Goal: Information Seeking & Learning: Learn about a topic

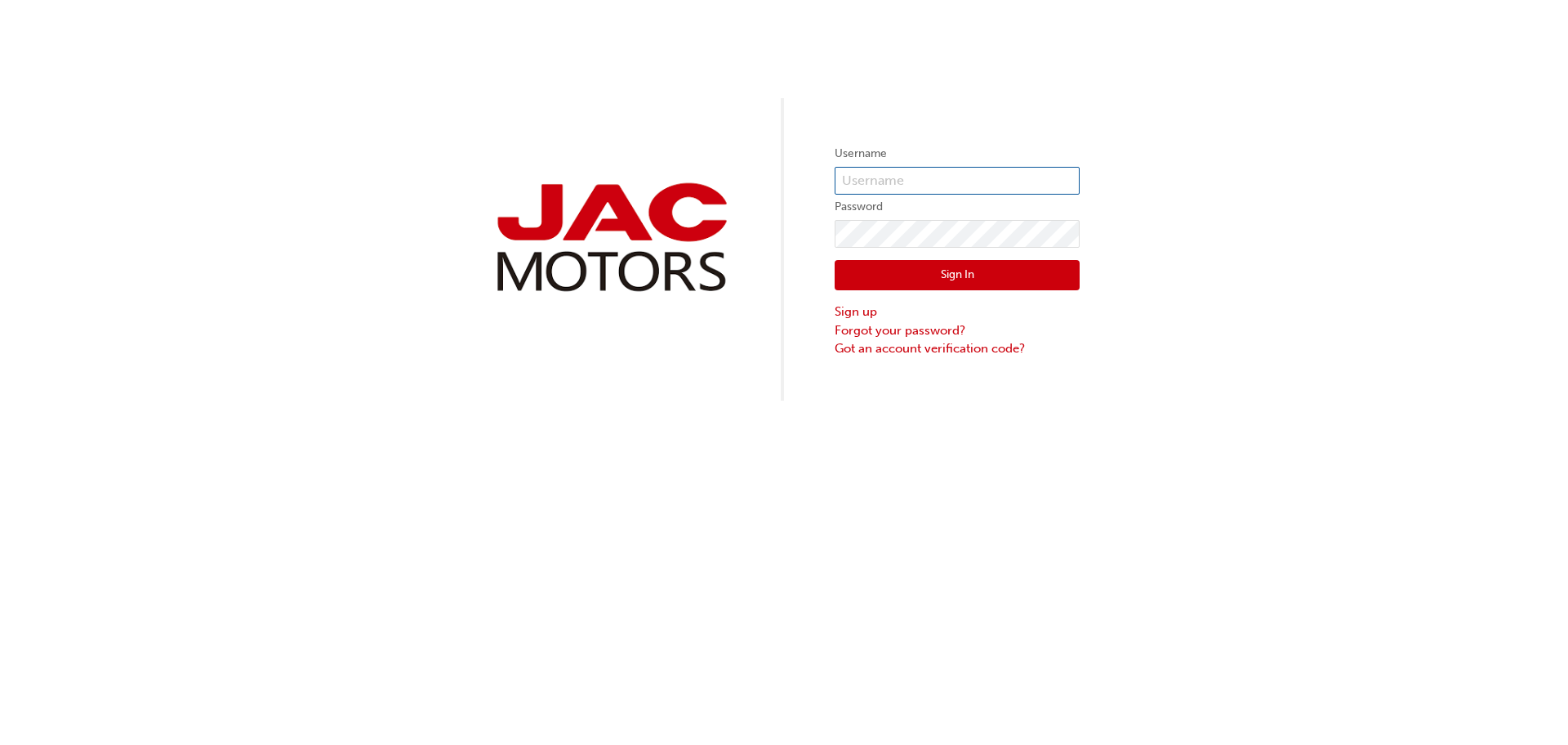
type input "MB0230"
click at [1014, 281] on button "Sign In" at bounding box center [957, 275] width 245 height 31
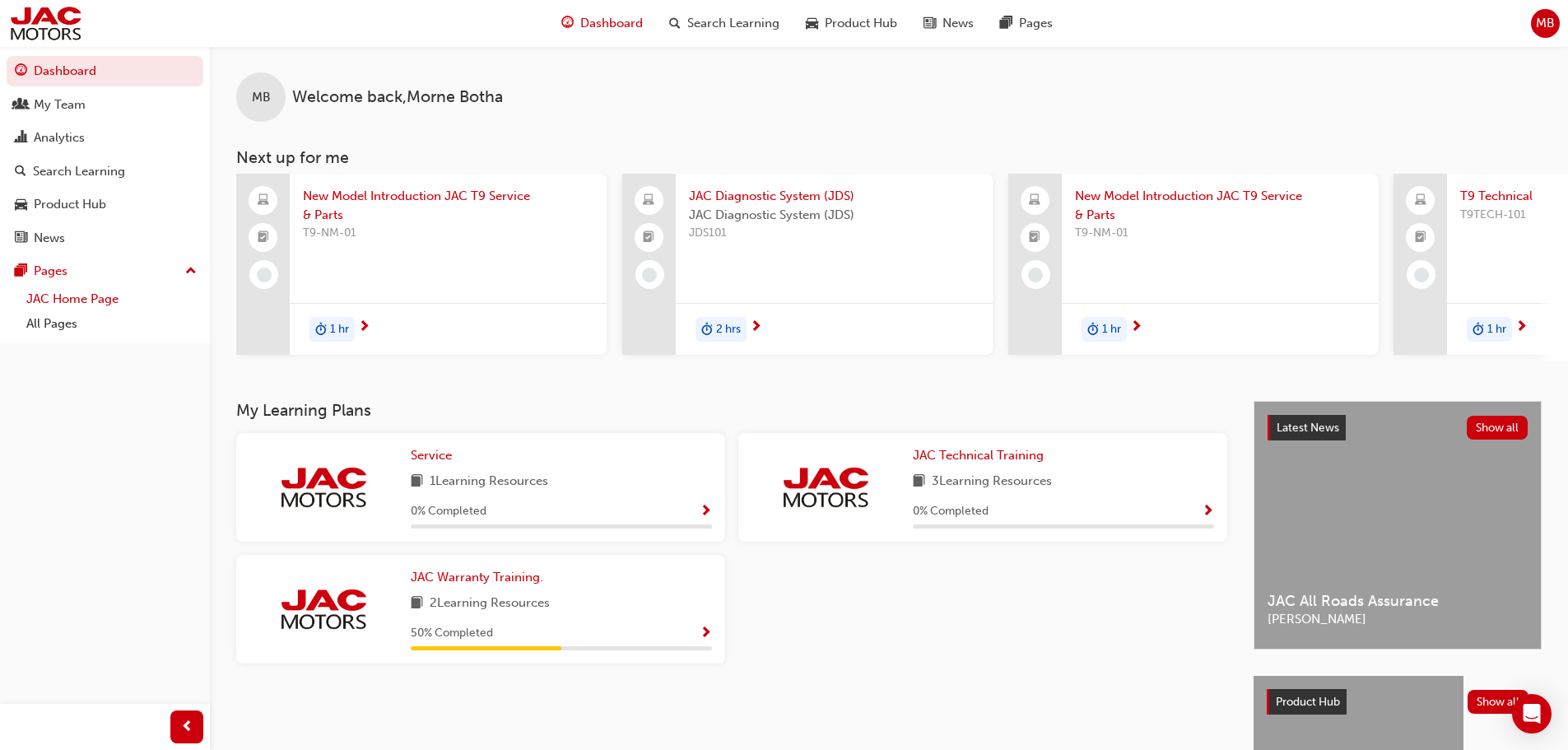
click at [102, 294] on link "JAC Home Page" at bounding box center [111, 299] width 183 height 25
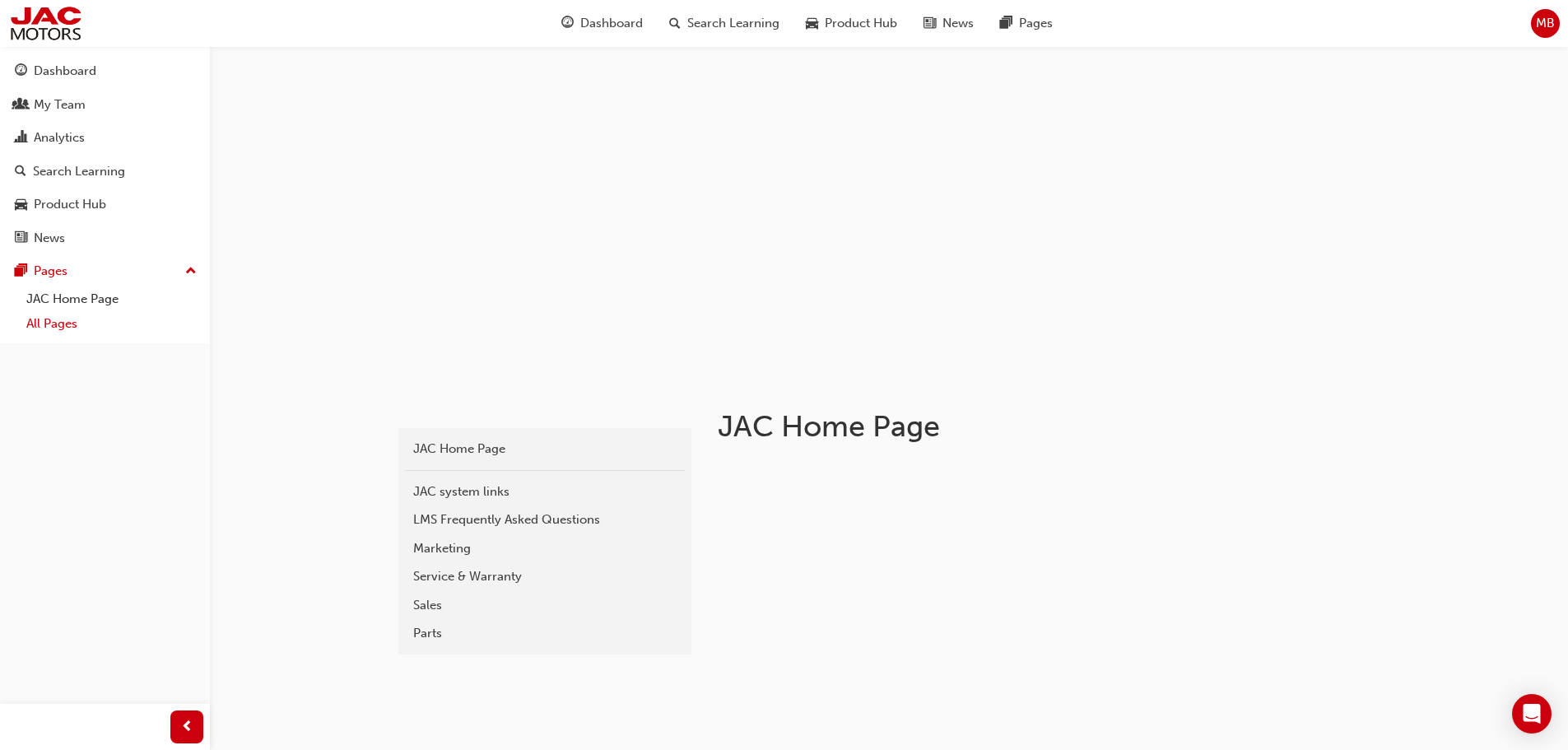
click at [93, 321] on link "All Pages" at bounding box center [111, 324] width 183 height 25
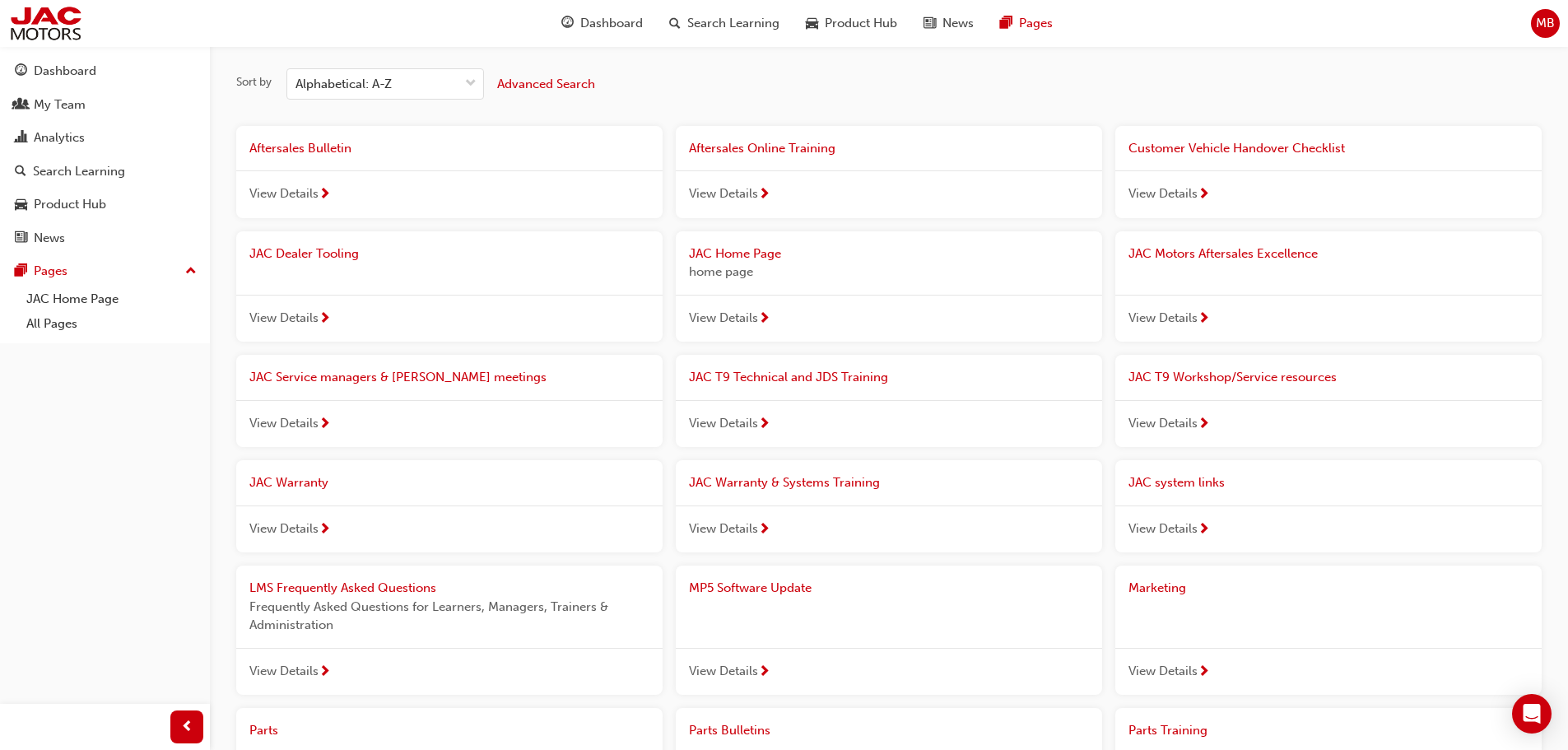
scroll to position [82, 0]
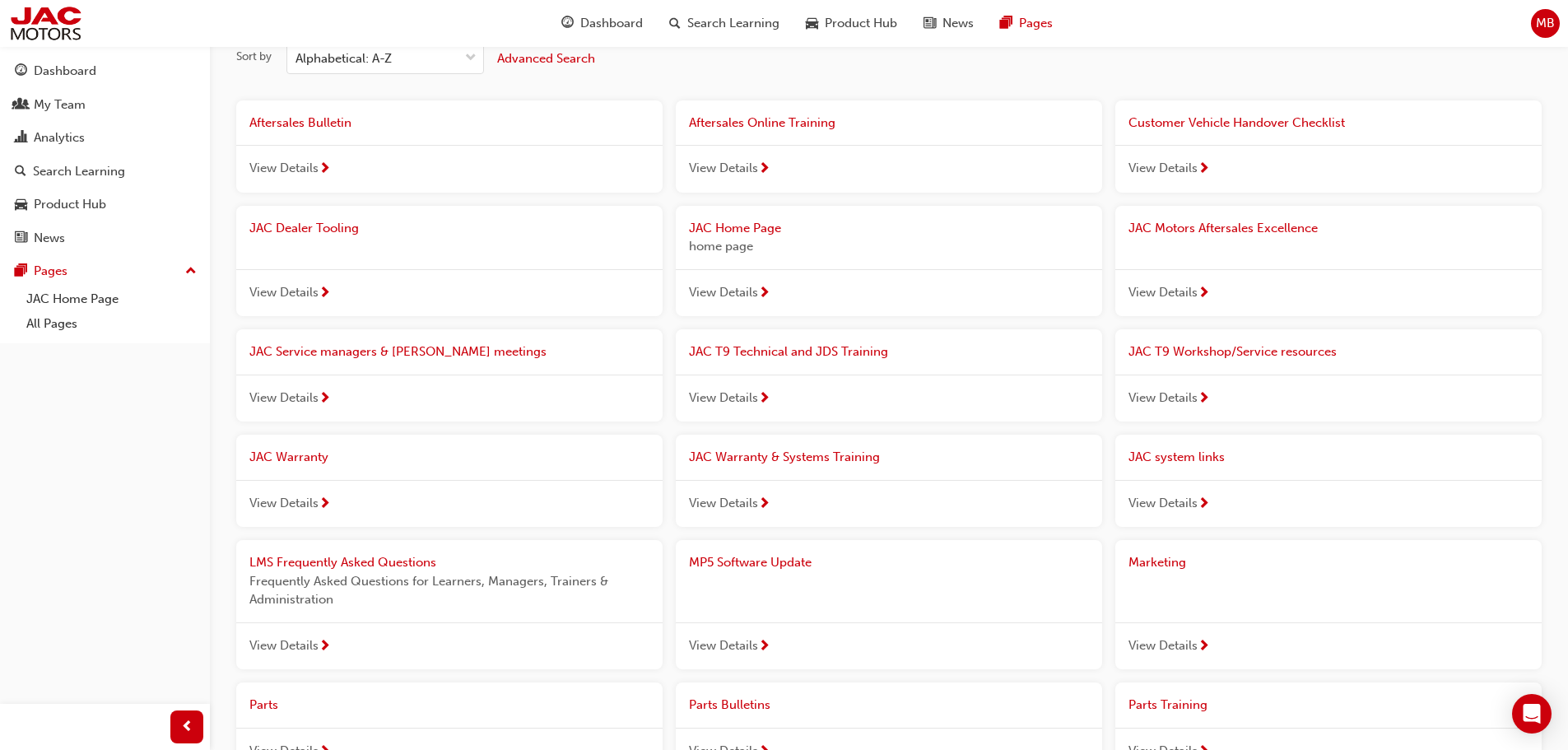
click at [298, 458] on span "JAC Warranty" at bounding box center [289, 457] width 79 height 15
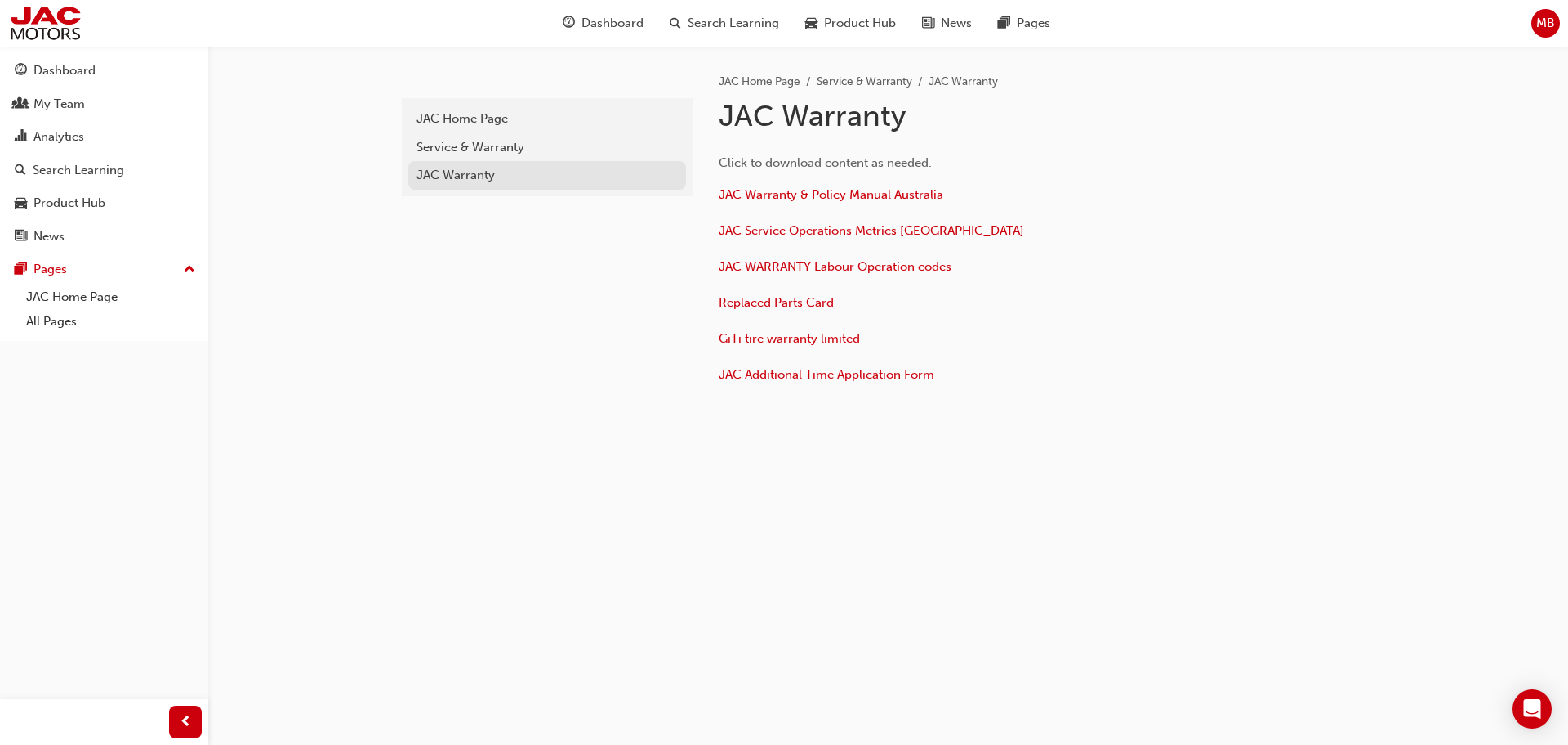
click at [476, 180] on div "JAC Warranty" at bounding box center [547, 175] width 261 height 19
click at [765, 238] on p "JAC Service Operations Metrics [GEOGRAPHIC_DATA]" at bounding box center [984, 231] width 531 height 23
click at [767, 231] on span "JAC Service Operations Metrics [GEOGRAPHIC_DATA]" at bounding box center [871, 231] width 305 height 15
click at [794, 197] on span "JAC Warranty & Policy Manual Australia" at bounding box center [831, 195] width 225 height 15
click at [775, 378] on span "JAC Additional Time Application Form" at bounding box center [826, 375] width 215 height 15
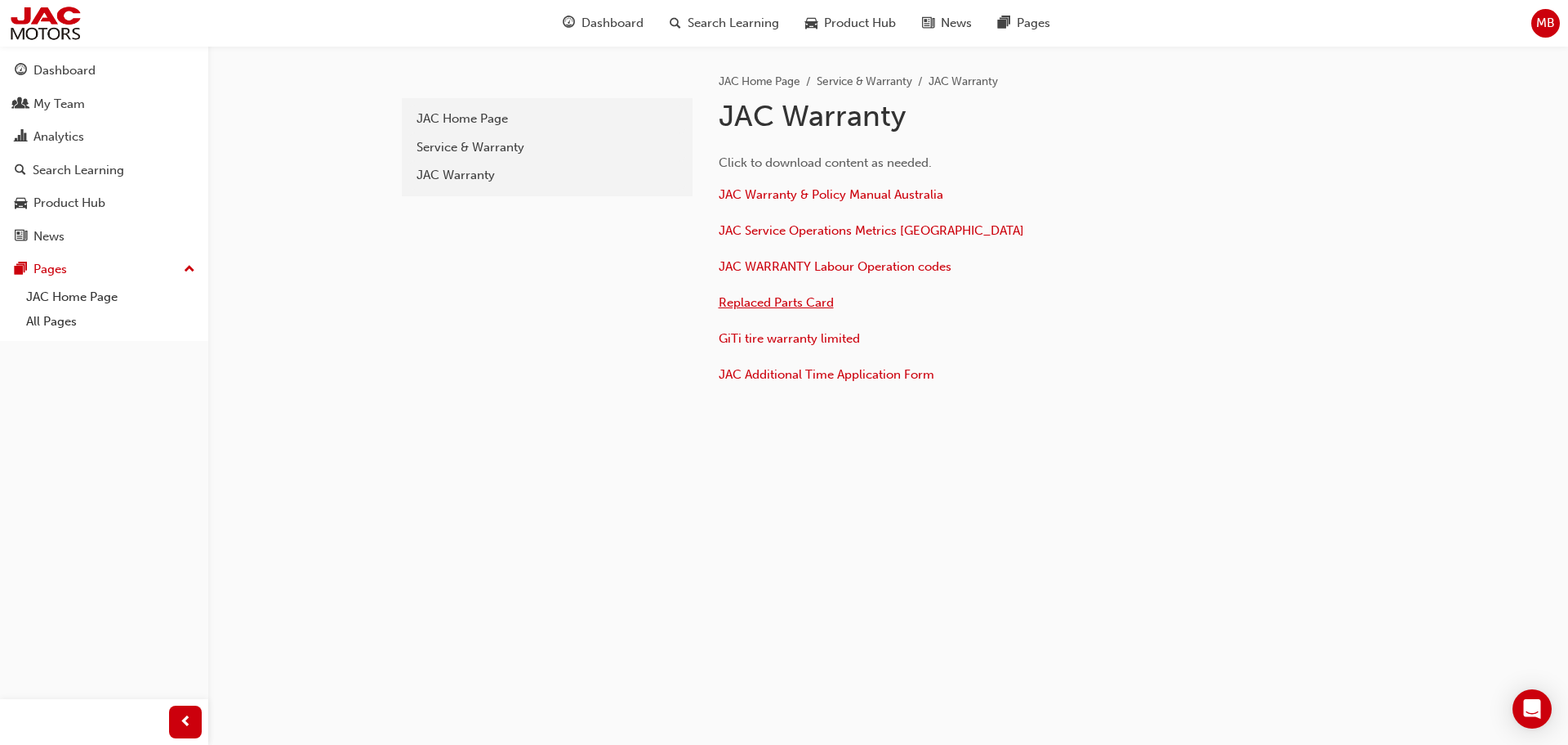
click at [776, 304] on span "Replaced Parts Card" at bounding box center [776, 303] width 115 height 15
click at [786, 273] on span "JAC WARRANTY Labour Operation codes" at bounding box center [835, 266] width 233 height 15
click at [839, 84] on link "Service & Warranty" at bounding box center [865, 81] width 96 height 14
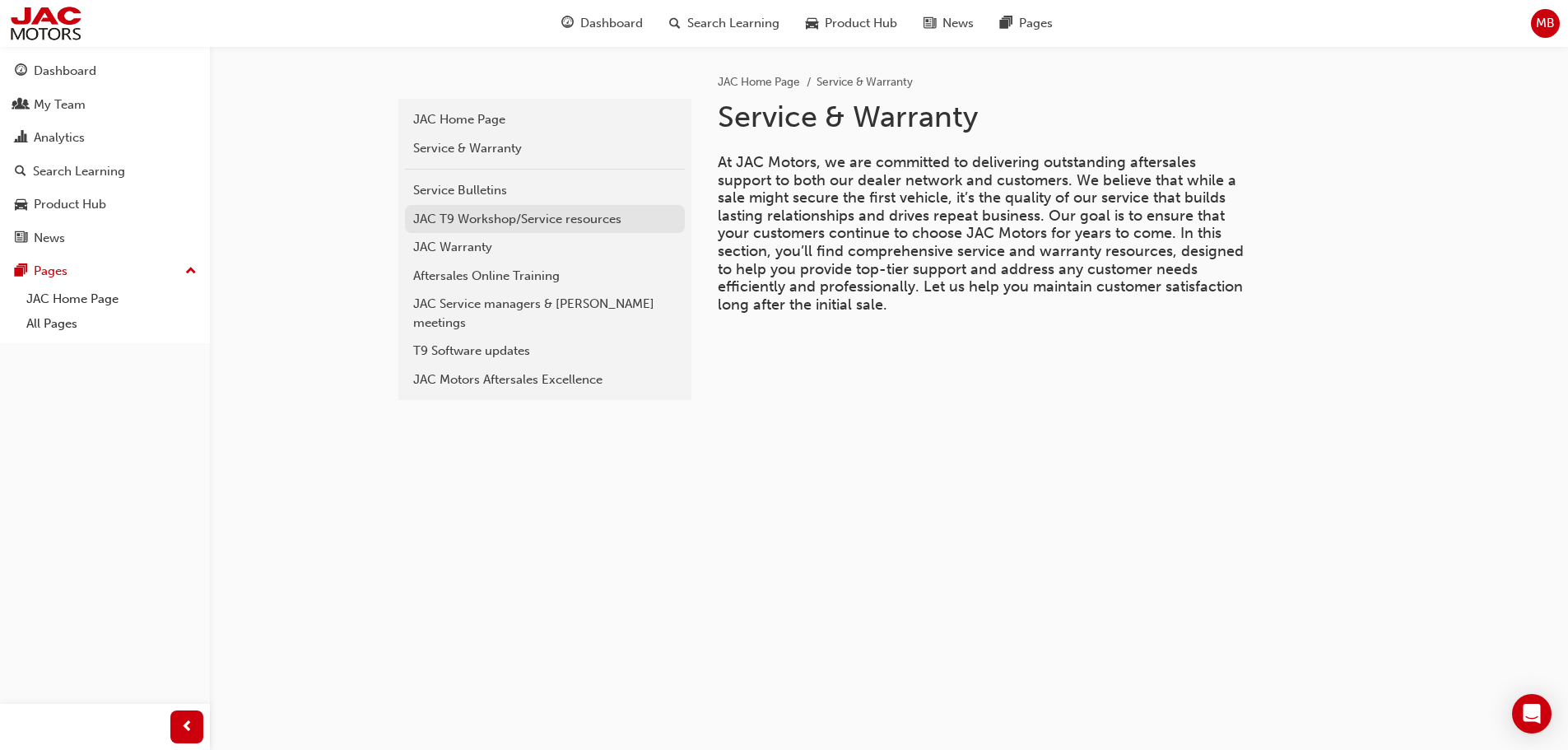
click at [565, 223] on div "JAC T9 Workshop/Service resources" at bounding box center [545, 219] width 263 height 19
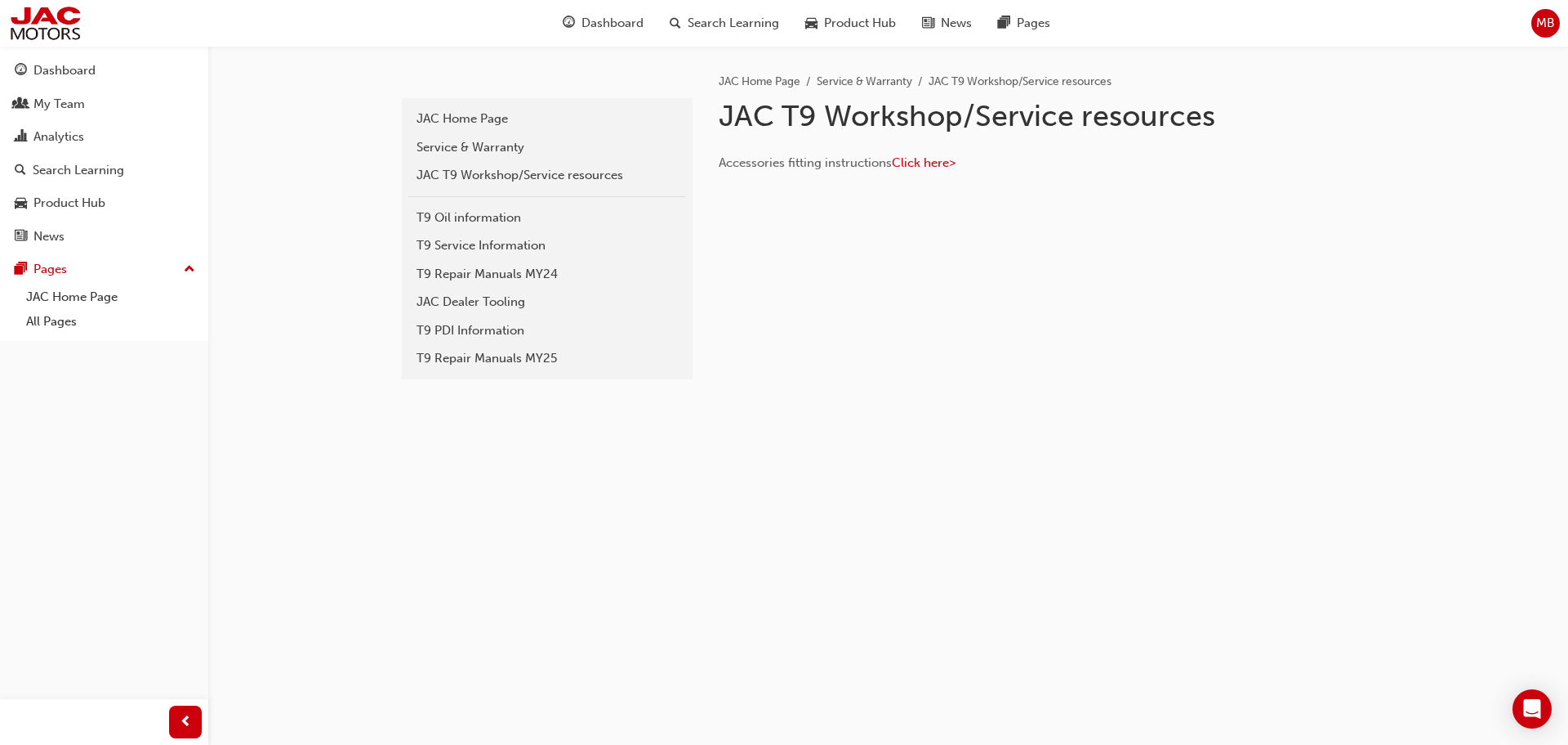
click at [776, 252] on div "JAC Home Page Service & Warranty JAC T9 Workshop/Service resources JAC T9 Works…" at bounding box center [1036, 193] width 687 height 294
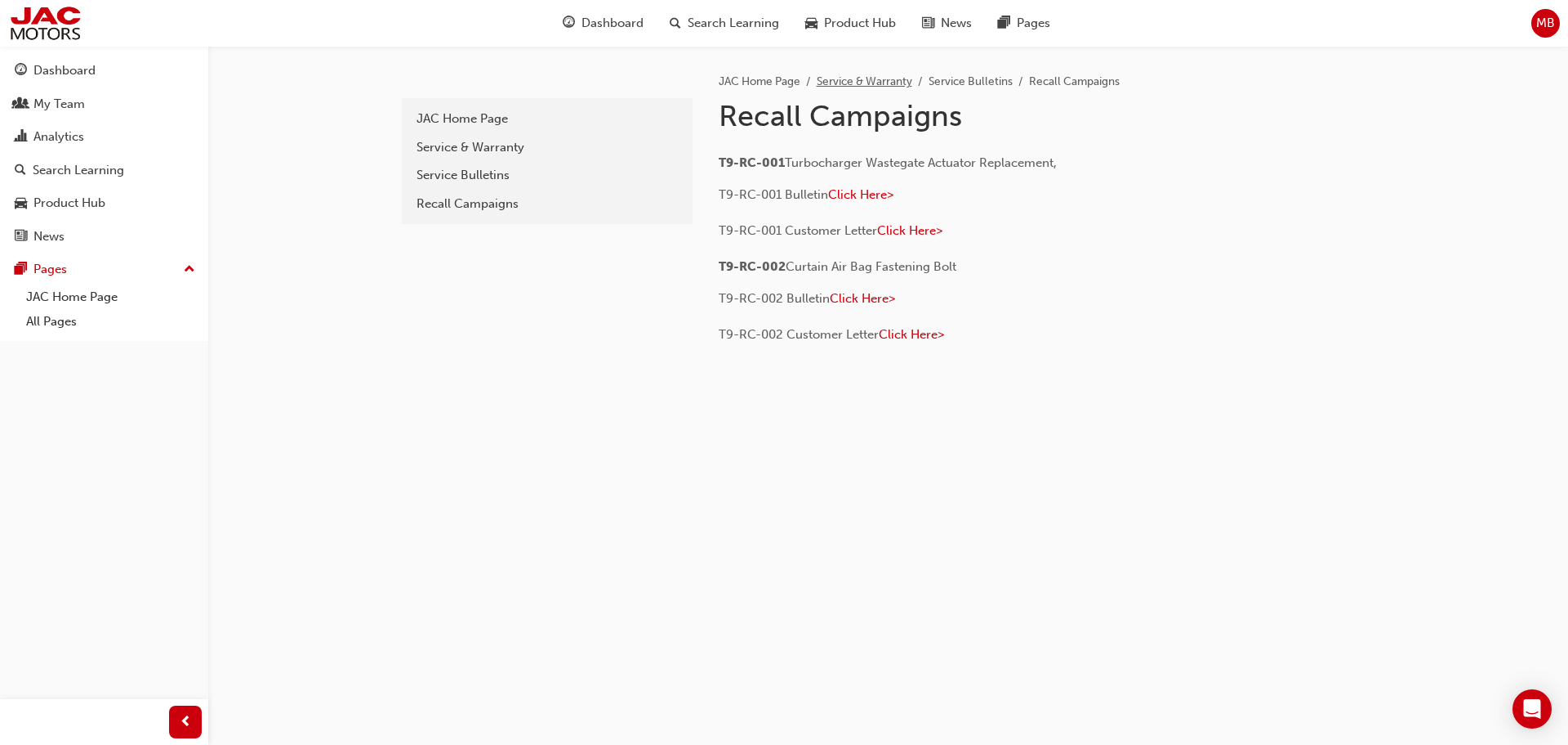
click at [880, 74] on link "Service & Warranty" at bounding box center [865, 81] width 96 height 14
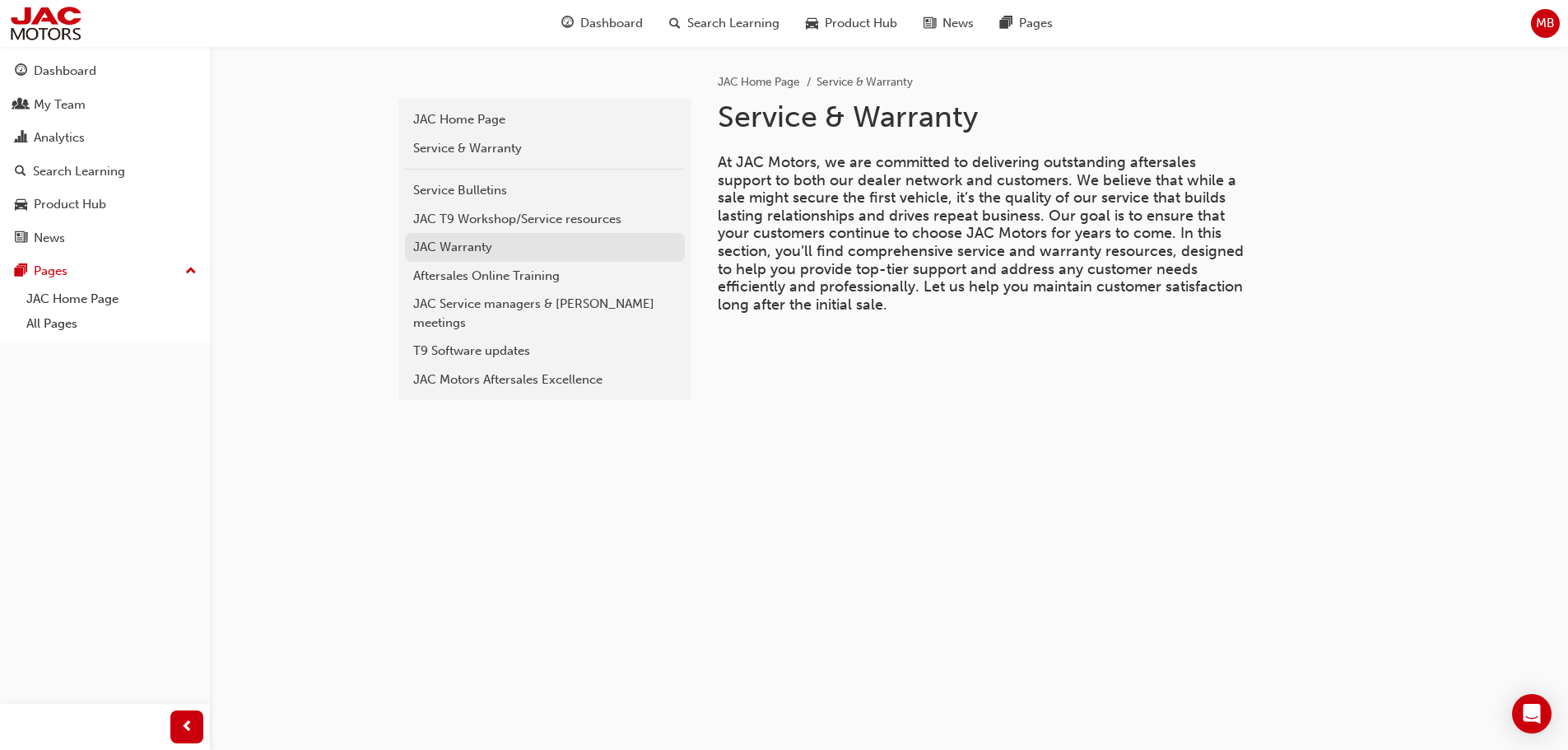
click at [477, 246] on div "JAC Warranty" at bounding box center [545, 247] width 263 height 19
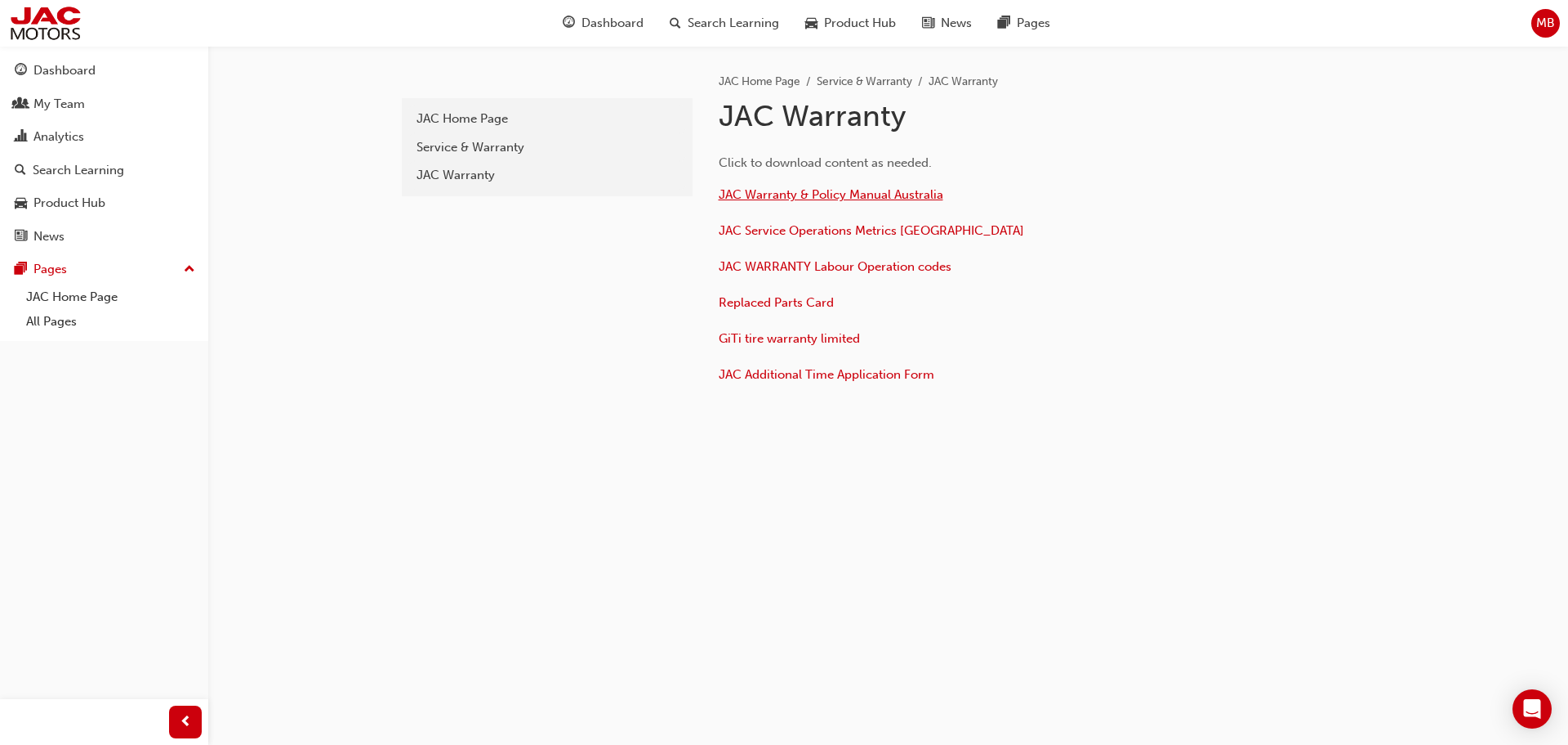
click at [821, 196] on span "JAC Warranty & Policy Manual Australia" at bounding box center [831, 195] width 225 height 15
click at [606, 22] on span "Dashboard" at bounding box center [613, 23] width 62 height 19
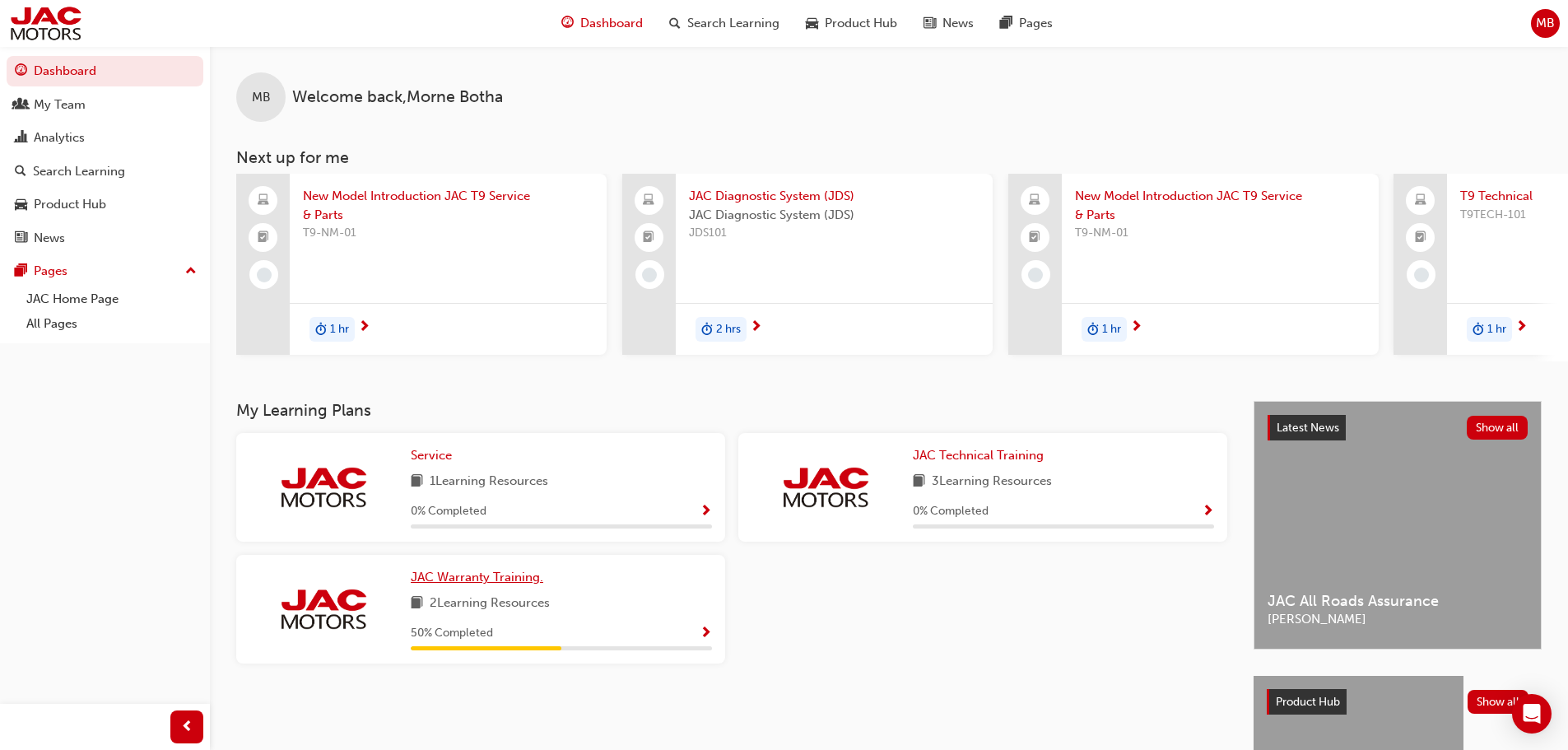
click at [468, 582] on span "JAC Warranty Training." at bounding box center [477, 577] width 132 height 15
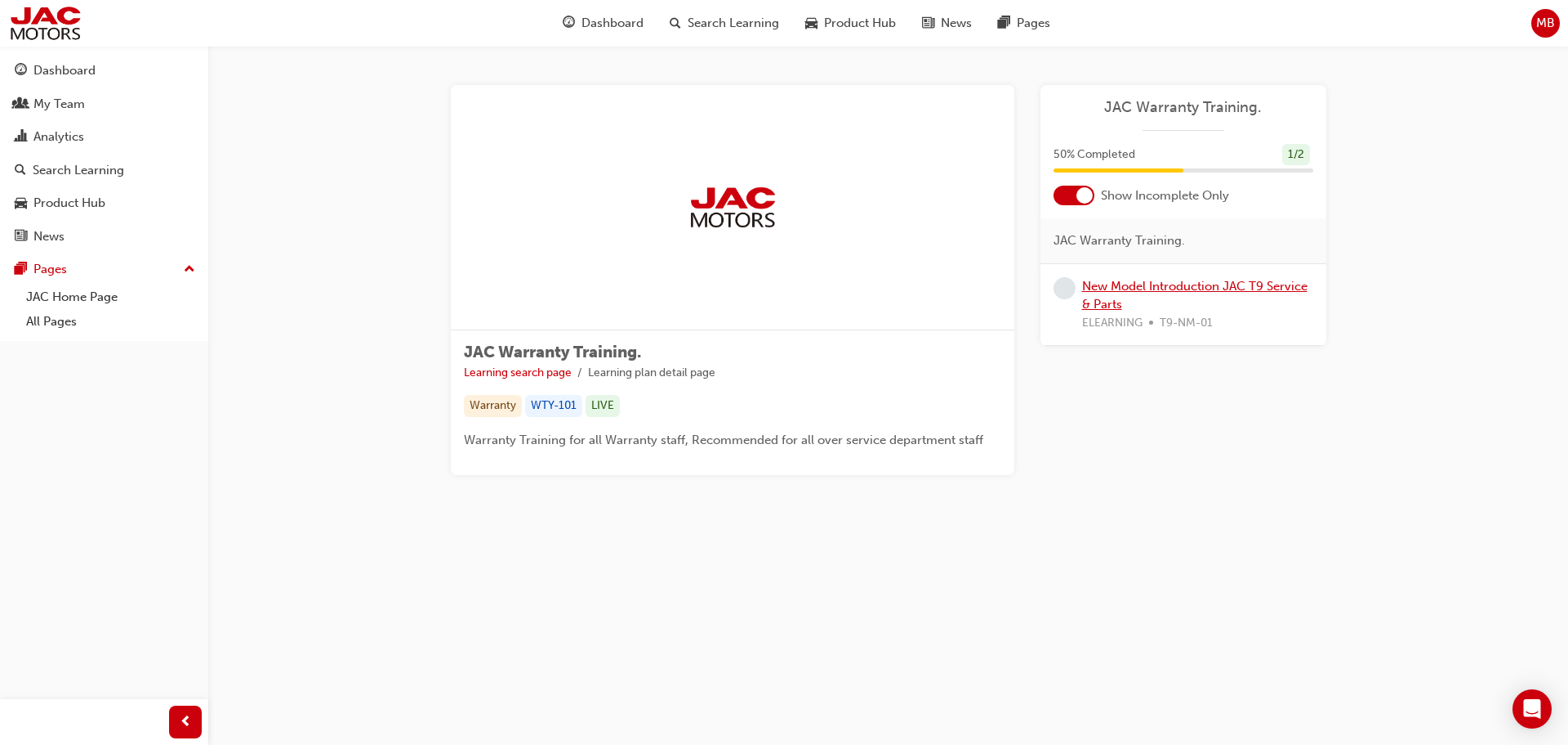
click at [1149, 285] on link "New Model Introduction JAC T9 Service & Parts" at bounding box center [1195, 295] width 226 height 34
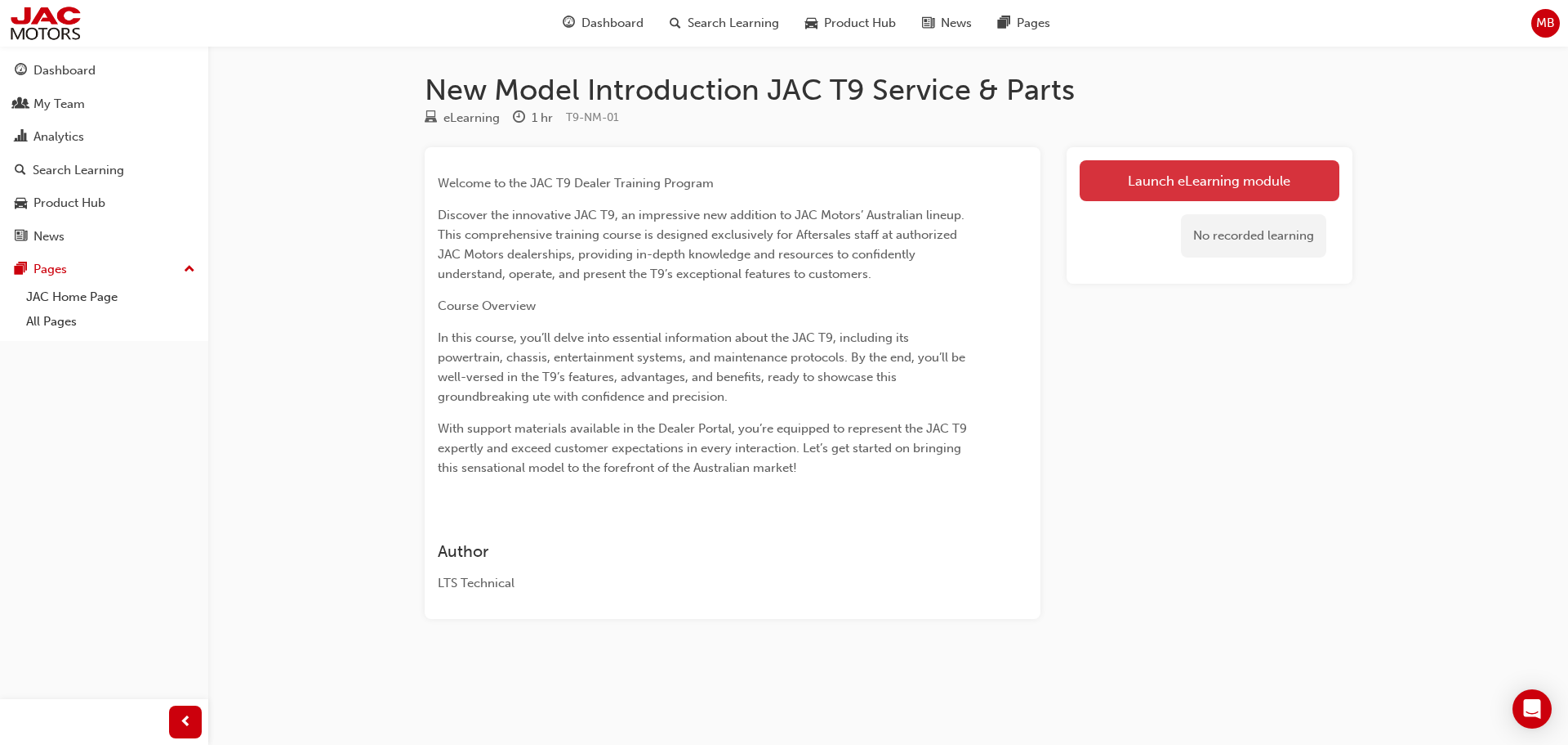
click at [1121, 187] on link "Launch eLearning module" at bounding box center [1209, 181] width 259 height 41
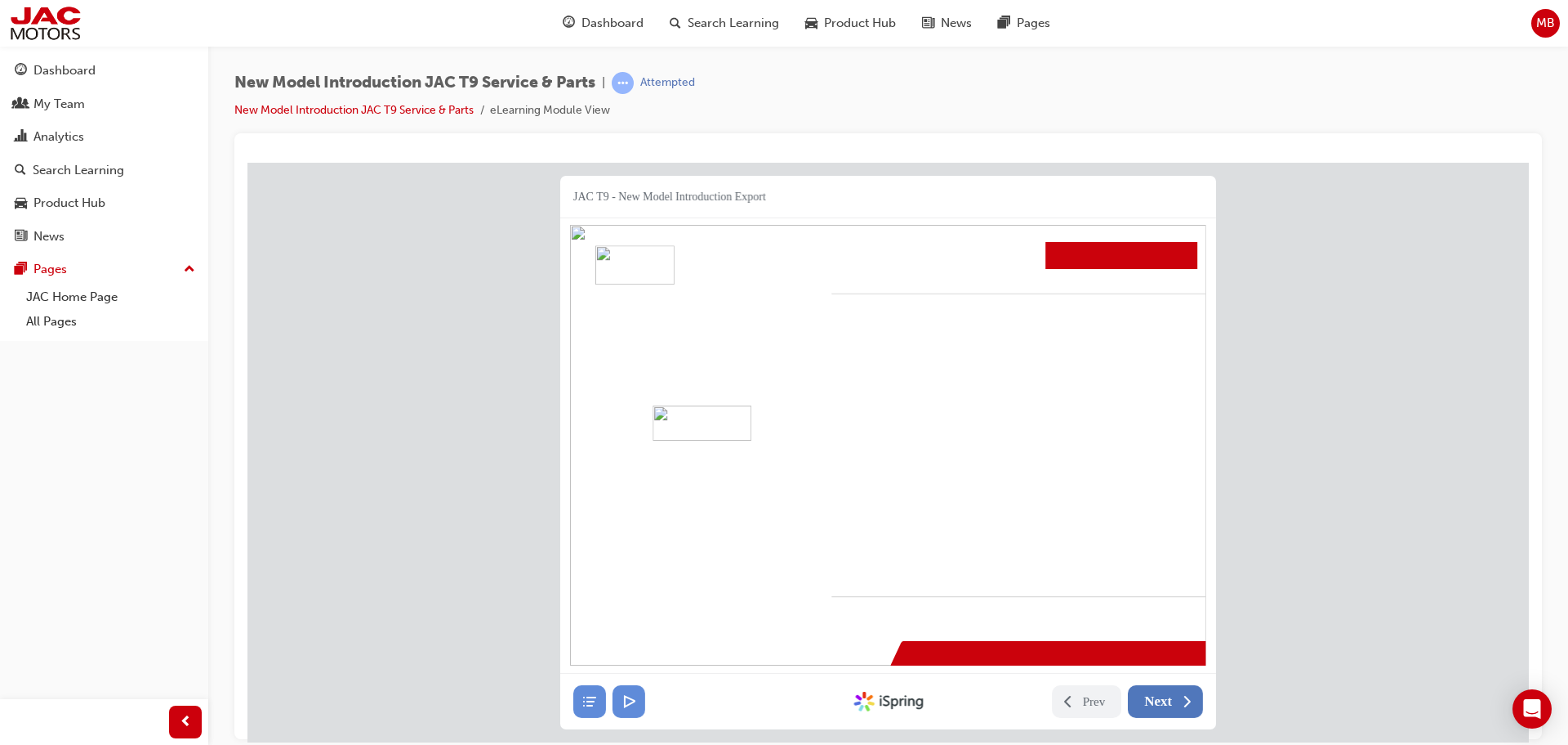
click at [1165, 694] on span "Next" at bounding box center [1159, 700] width 28 height 16
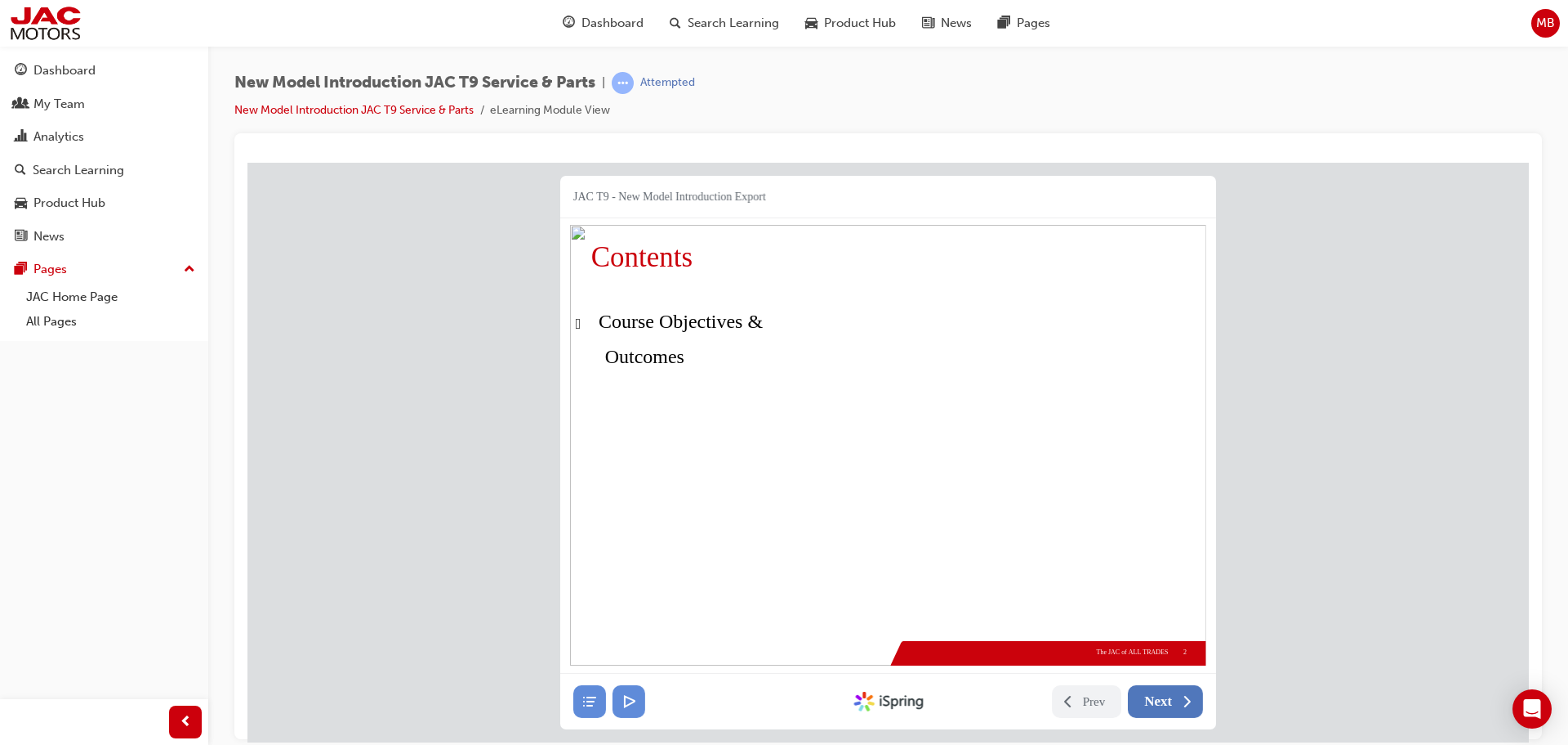
click at [1165, 694] on span "Next" at bounding box center [1159, 700] width 28 height 16
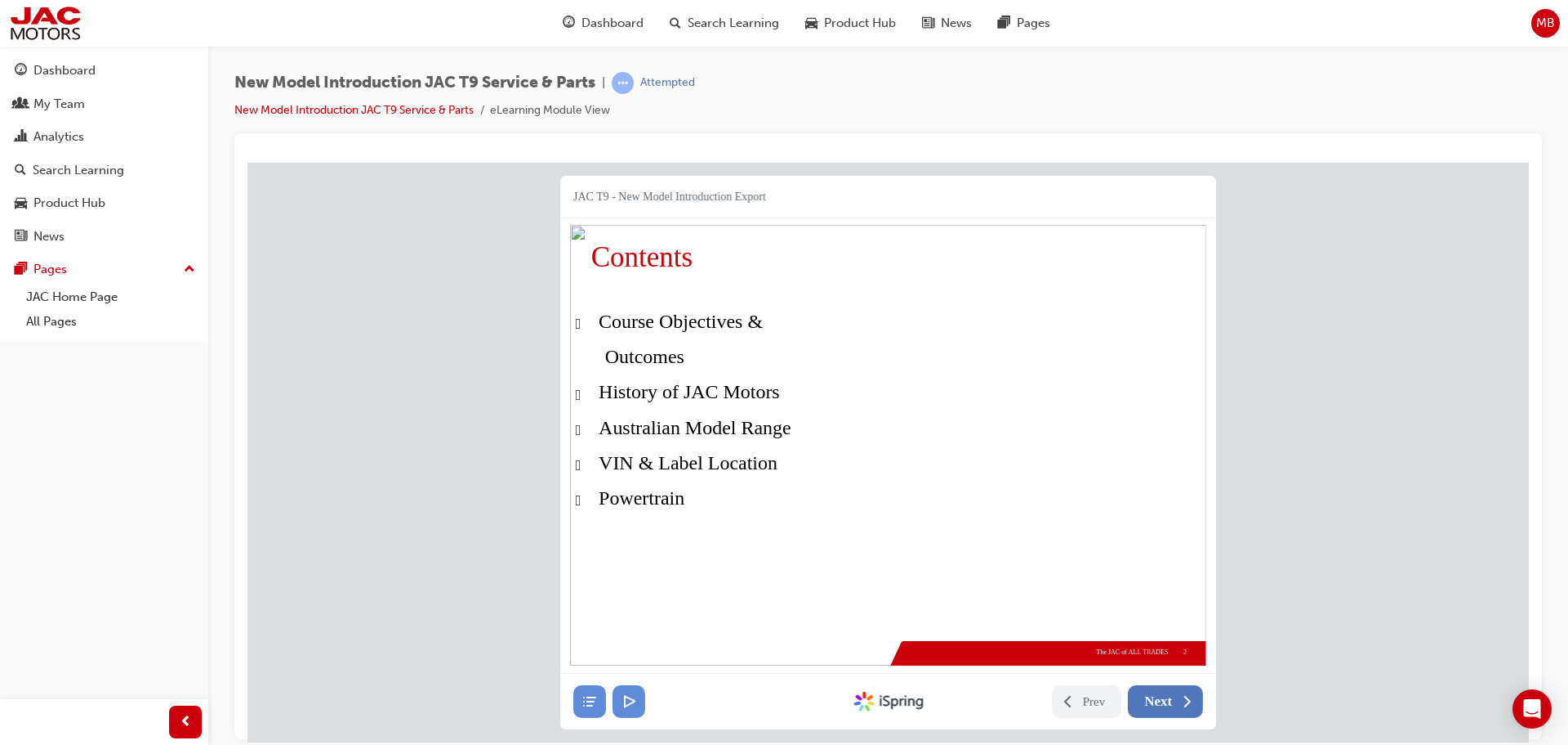
click at [1165, 694] on span "Next" at bounding box center [1159, 700] width 28 height 16
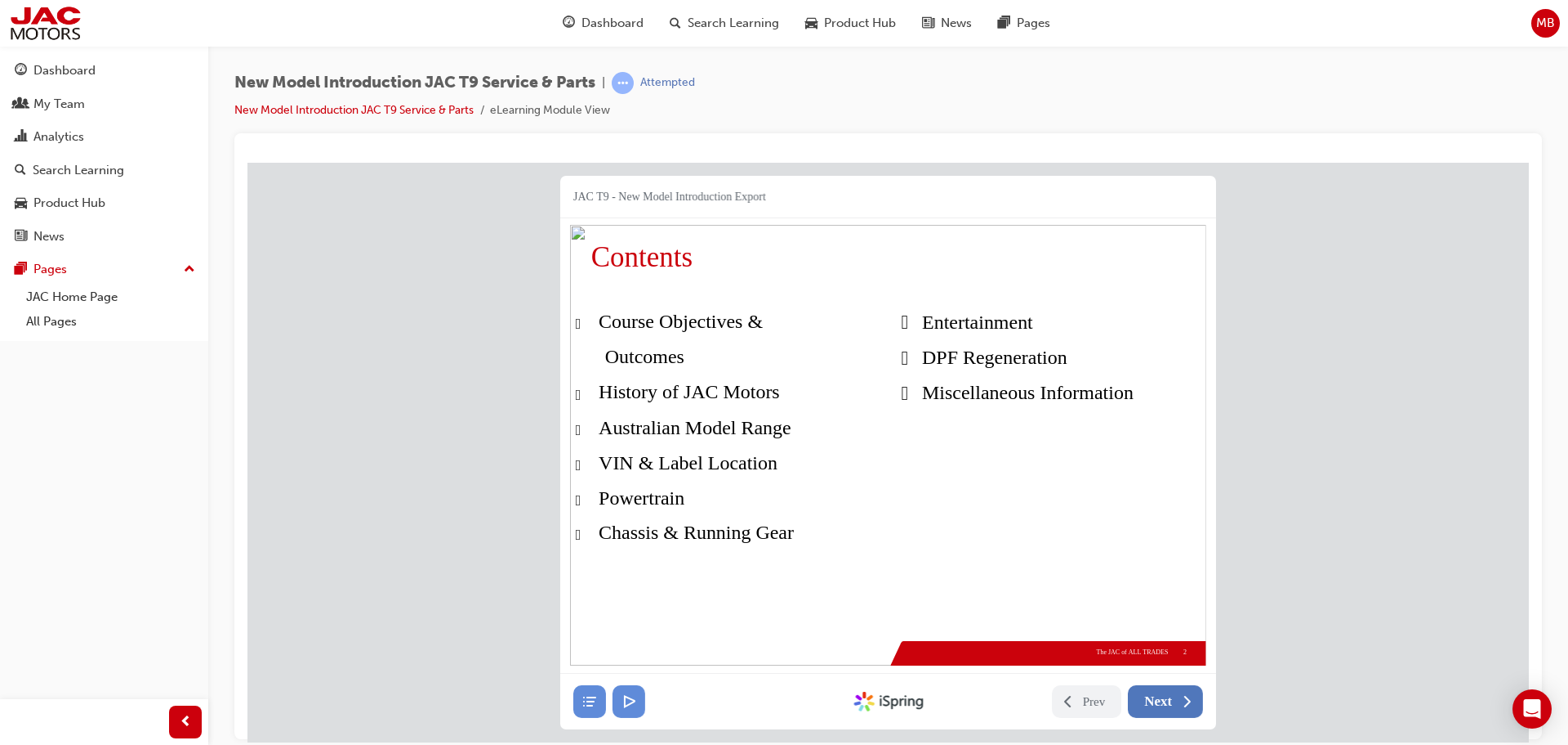
click at [1165, 694] on span "Next" at bounding box center [1159, 700] width 28 height 16
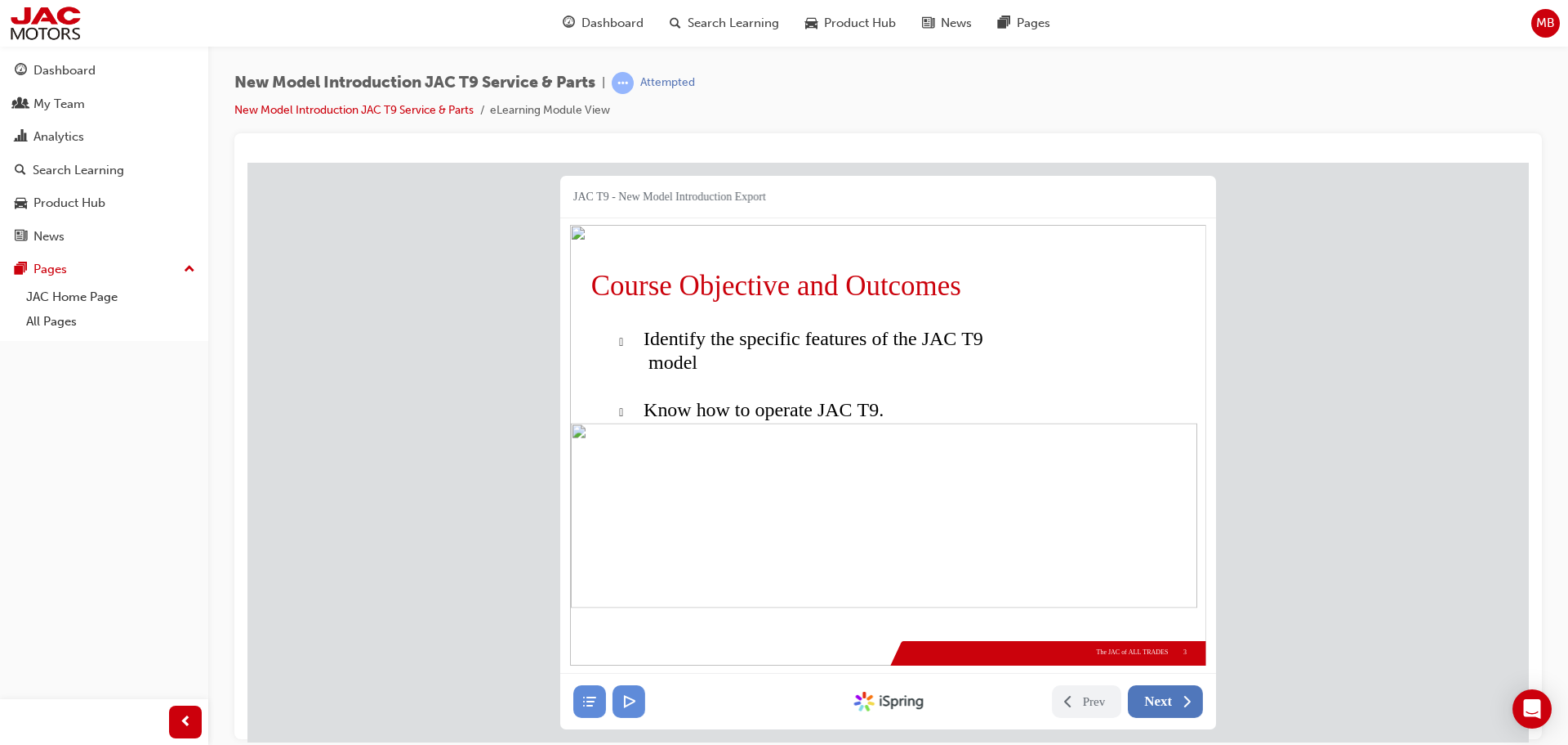
click at [1165, 694] on span "Next" at bounding box center [1159, 700] width 28 height 16
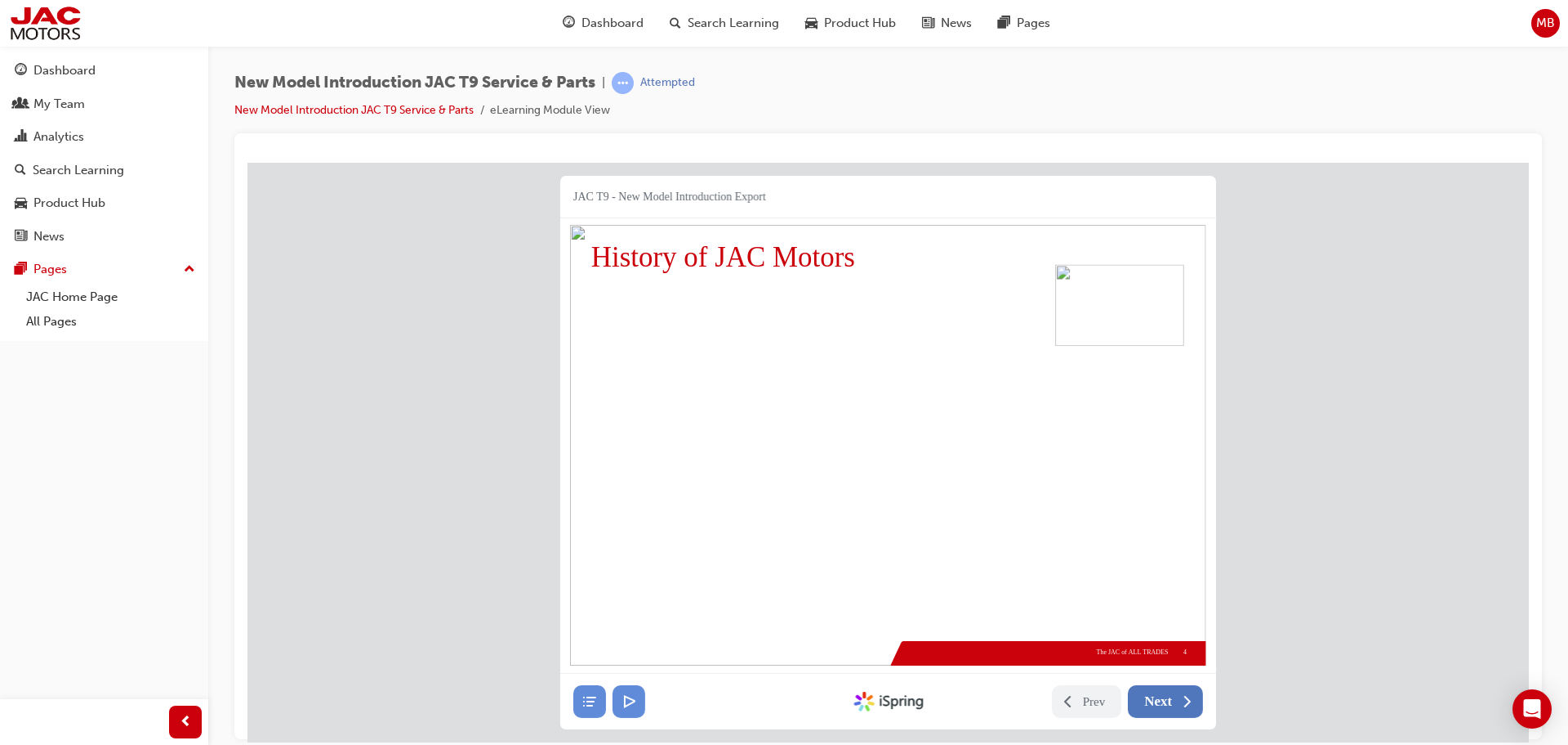
click at [1162, 700] on span "Next" at bounding box center [1159, 700] width 28 height 16
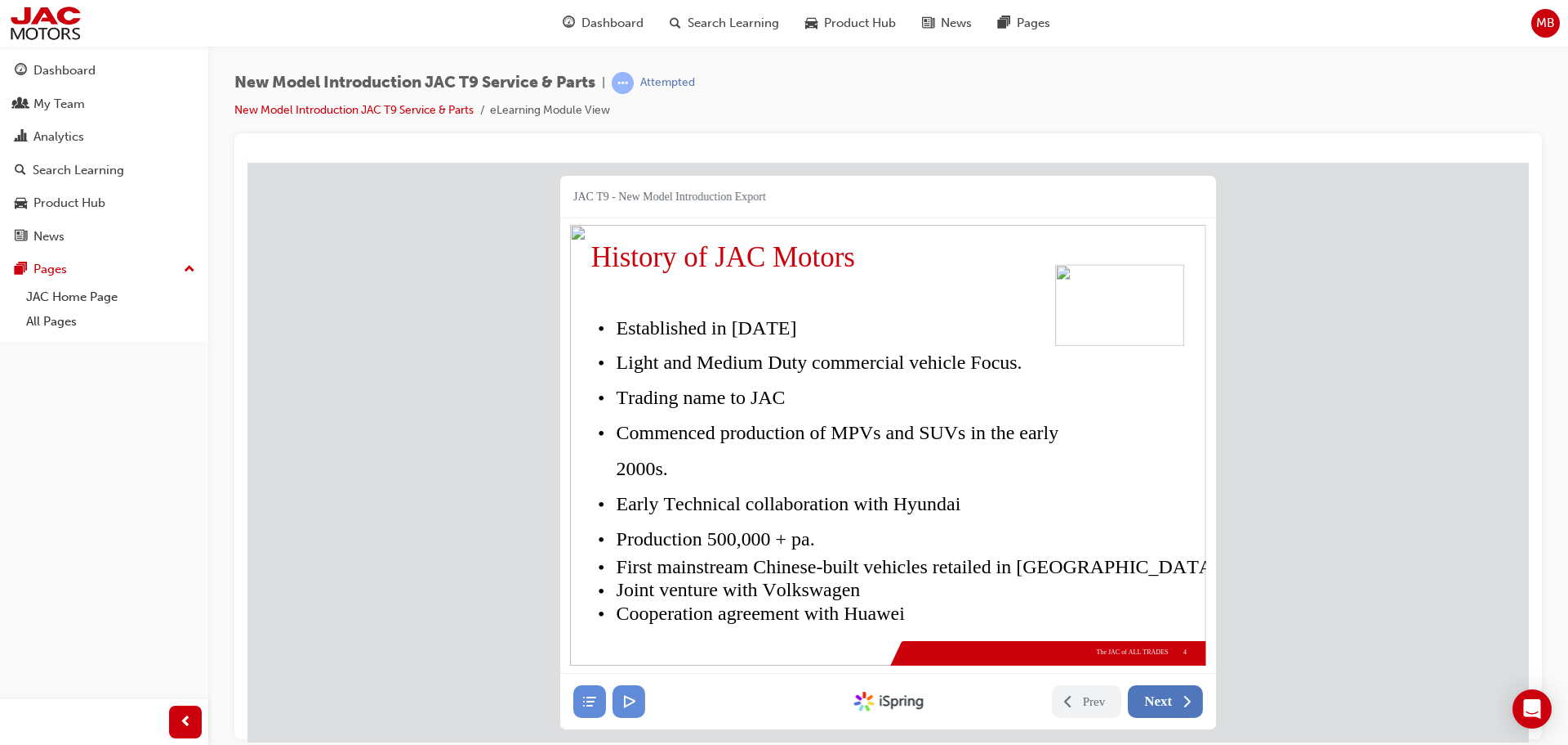
click at [1162, 700] on span "Next" at bounding box center [1159, 700] width 28 height 16
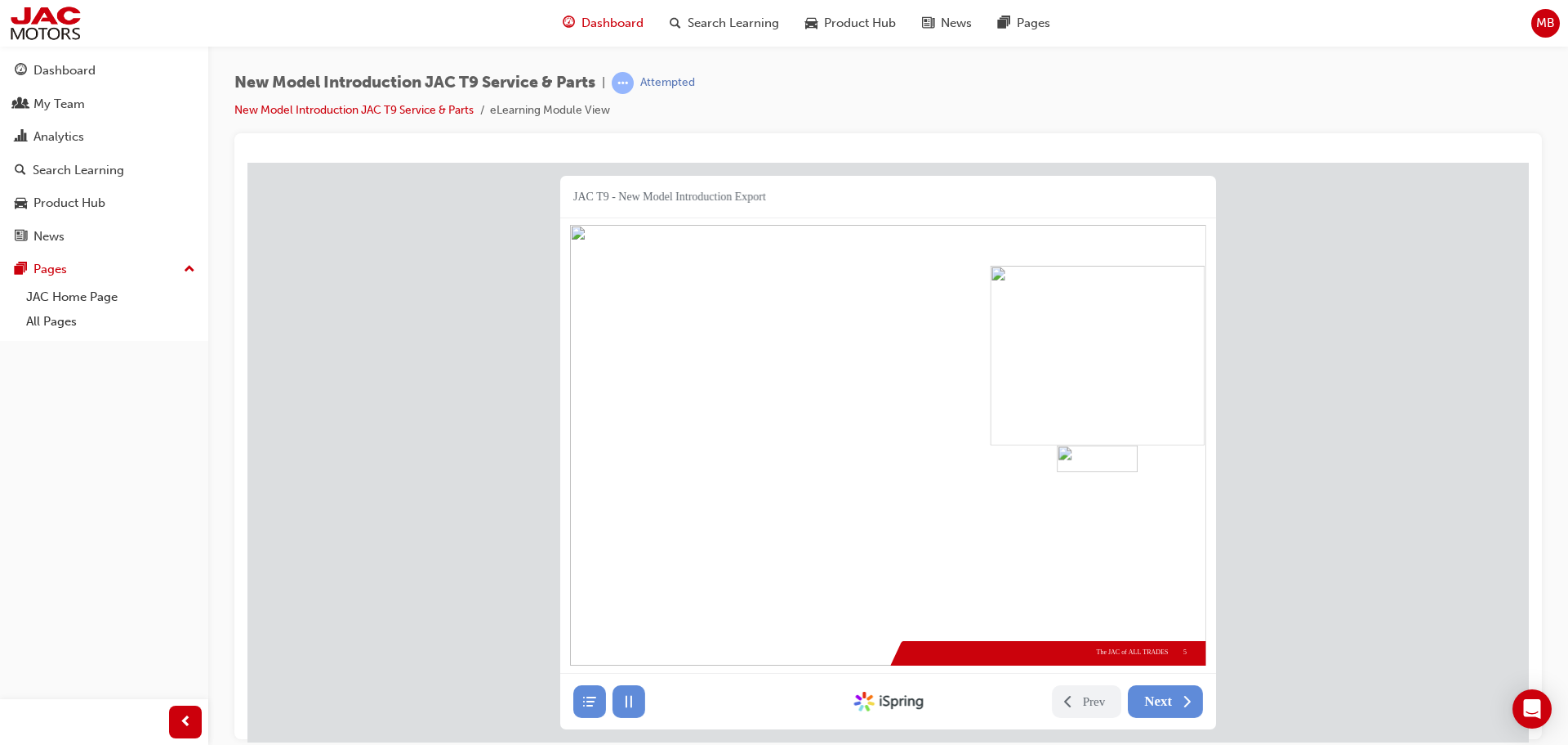
click at [632, 22] on span "Dashboard" at bounding box center [613, 23] width 62 height 19
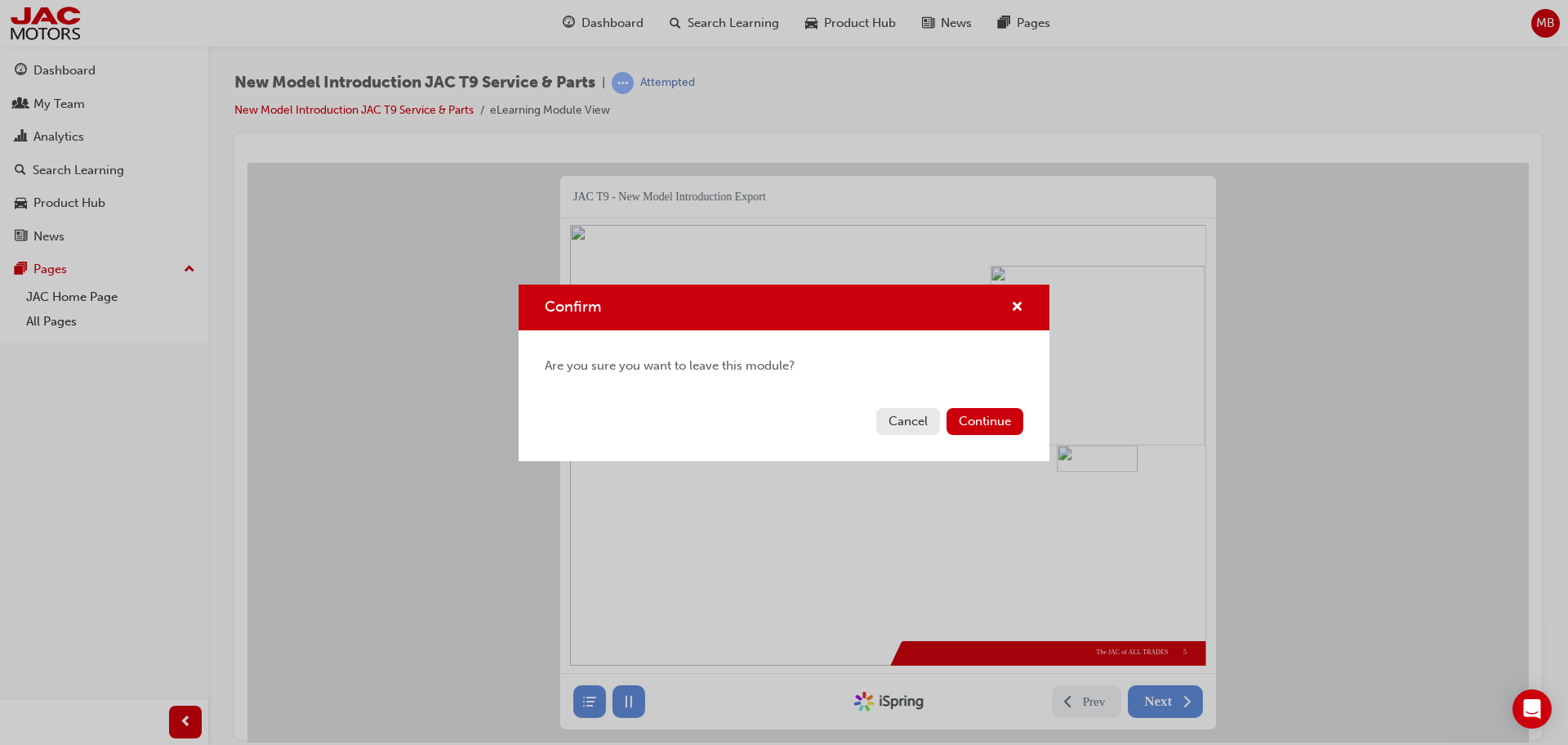
click at [934, 416] on button "Cancel" at bounding box center [909, 421] width 64 height 27
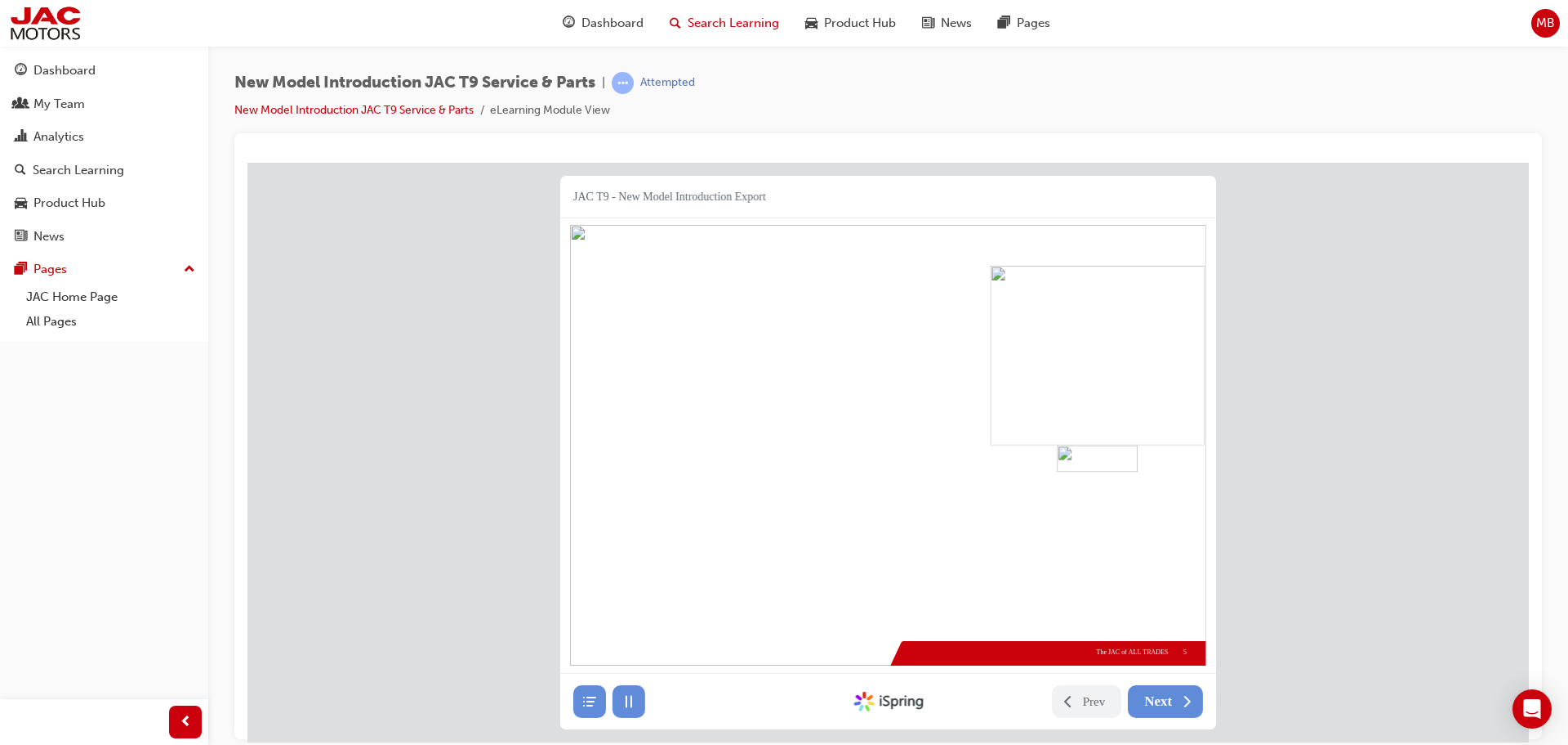
click at [737, 19] on span "Search Learning" at bounding box center [733, 23] width 92 height 19
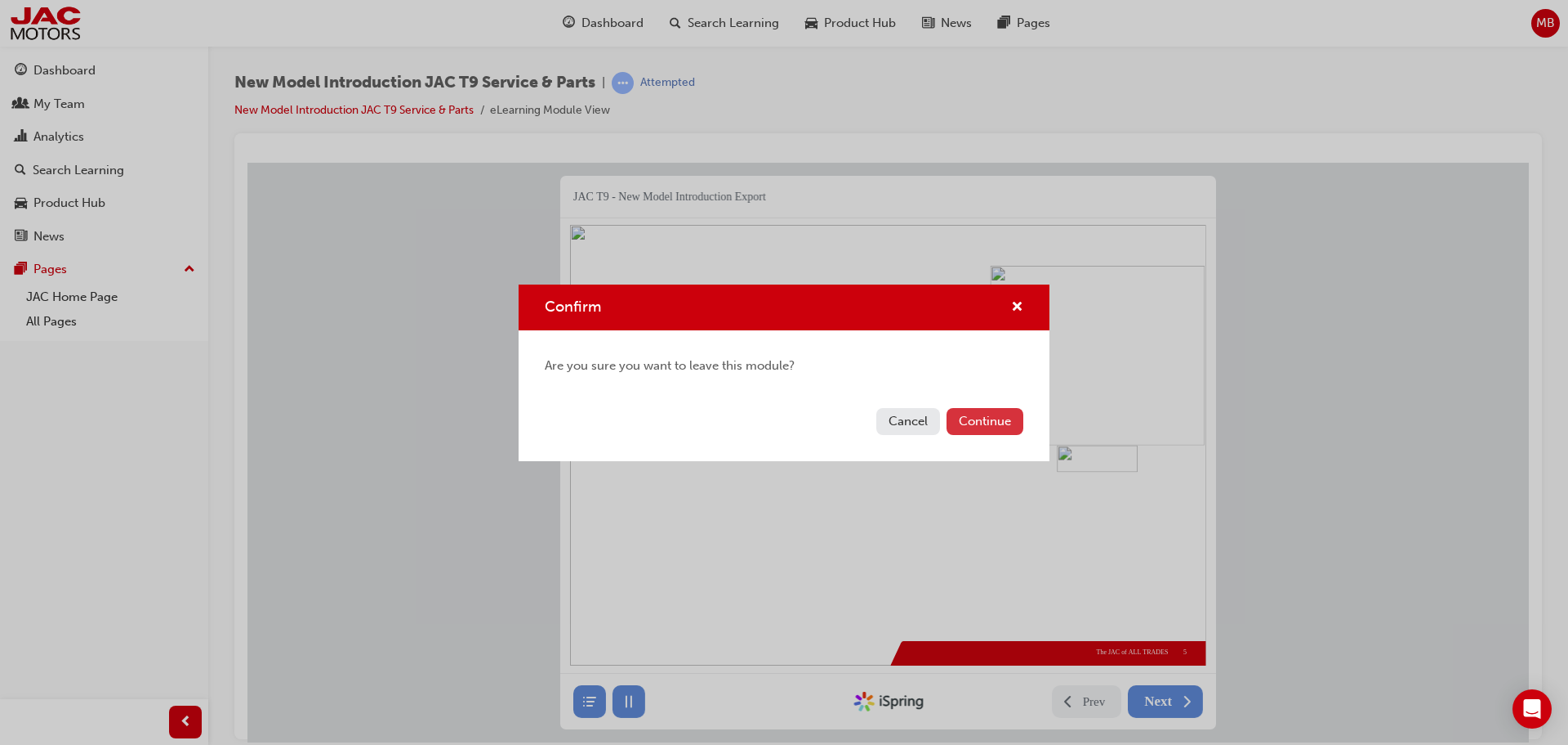
click at [970, 415] on button "Continue" at bounding box center [985, 421] width 77 height 27
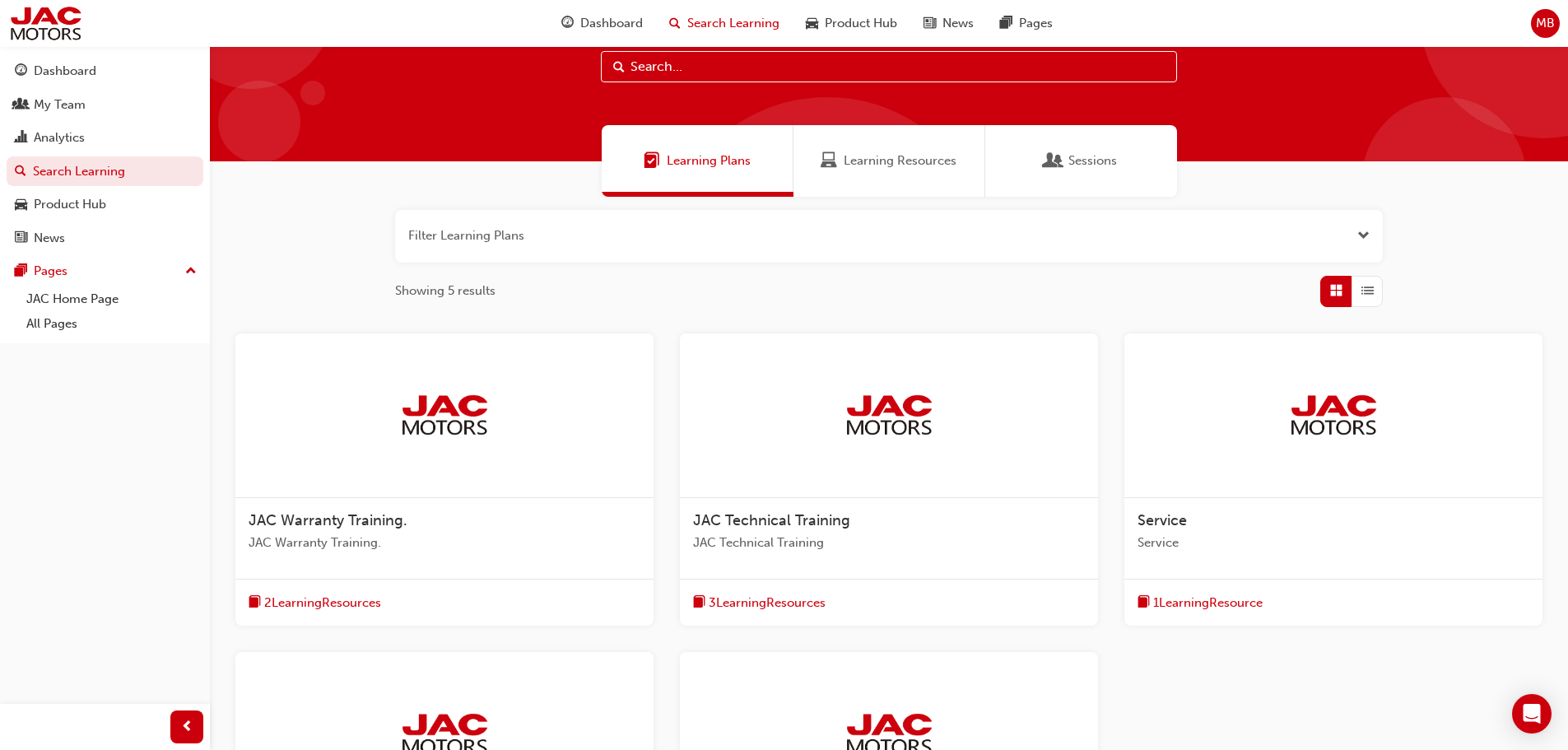
scroll to position [164, 0]
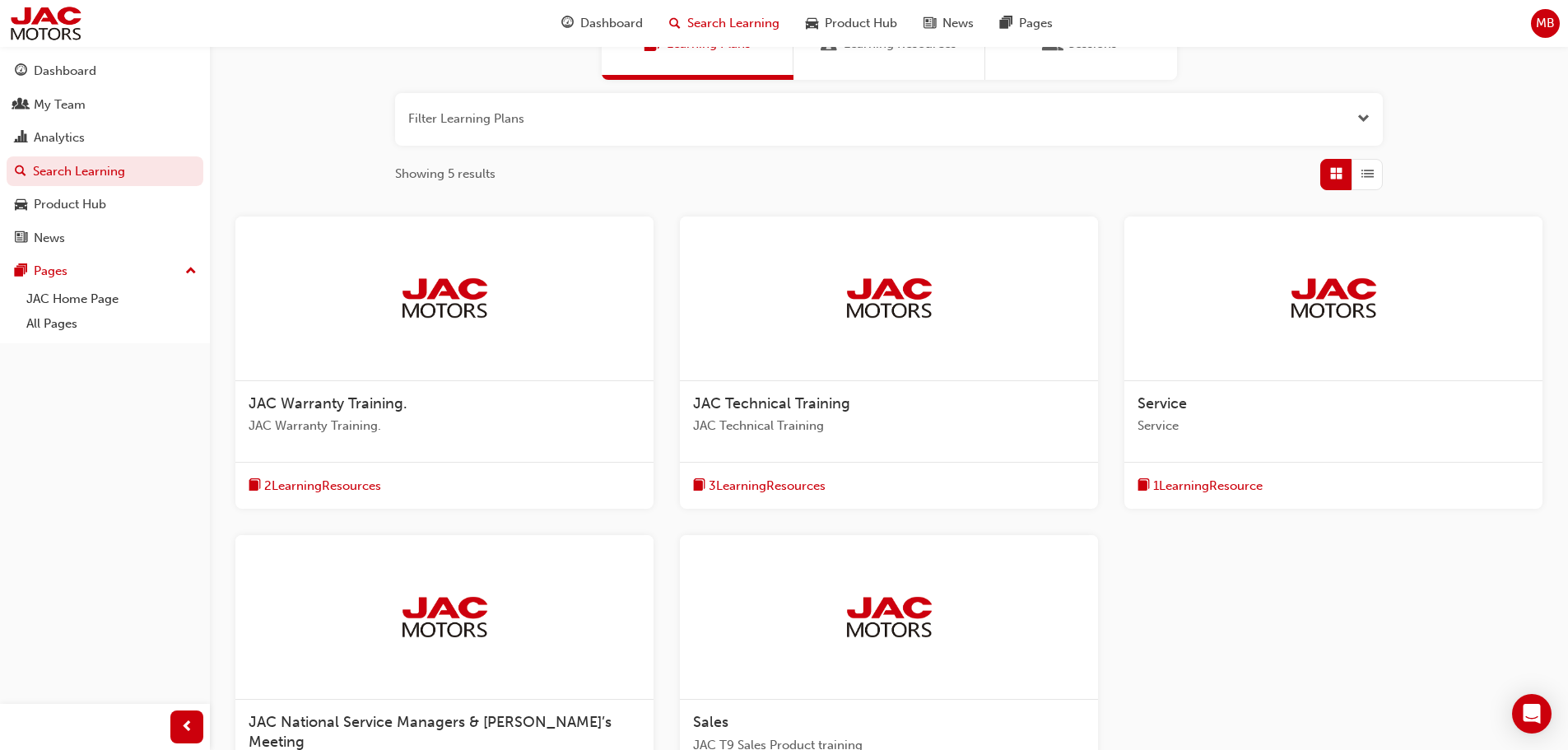
click at [355, 399] on span "JAC Warranty Training." at bounding box center [328, 403] width 159 height 18
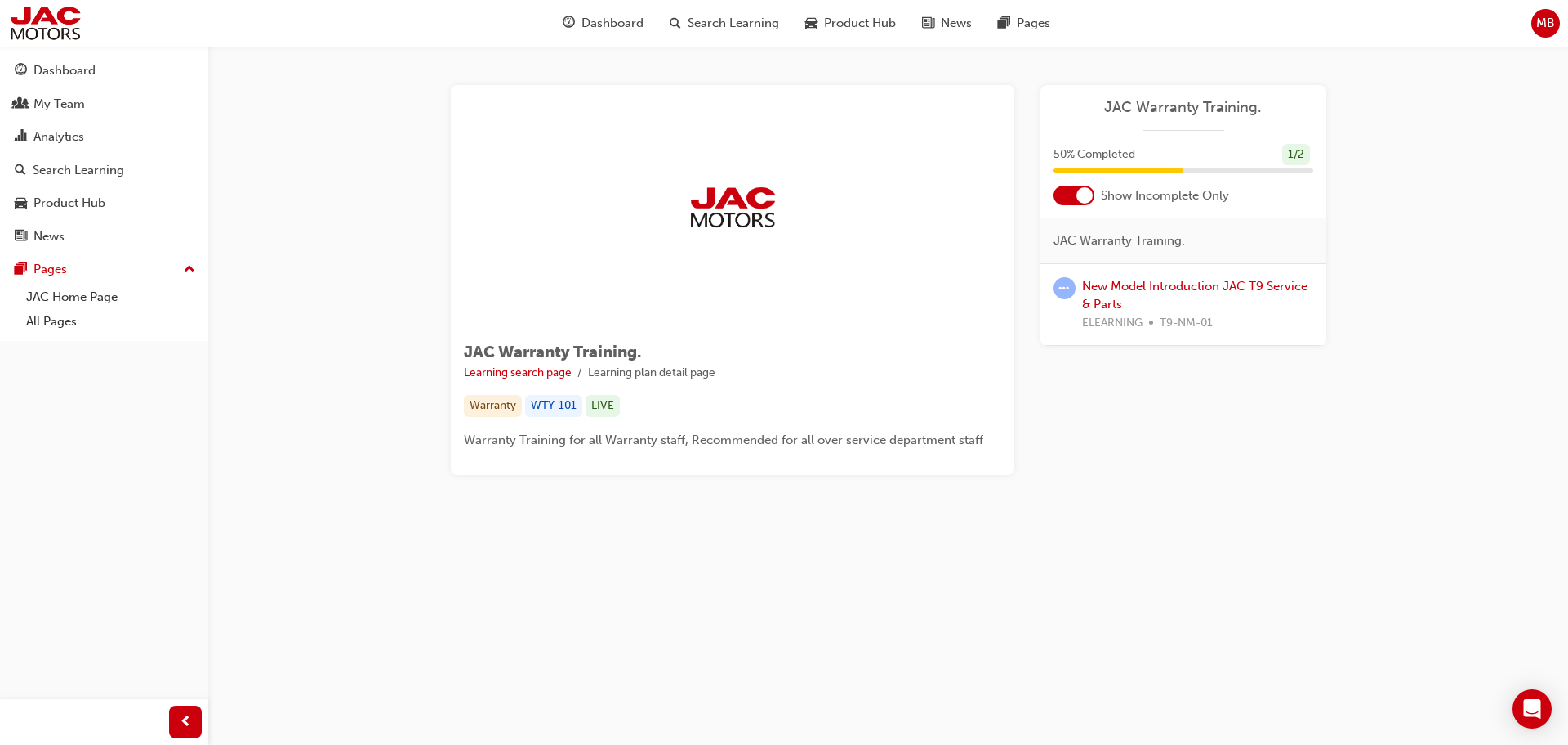
click at [715, 189] on img at bounding box center [732, 206] width 90 height 44
click at [731, 23] on span "Search Learning" at bounding box center [733, 23] width 92 height 19
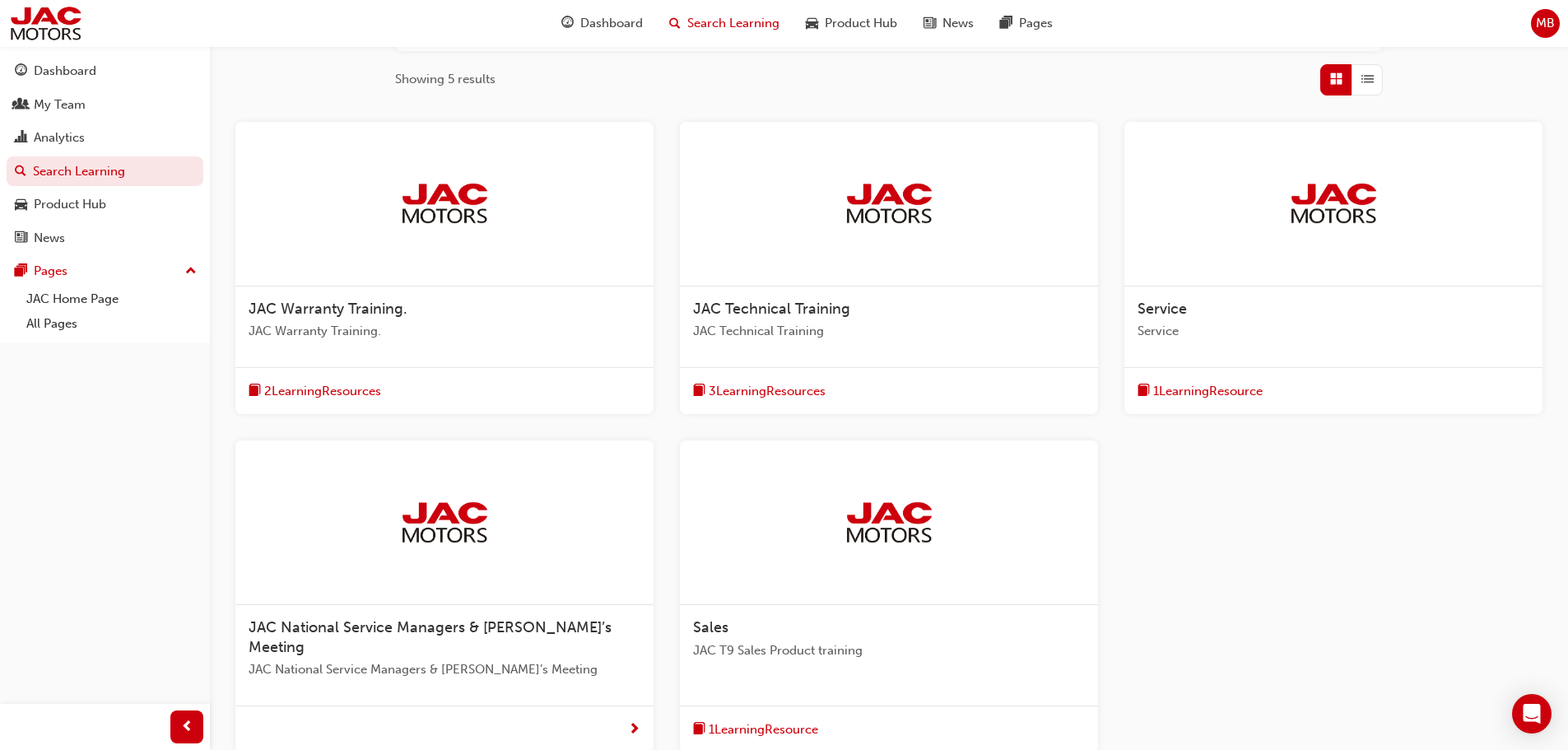
scroll to position [238, 0]
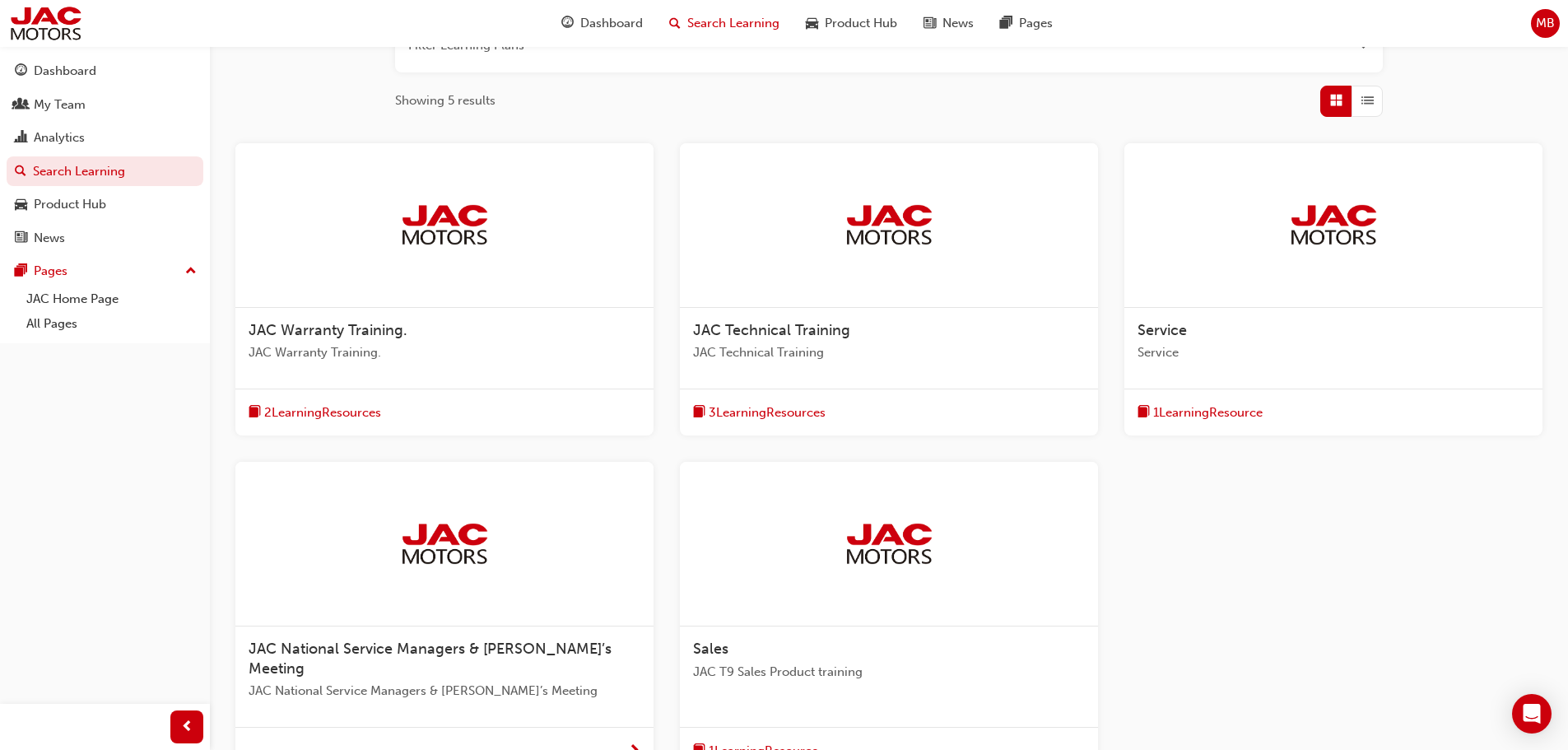
click at [314, 408] on span "2 Learning Resources" at bounding box center [323, 412] width 117 height 19
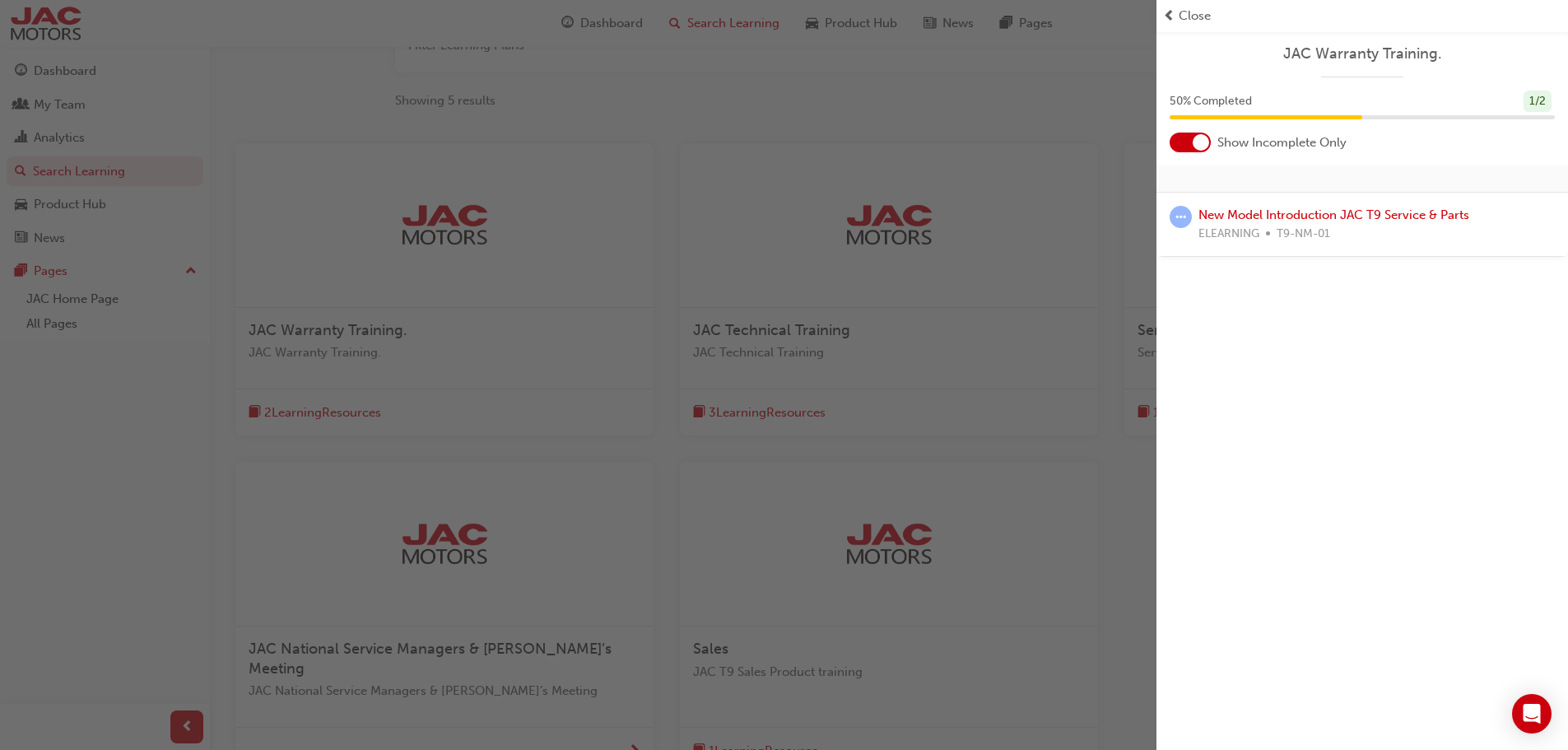
click at [1189, 107] on span "50 % Completed" at bounding box center [1210, 102] width 82 height 19
click at [1366, 56] on span "JAC Warranty Training." at bounding box center [1362, 54] width 385 height 19
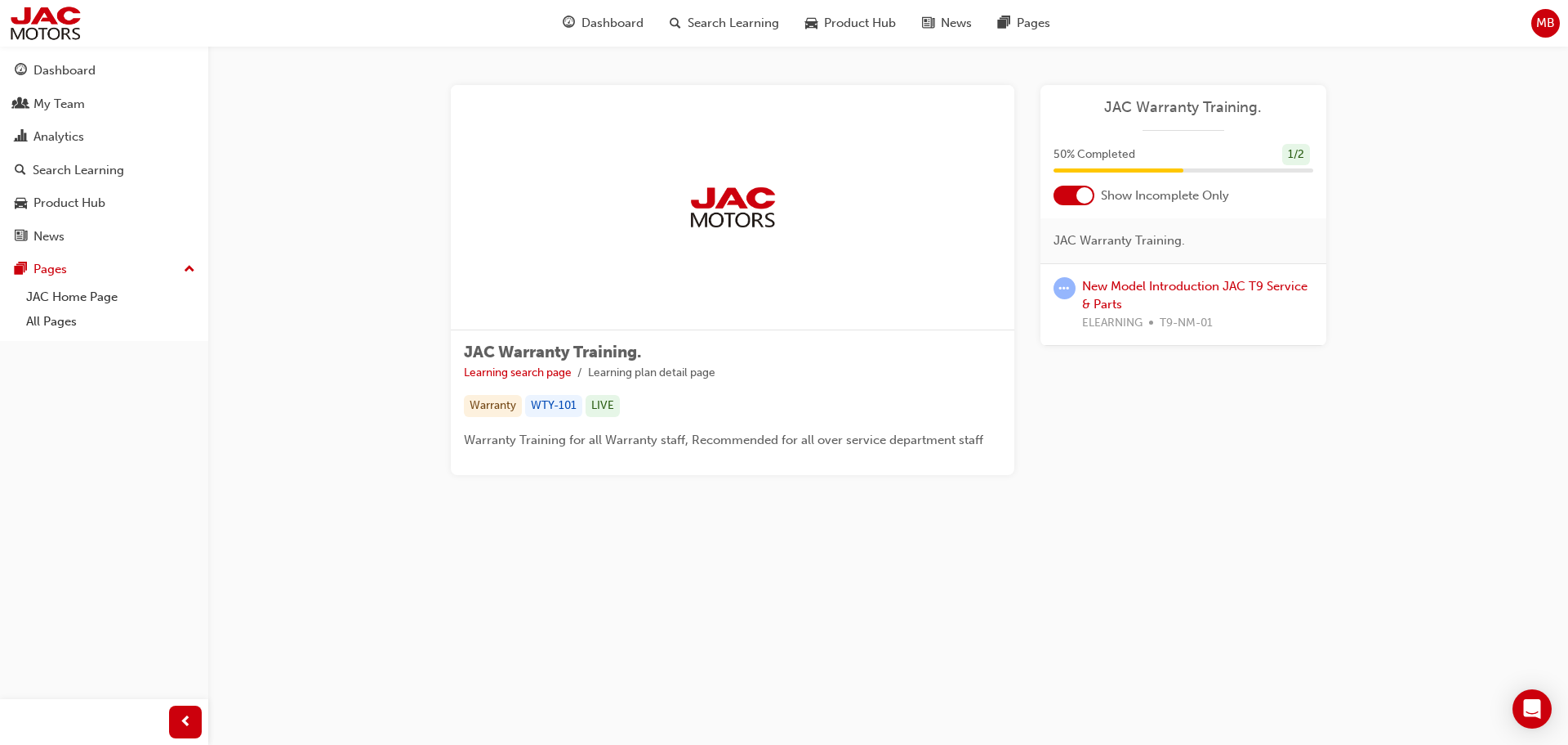
click at [1294, 154] on div "1 / 2" at bounding box center [1296, 155] width 28 height 22
click at [1299, 156] on div "1 / 2" at bounding box center [1296, 155] width 28 height 22
click at [570, 348] on span "JAC Warranty Training." at bounding box center [552, 351] width 177 height 19
click at [515, 375] on link "Learning search page" at bounding box center [517, 372] width 108 height 14
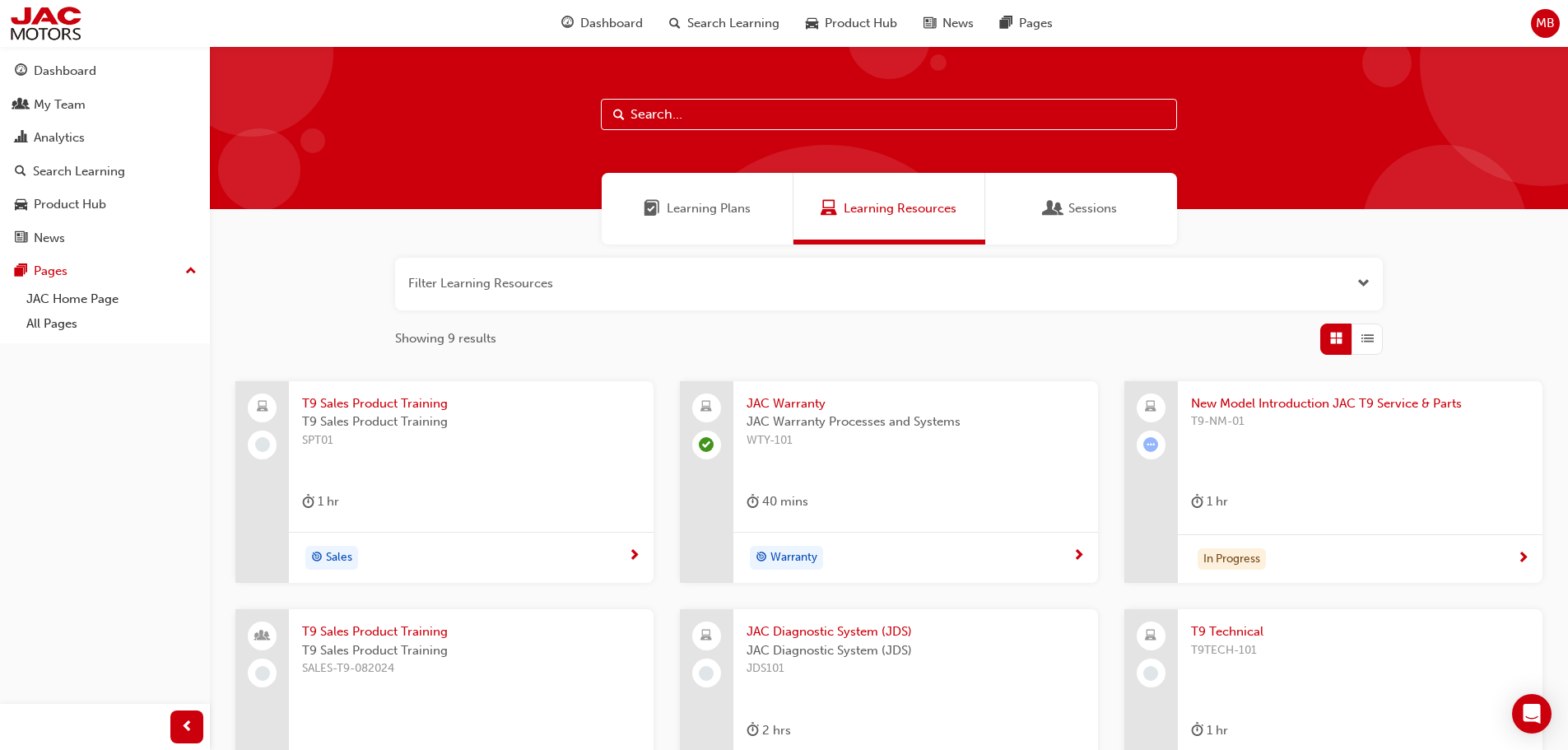
click at [780, 401] on span "JAC Warranty" at bounding box center [916, 404] width 338 height 19
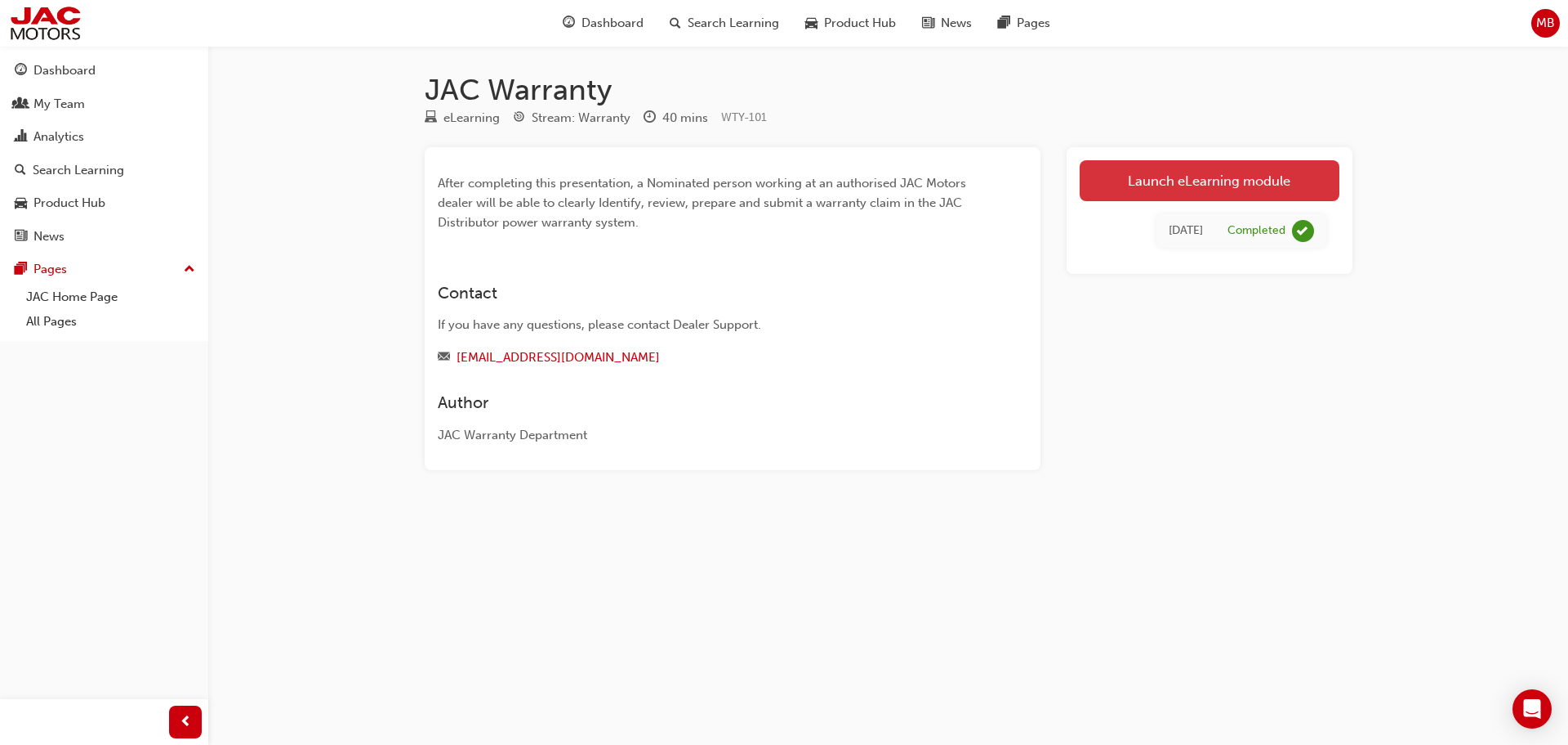
click at [1160, 188] on link "Launch eLearning module" at bounding box center [1209, 181] width 259 height 41
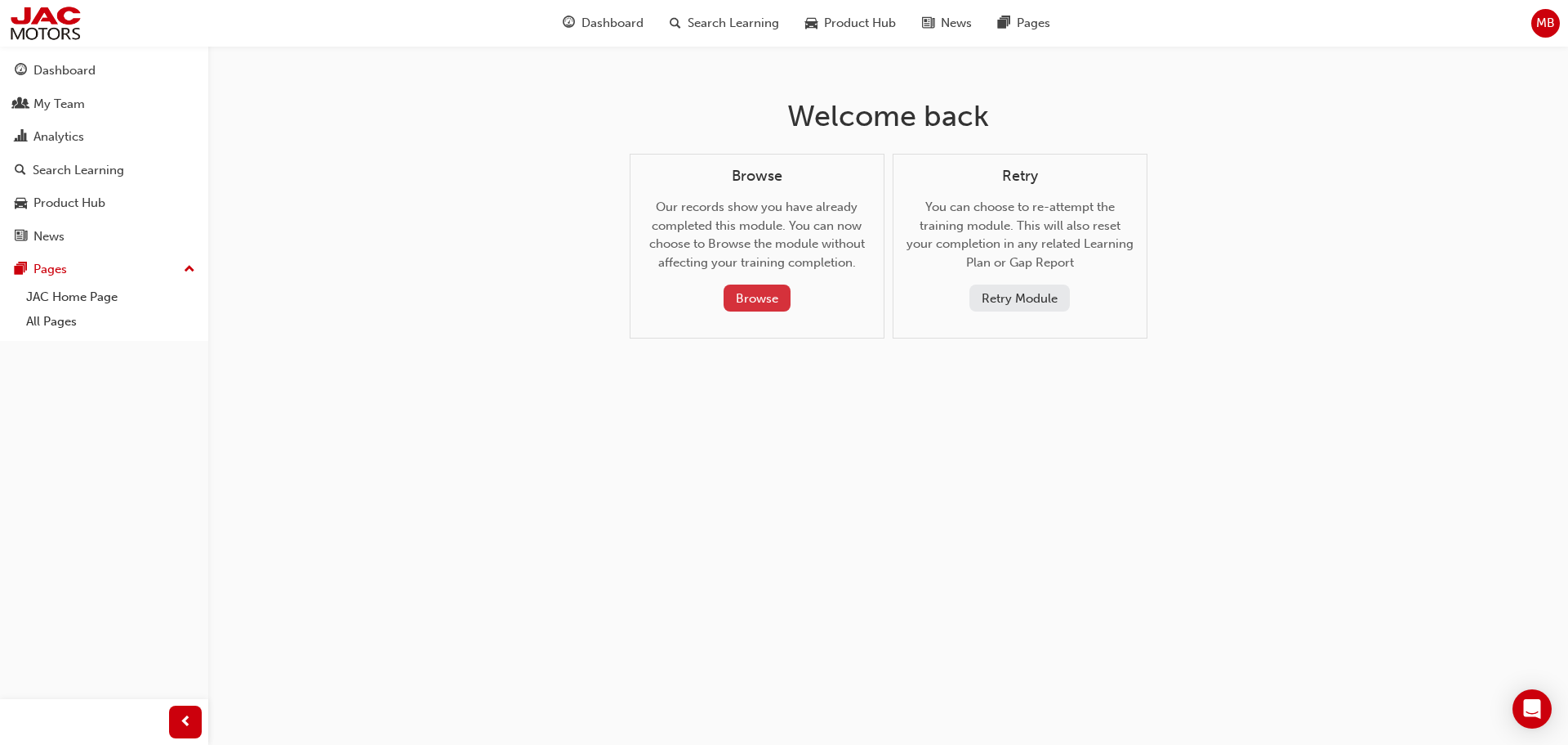
click at [762, 293] on button "Browse" at bounding box center [758, 298] width 67 height 27
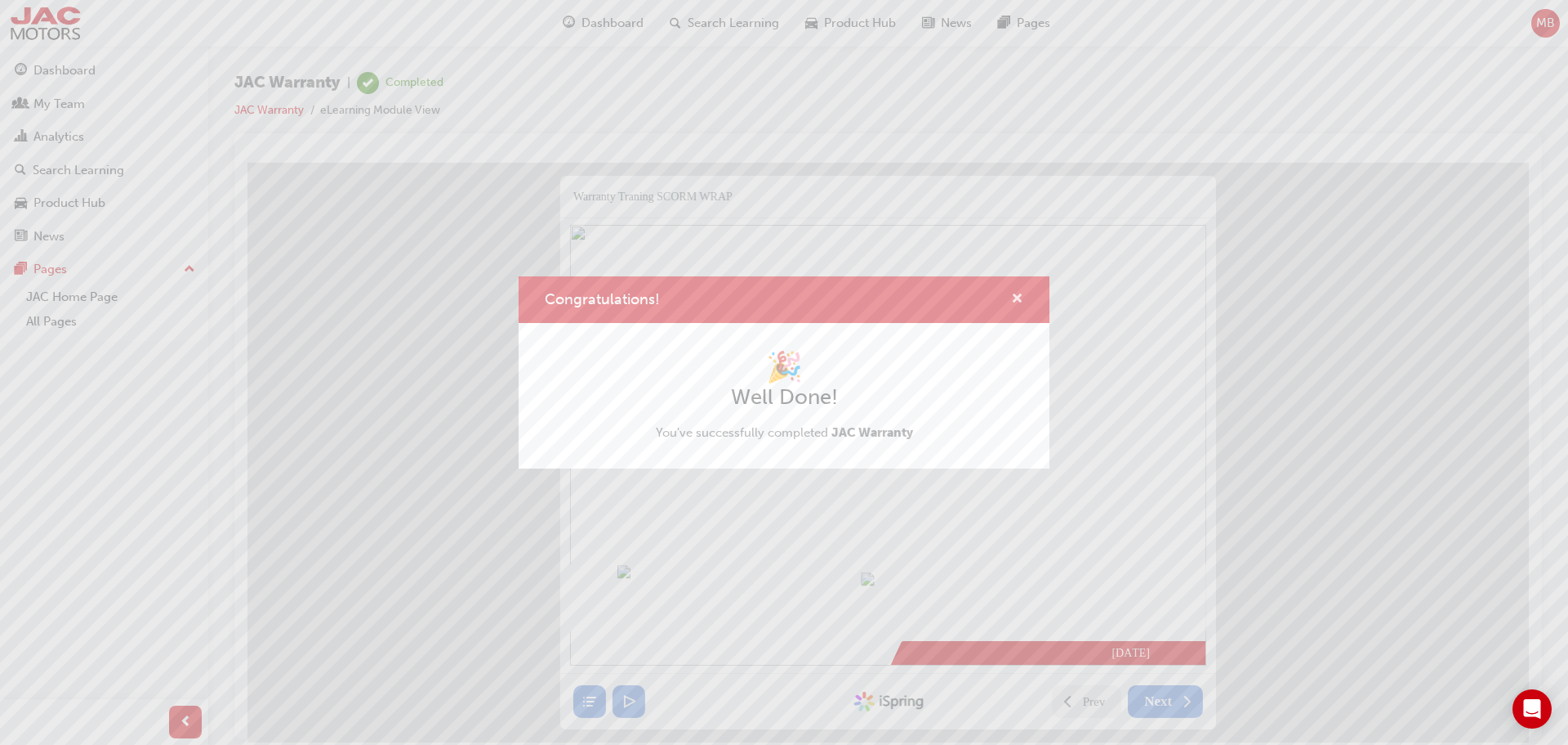
click at [1019, 294] on span "cross-icon" at bounding box center [1017, 300] width 12 height 15
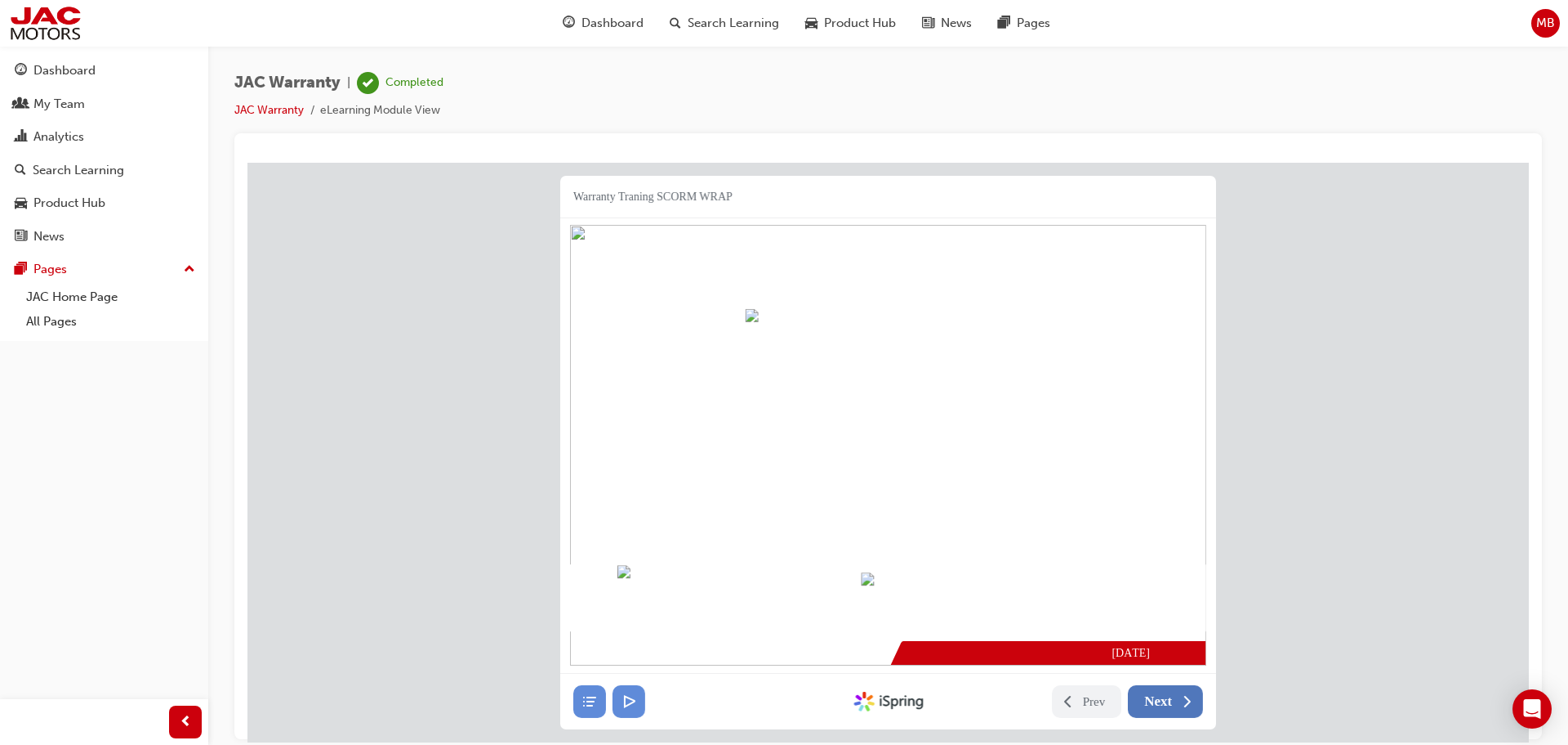
click at [1155, 701] on span "Next" at bounding box center [1159, 700] width 28 height 16
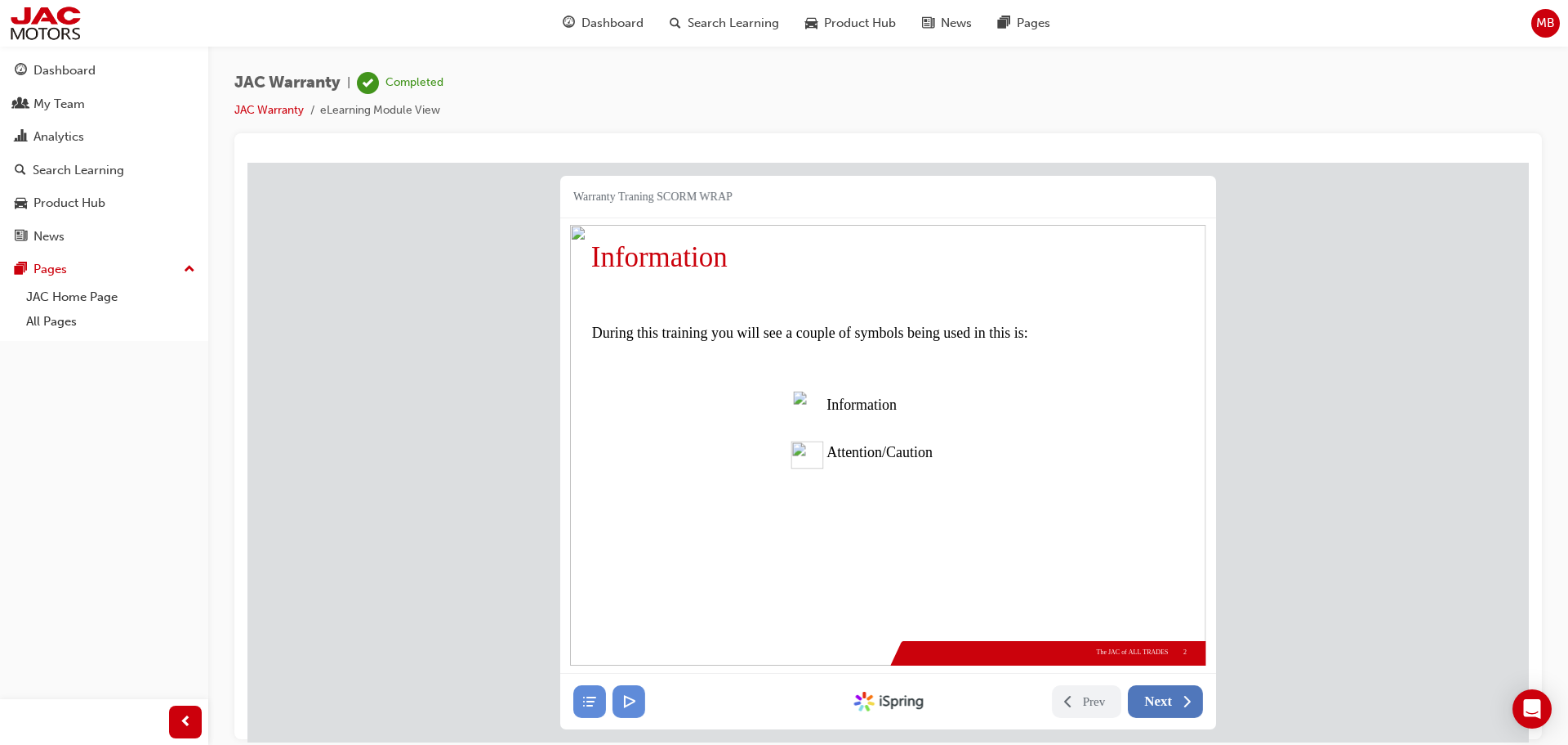
click at [1155, 701] on span "Next" at bounding box center [1159, 700] width 28 height 16
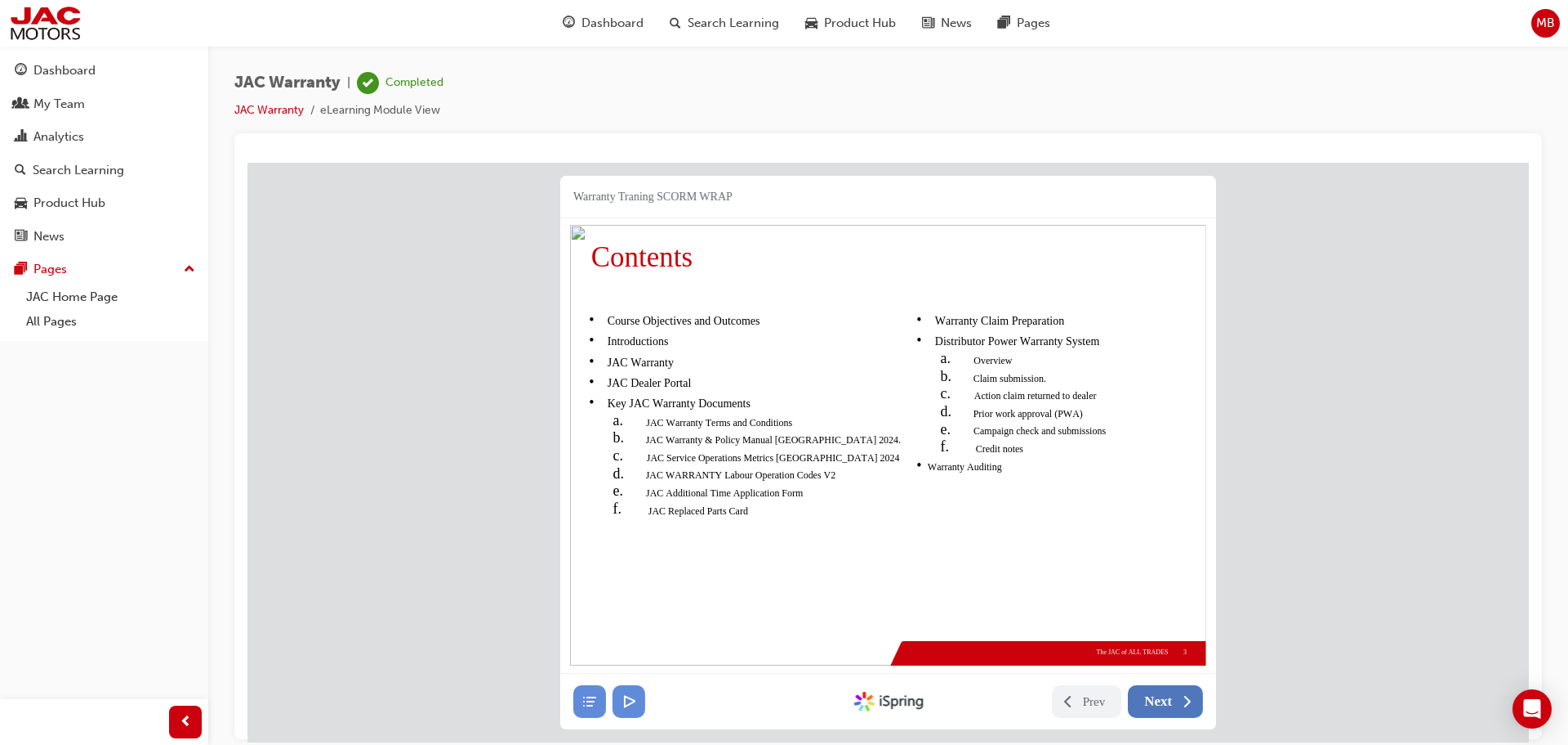
click at [1155, 701] on span "Next" at bounding box center [1159, 700] width 28 height 16
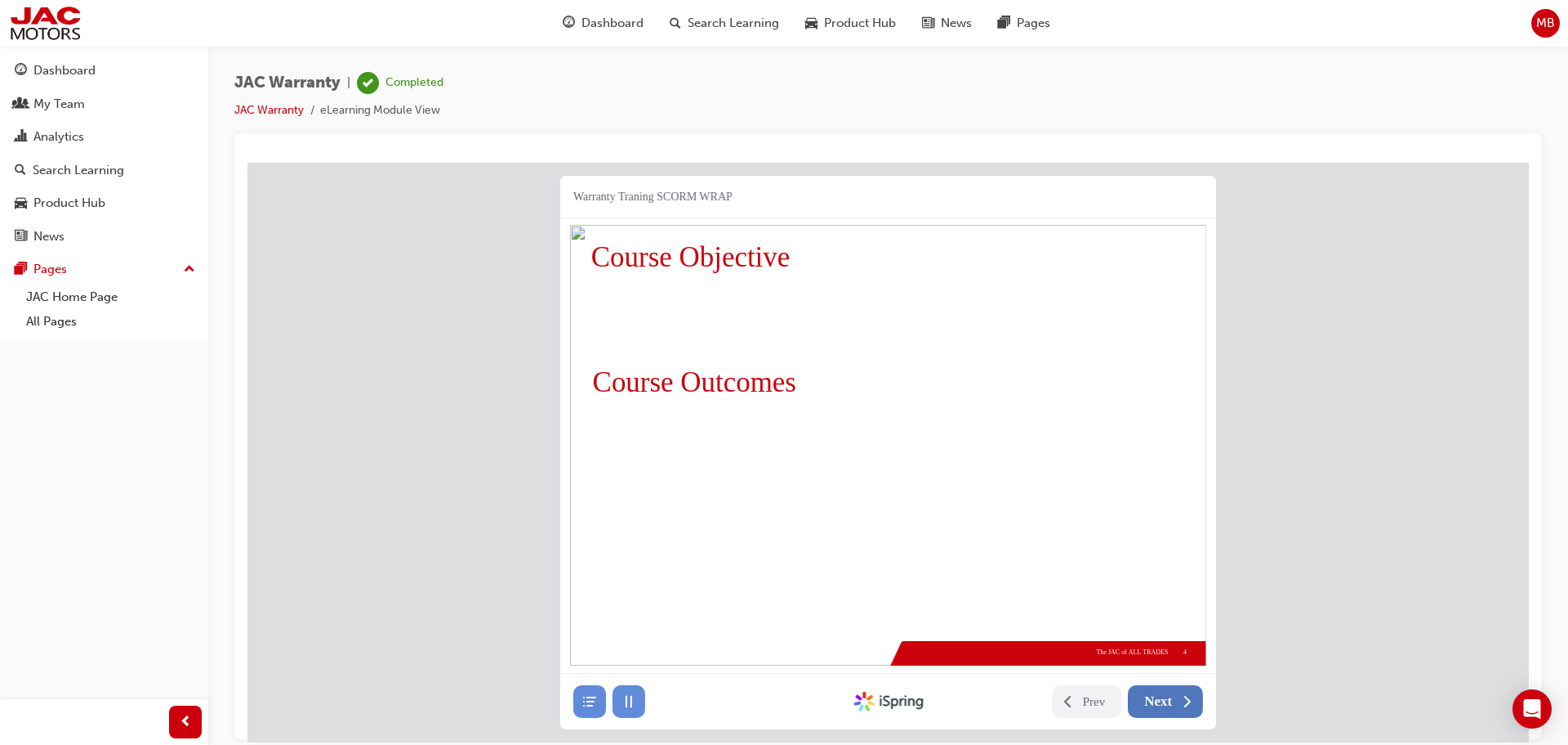
click at [1155, 701] on span "Next" at bounding box center [1159, 700] width 28 height 16
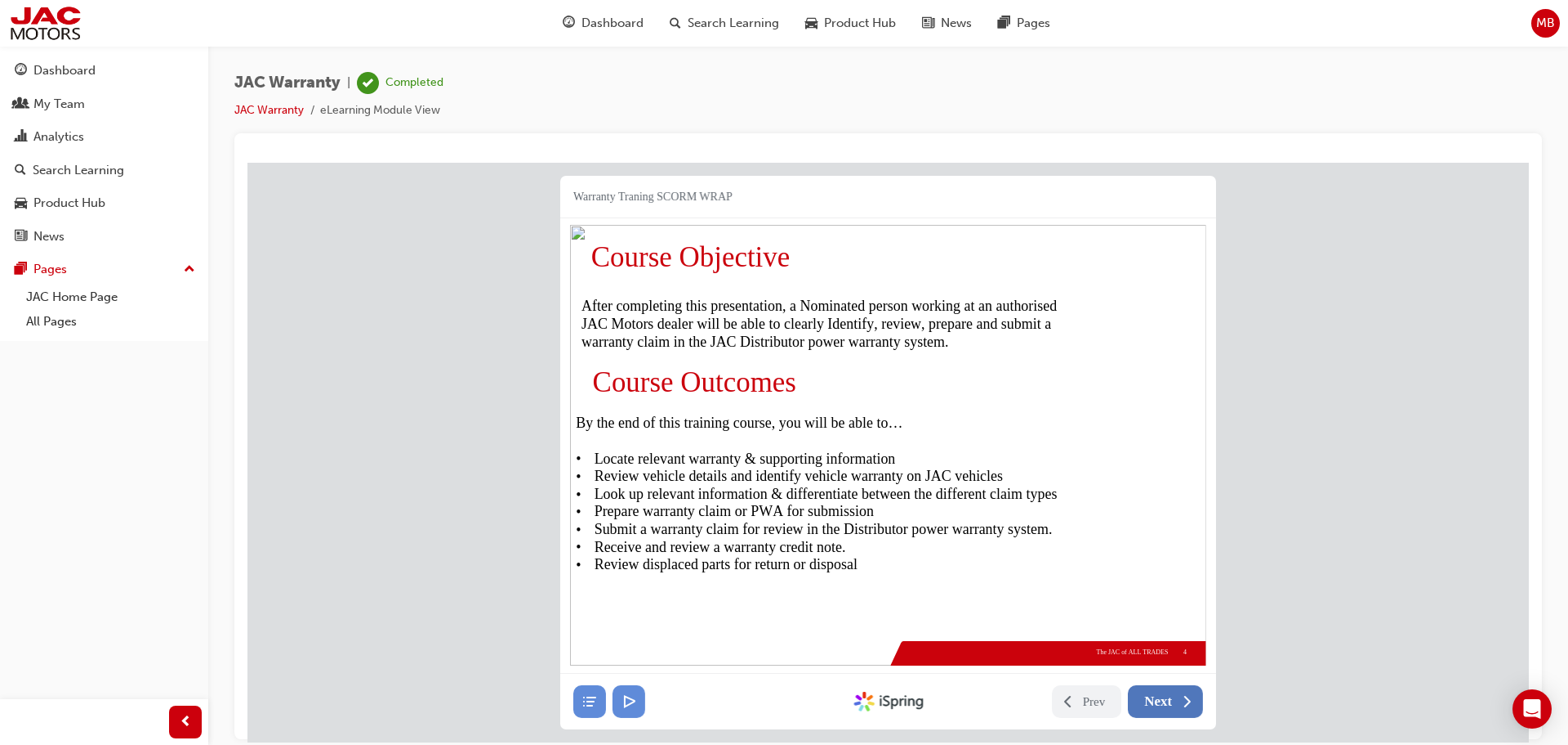
click at [1156, 701] on span "Next" at bounding box center [1159, 700] width 28 height 16
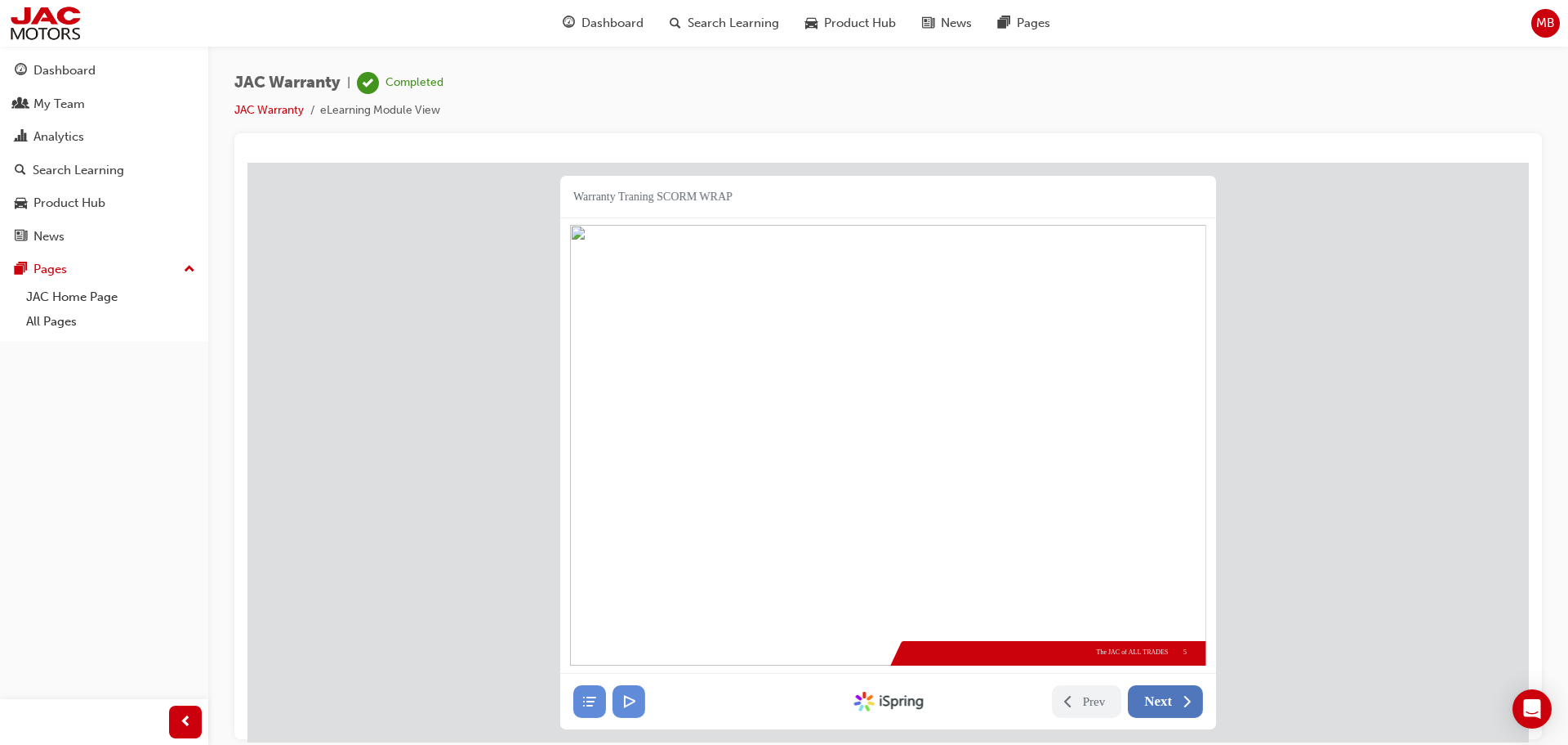
click at [1157, 702] on span "Next" at bounding box center [1159, 700] width 28 height 16
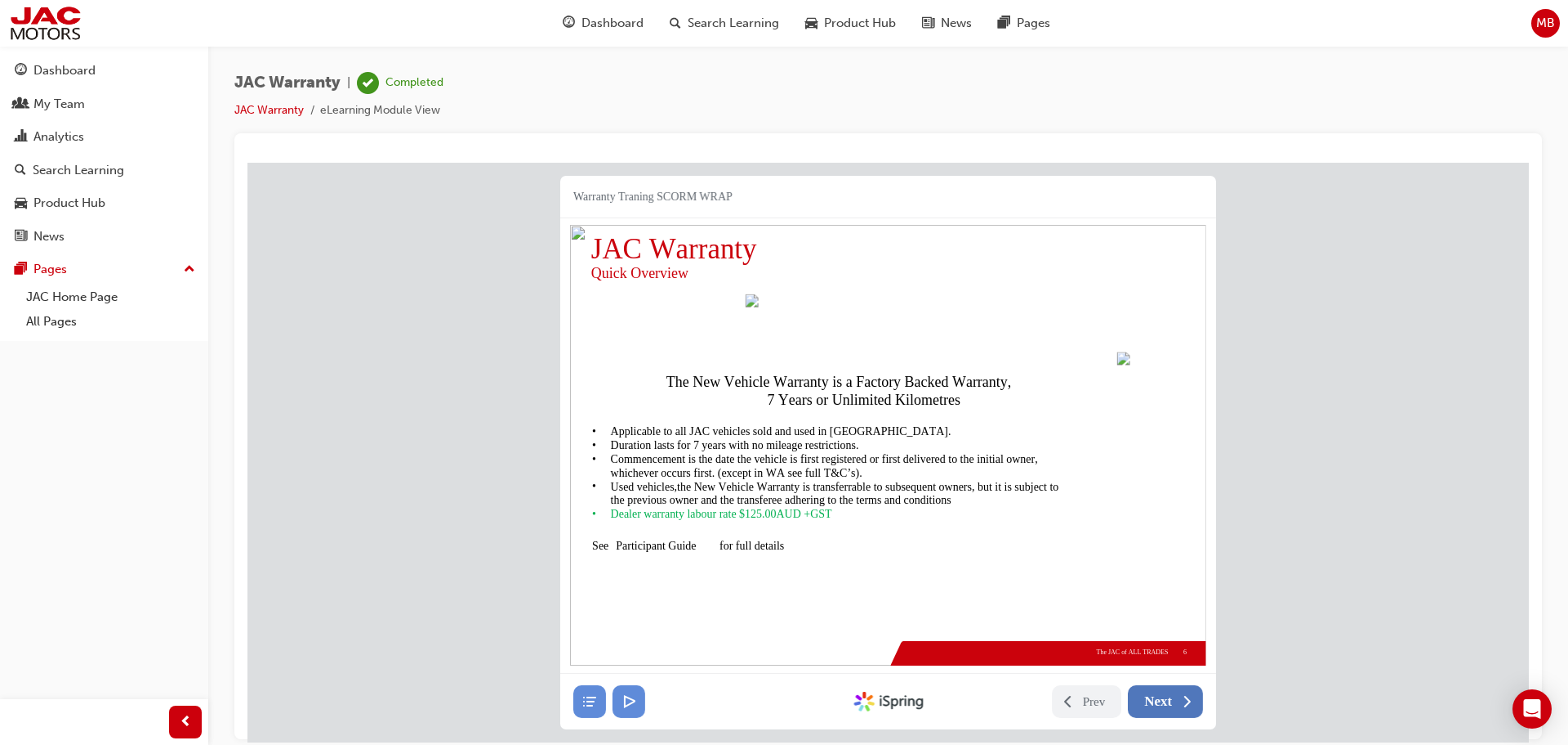
click at [1157, 702] on span "Next" at bounding box center [1159, 700] width 28 height 16
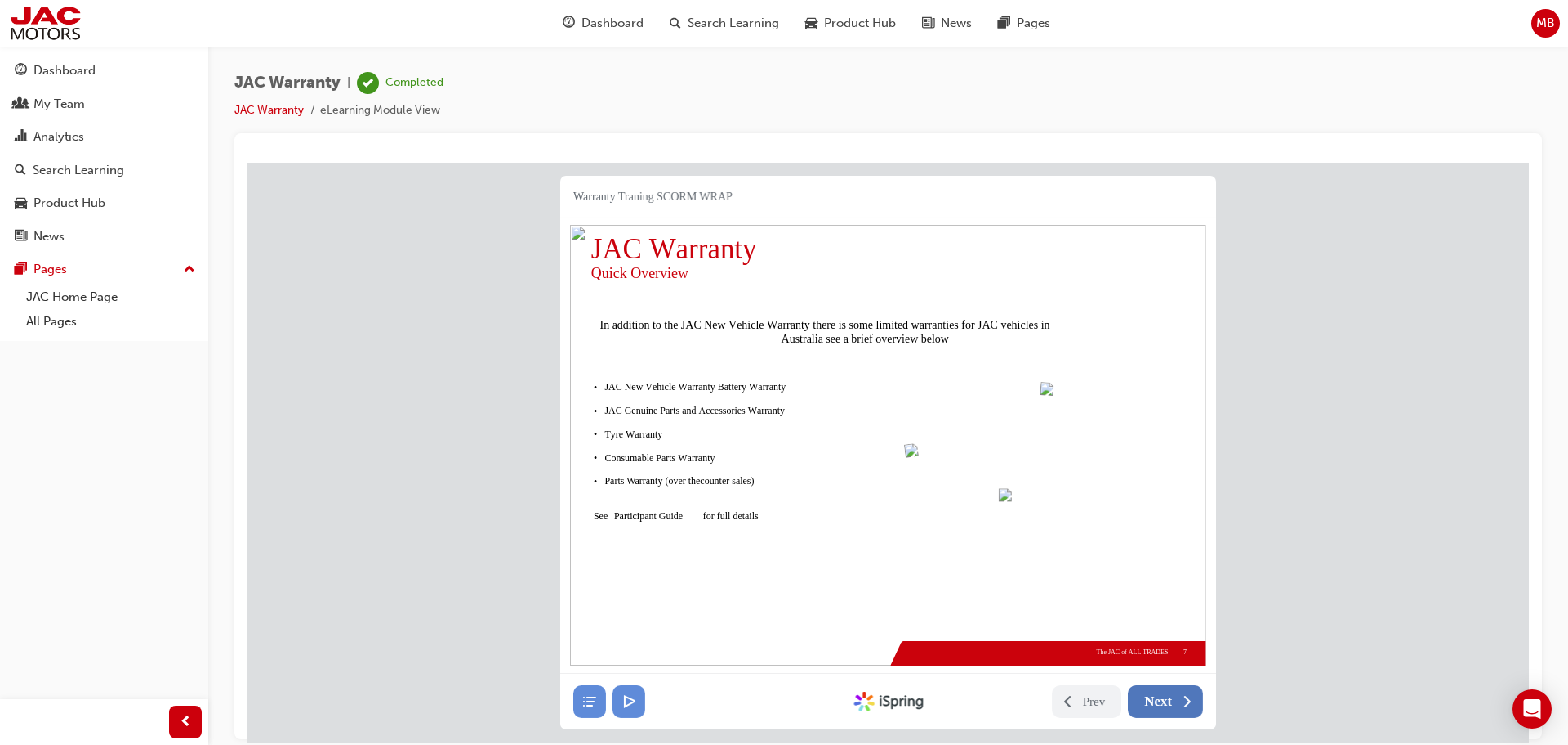
click at [1153, 706] on span "Next" at bounding box center [1159, 700] width 28 height 16
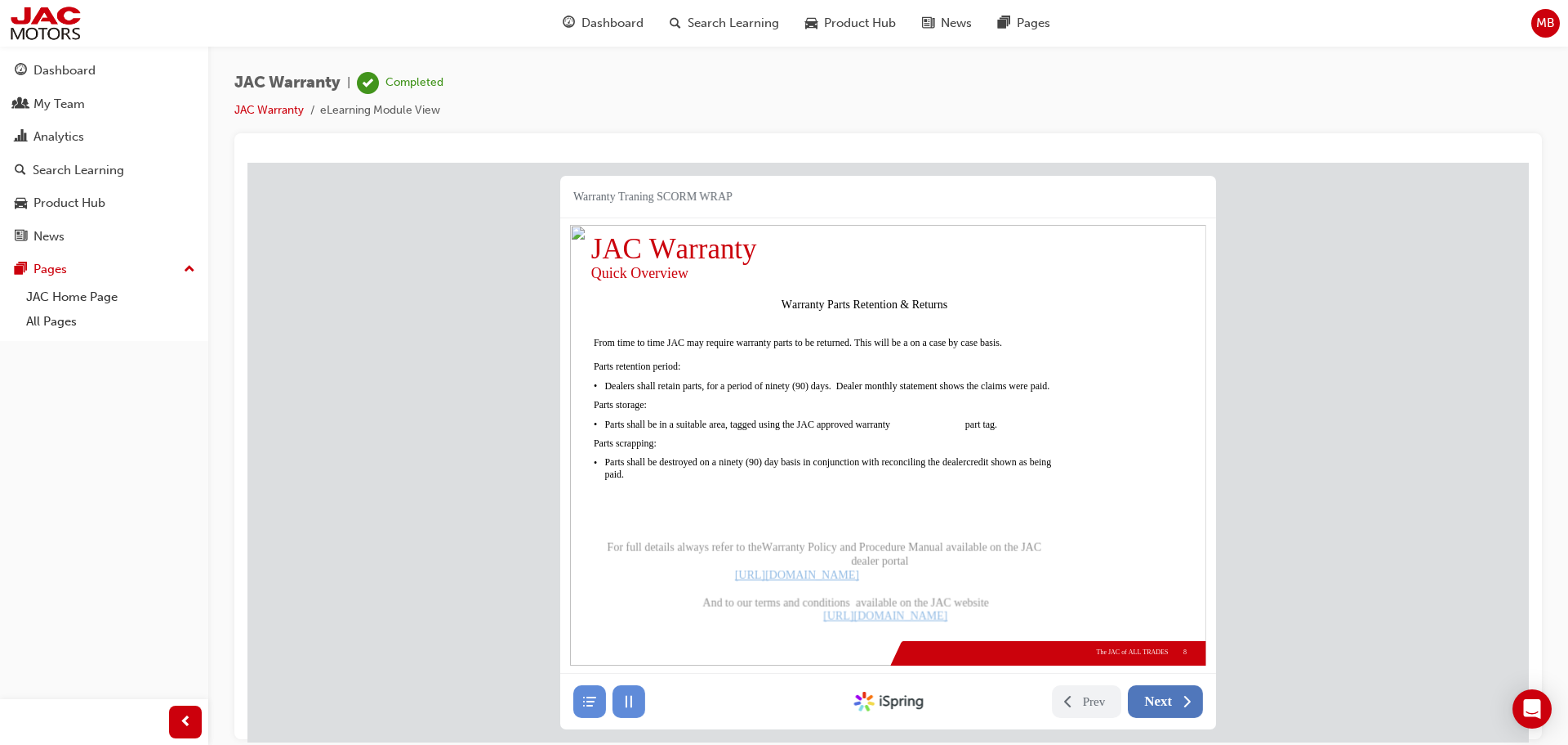
click at [1156, 708] on span "Next" at bounding box center [1159, 700] width 28 height 16
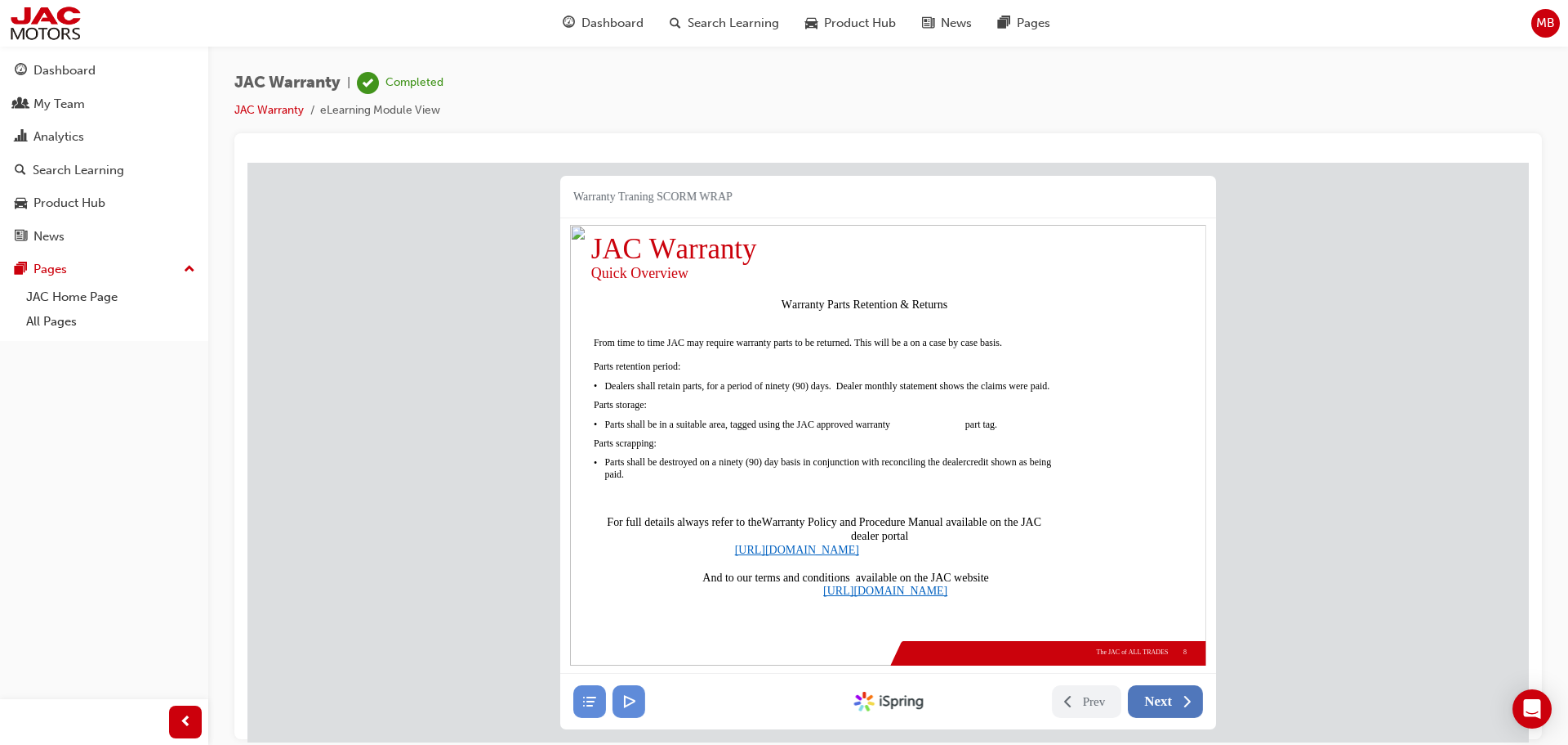
click at [1157, 708] on button "Next" at bounding box center [1165, 700] width 75 height 33
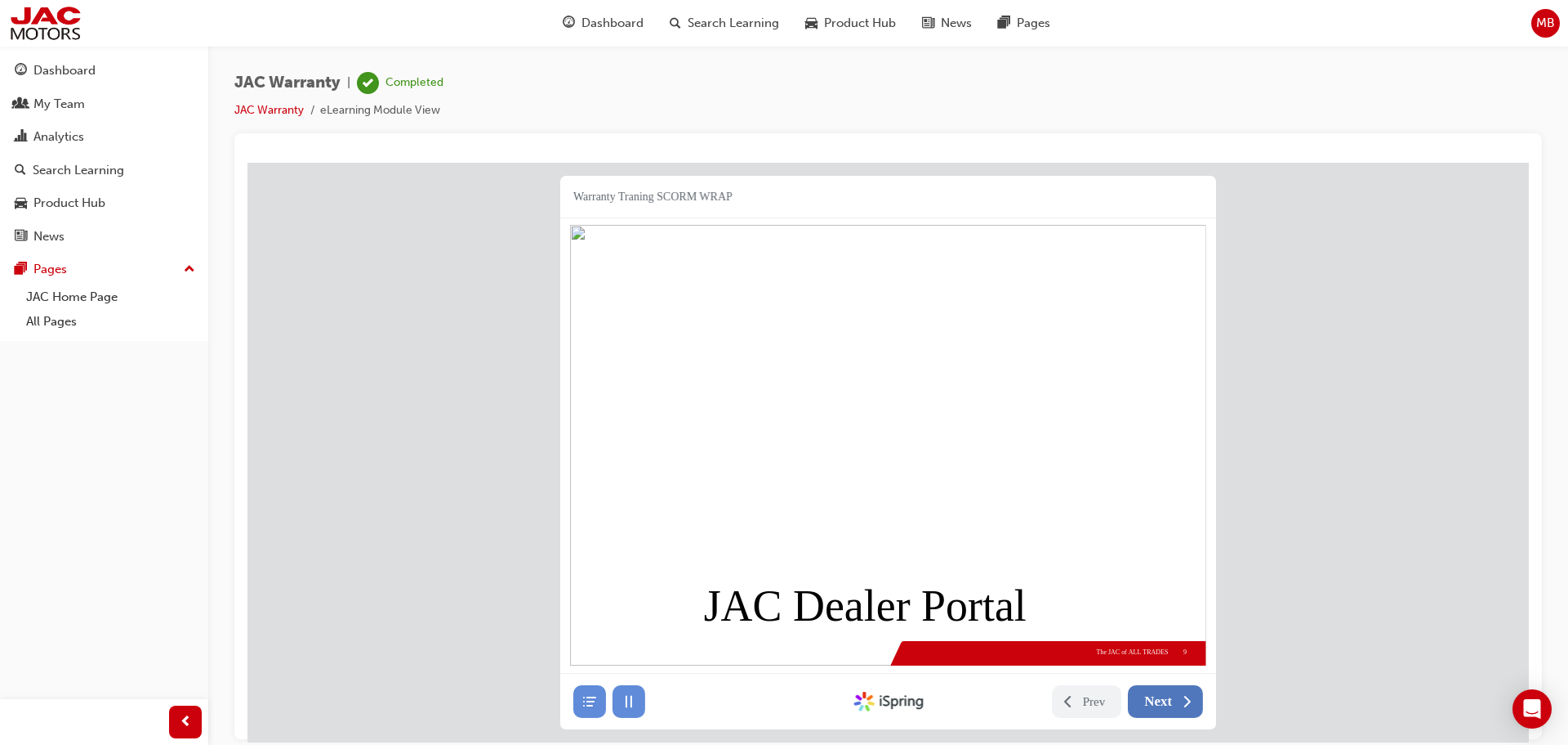
click at [1157, 708] on button "Next" at bounding box center [1165, 700] width 75 height 33
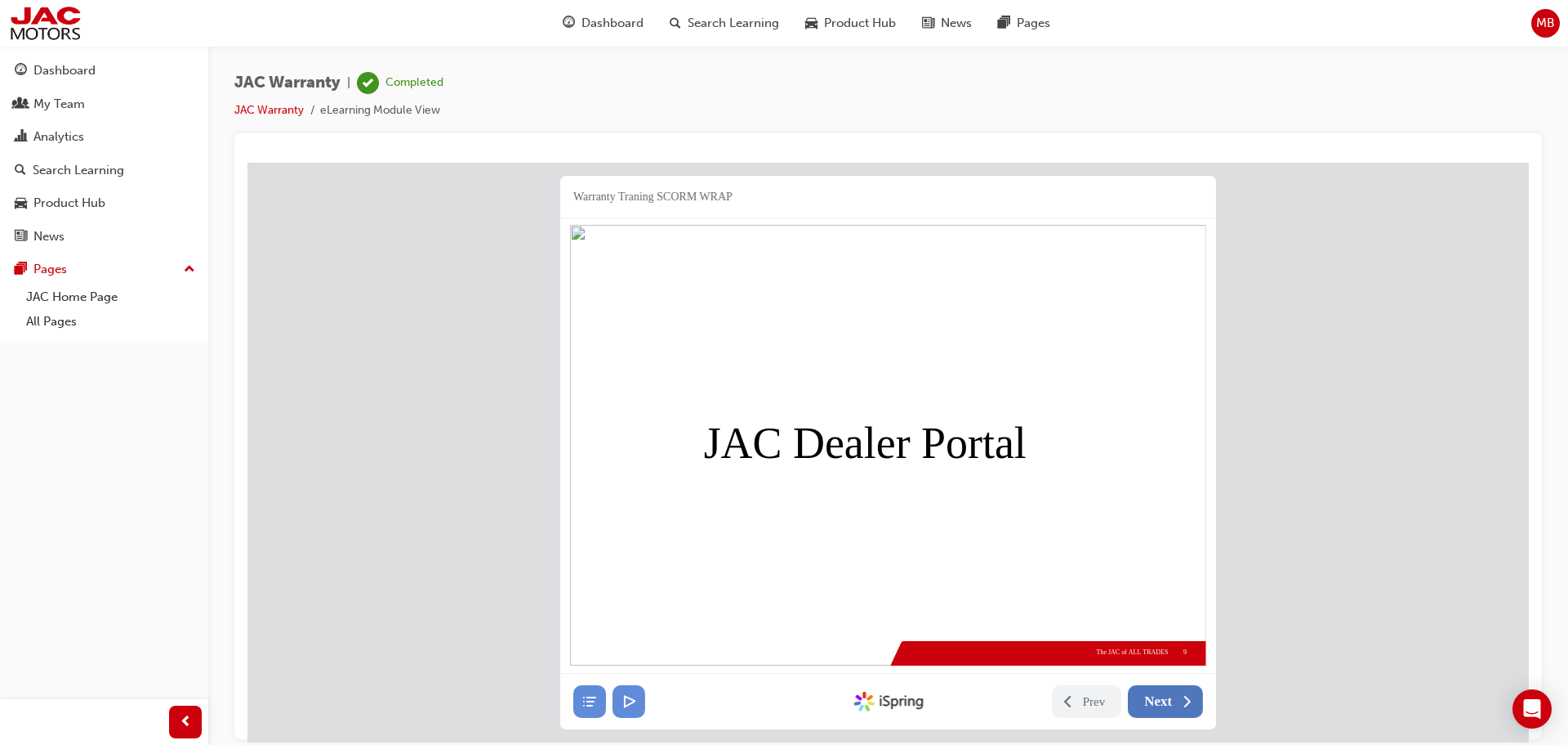
click at [1157, 708] on button "Next" at bounding box center [1165, 700] width 75 height 33
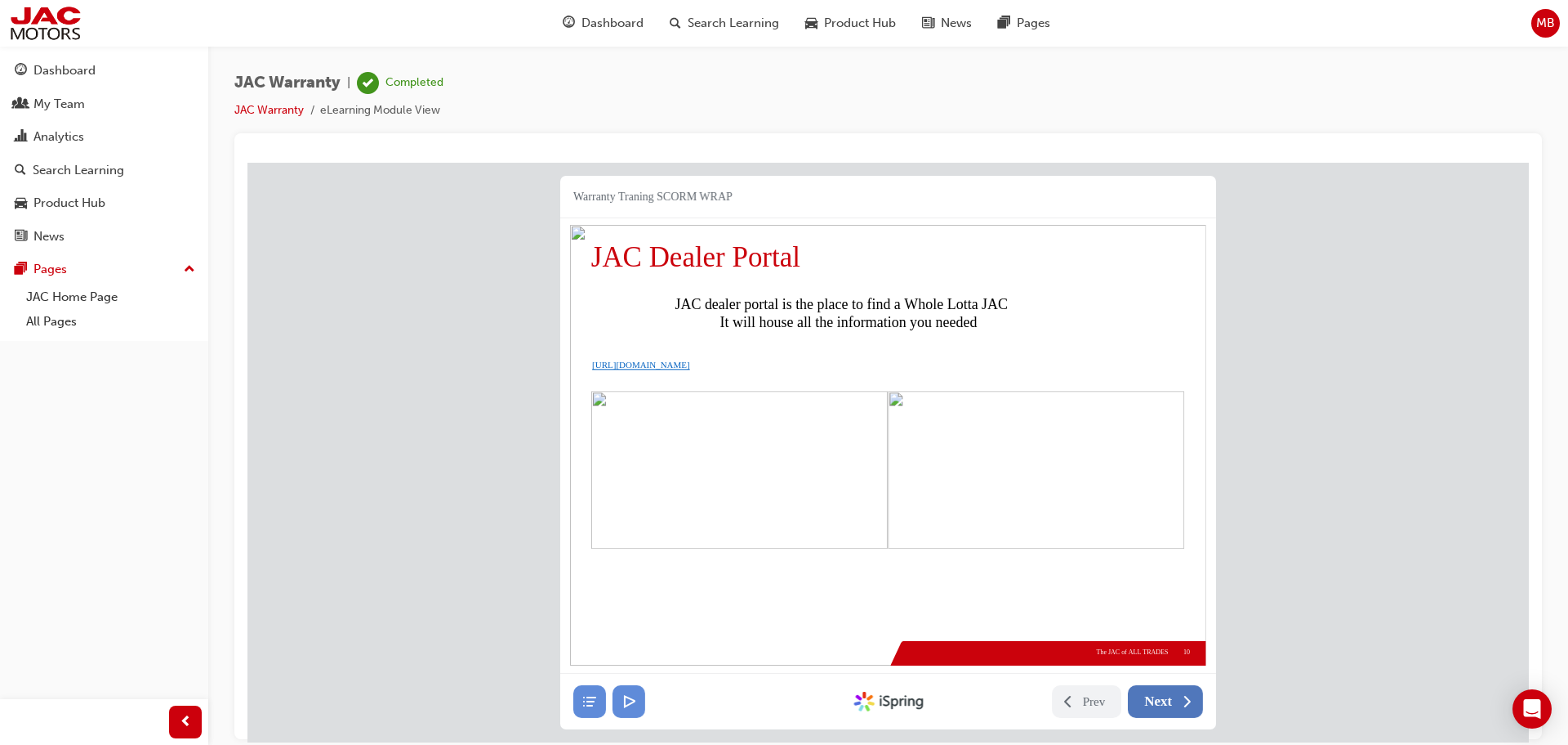
click at [1157, 708] on button "Next" at bounding box center [1165, 700] width 75 height 33
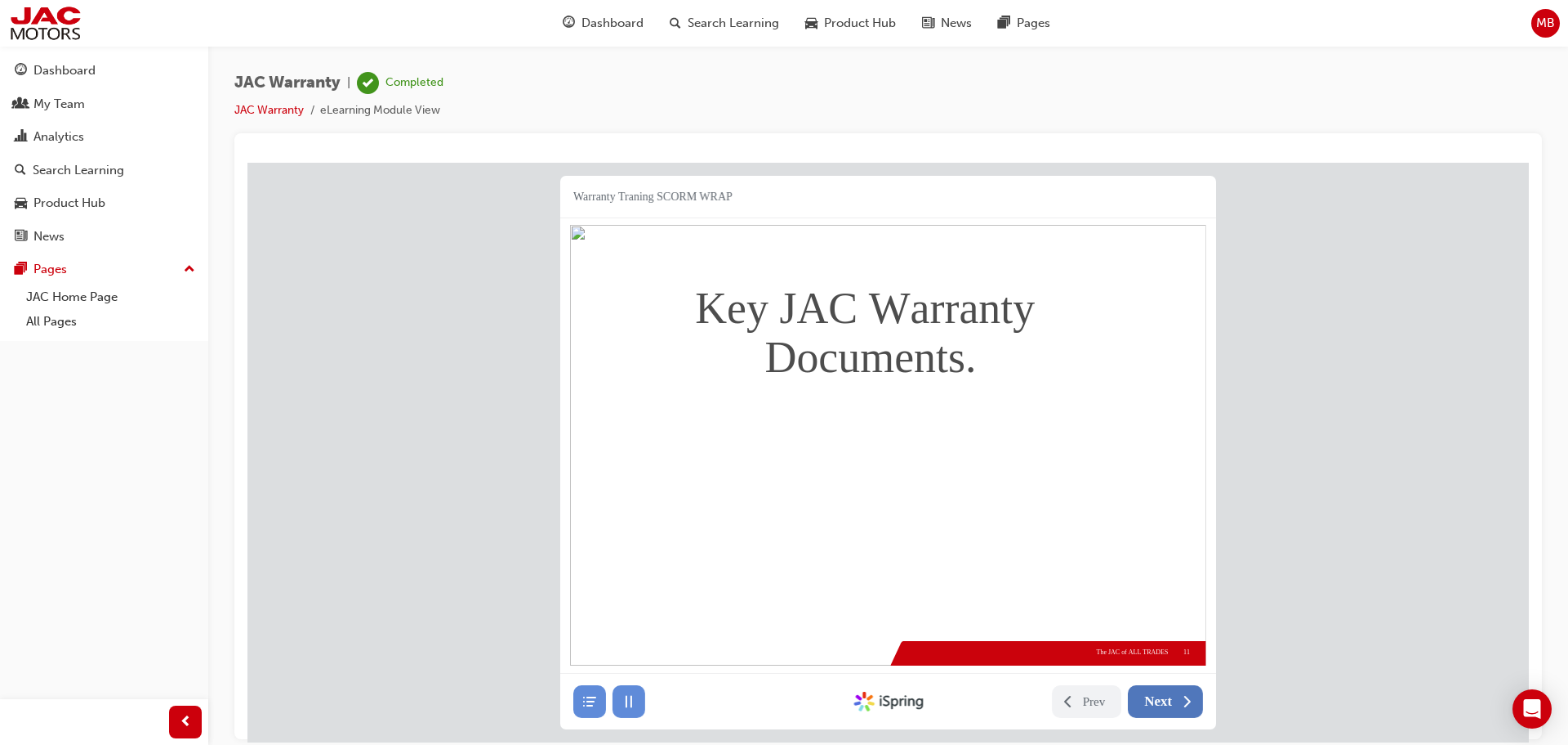
click at [1159, 708] on button "Next" at bounding box center [1165, 700] width 75 height 33
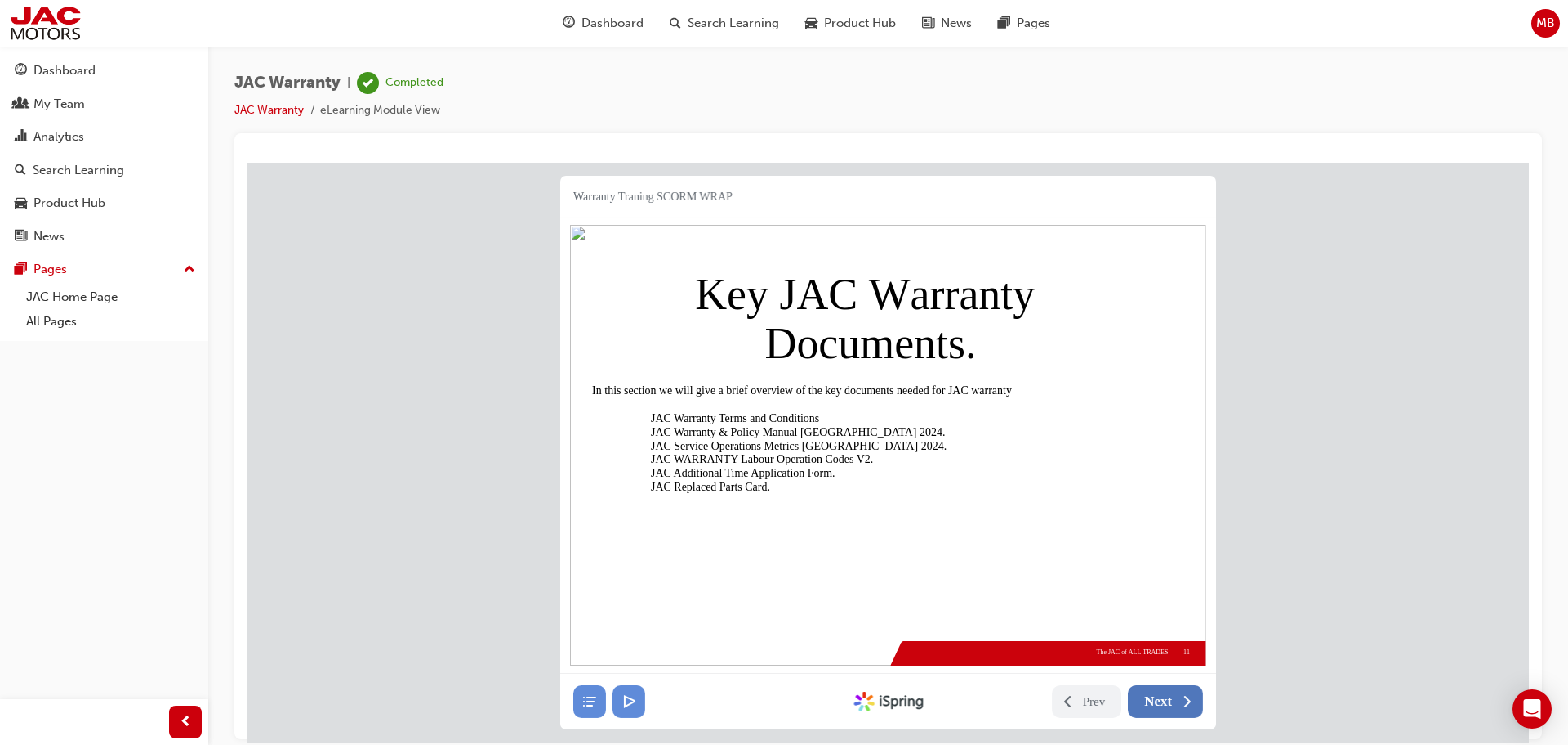
click at [1159, 708] on button "Next" at bounding box center [1165, 700] width 75 height 33
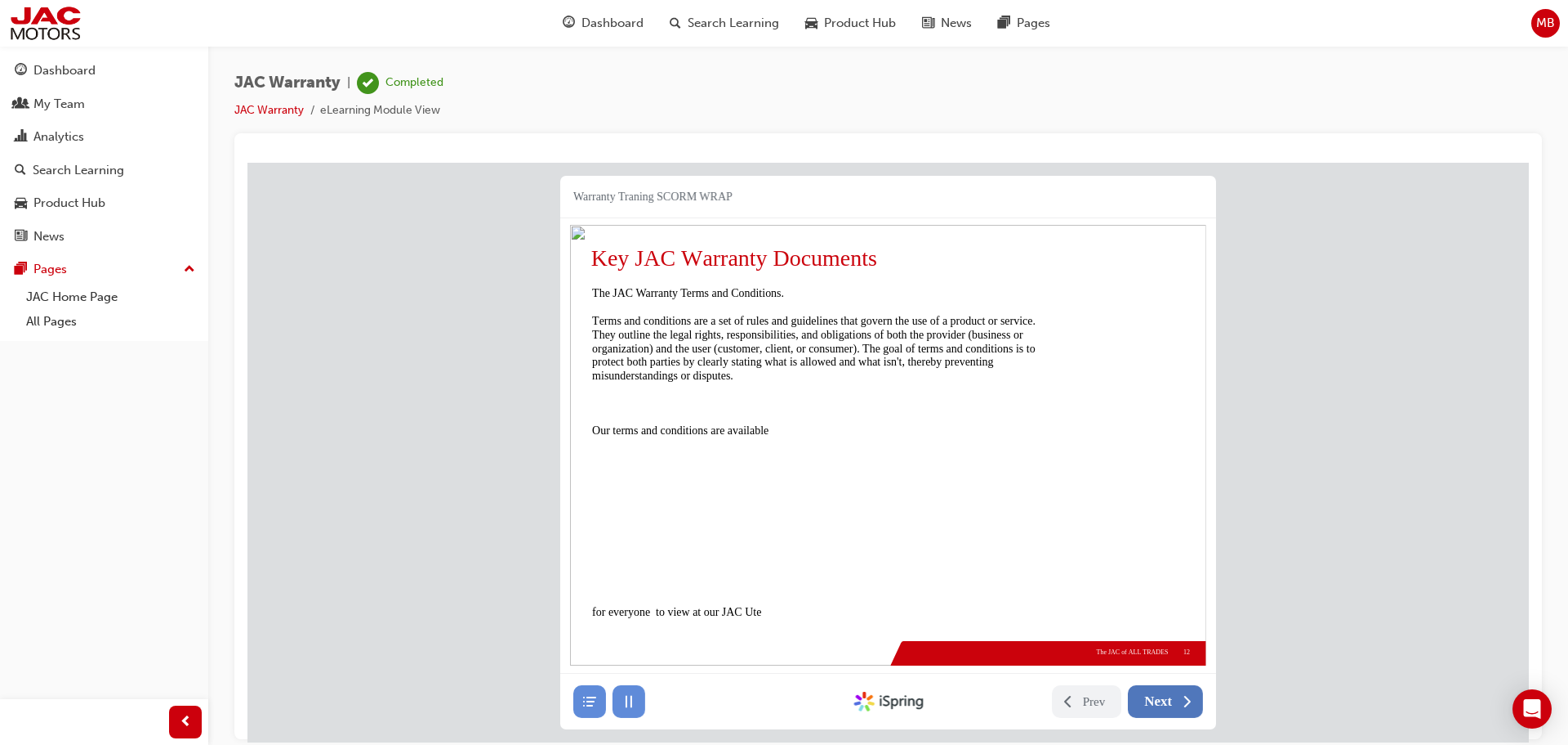
click at [1159, 708] on button "Next" at bounding box center [1165, 700] width 75 height 33
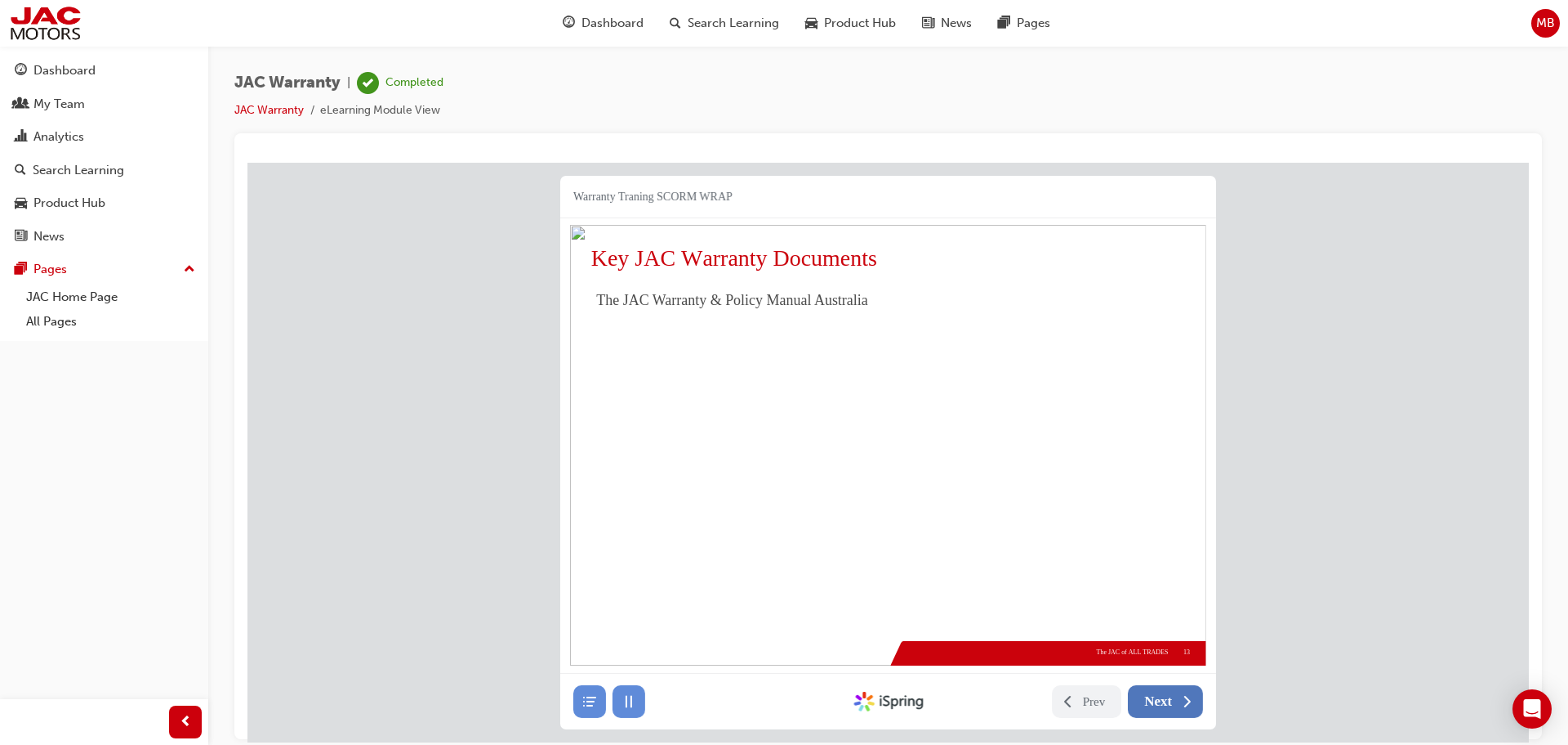
click at [1159, 708] on button "Next" at bounding box center [1165, 700] width 75 height 33
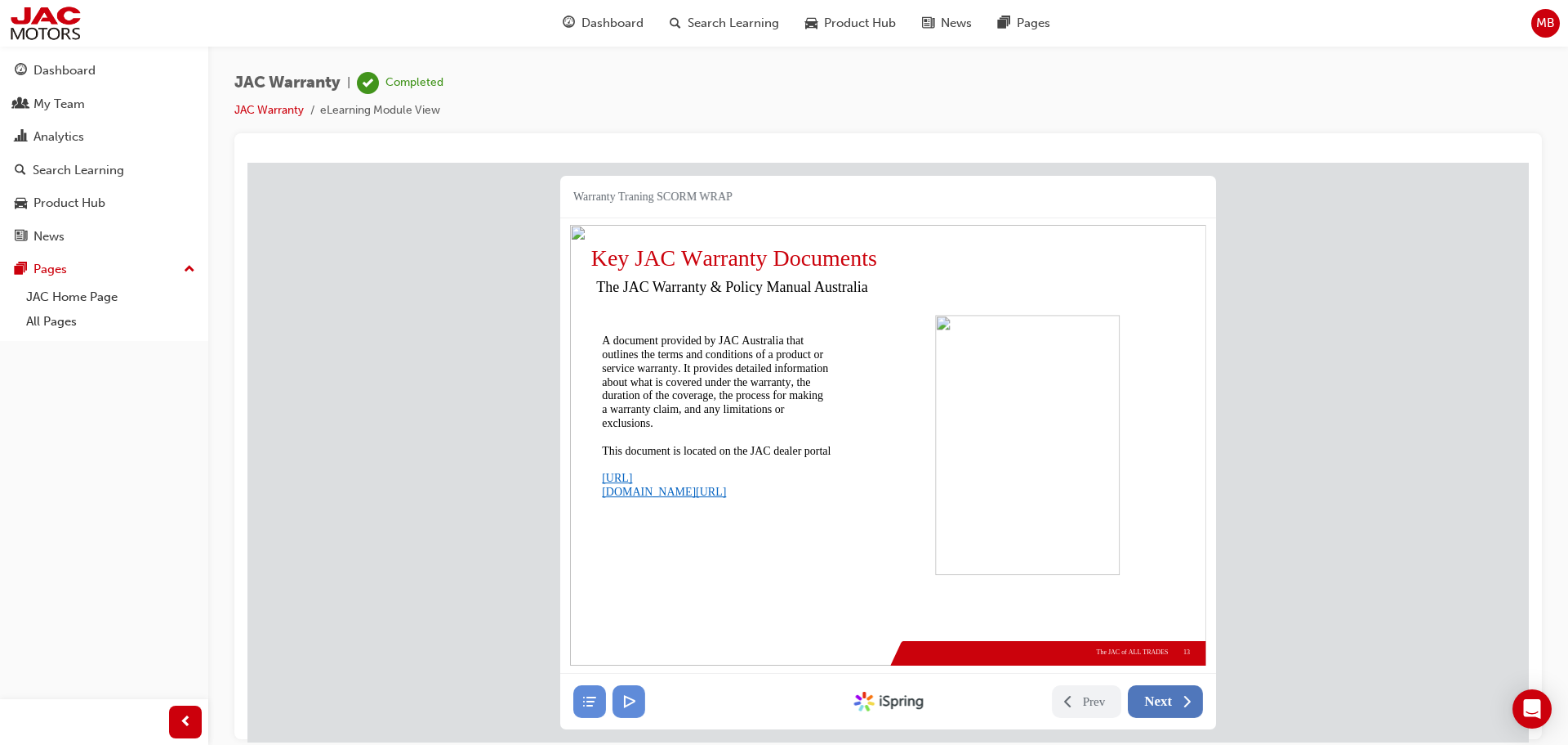
click at [1159, 708] on button "Next" at bounding box center [1165, 700] width 75 height 33
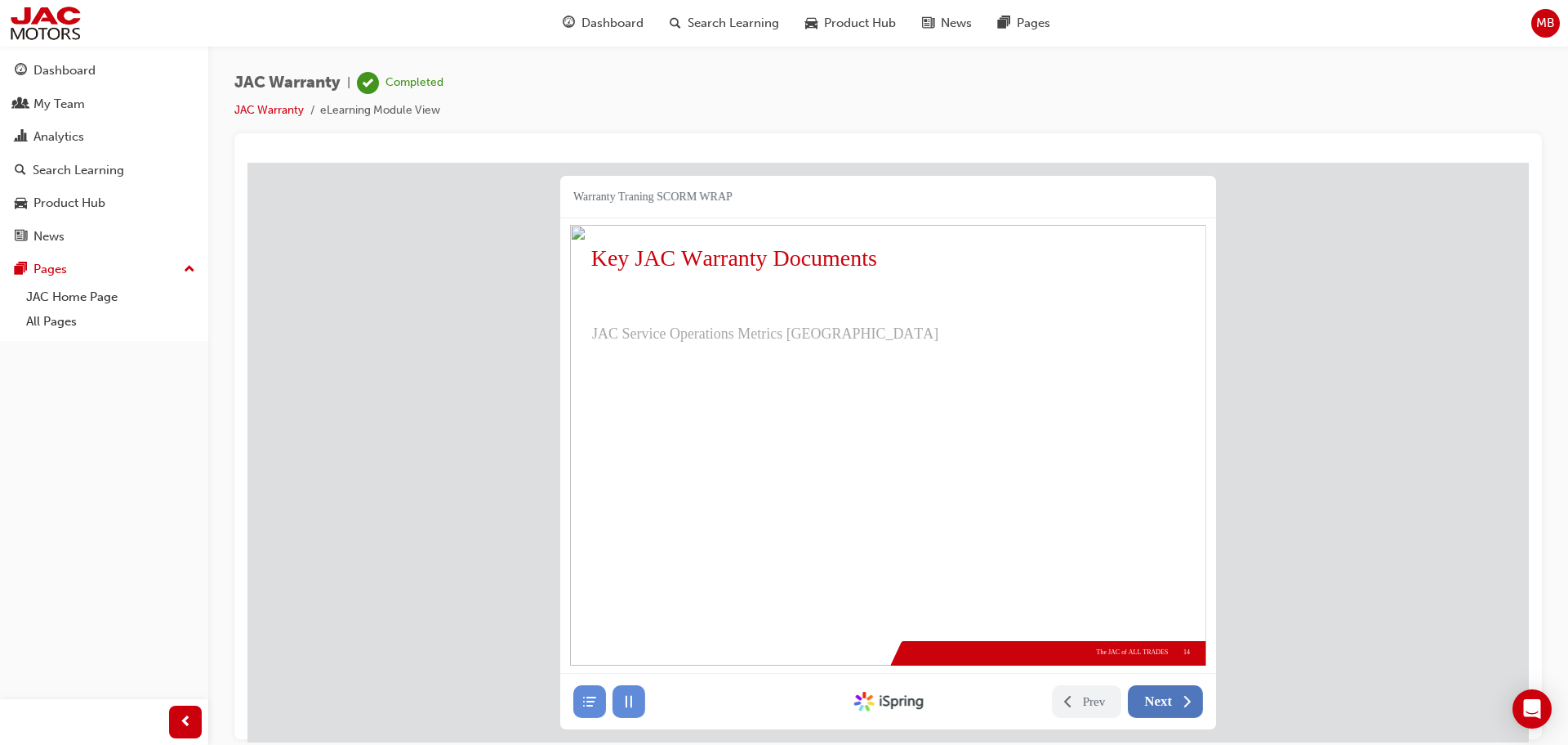
click at [1159, 708] on button "Next" at bounding box center [1165, 700] width 75 height 33
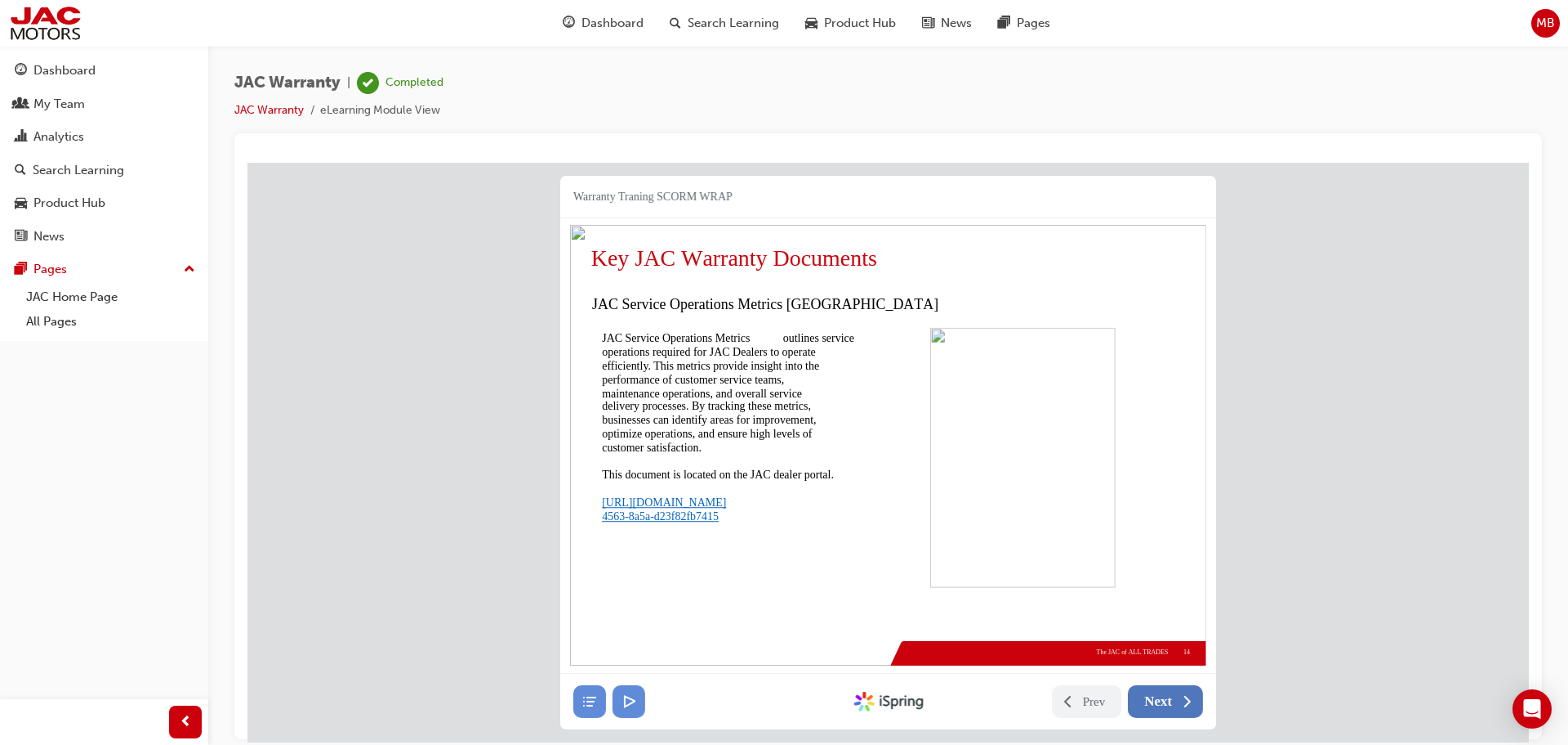
click at [1159, 708] on button "Next" at bounding box center [1165, 700] width 75 height 33
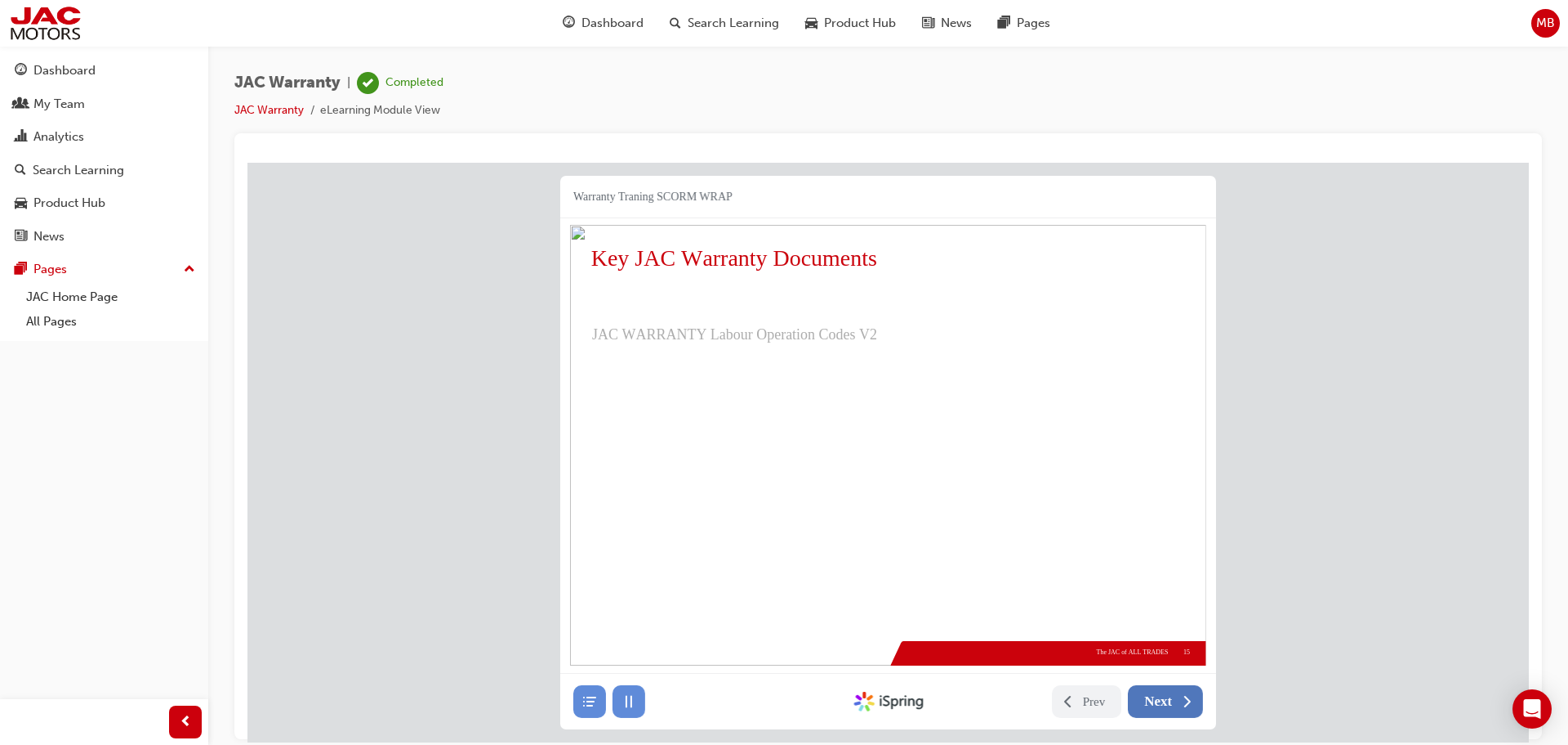
click at [1159, 708] on button "Next" at bounding box center [1165, 700] width 75 height 33
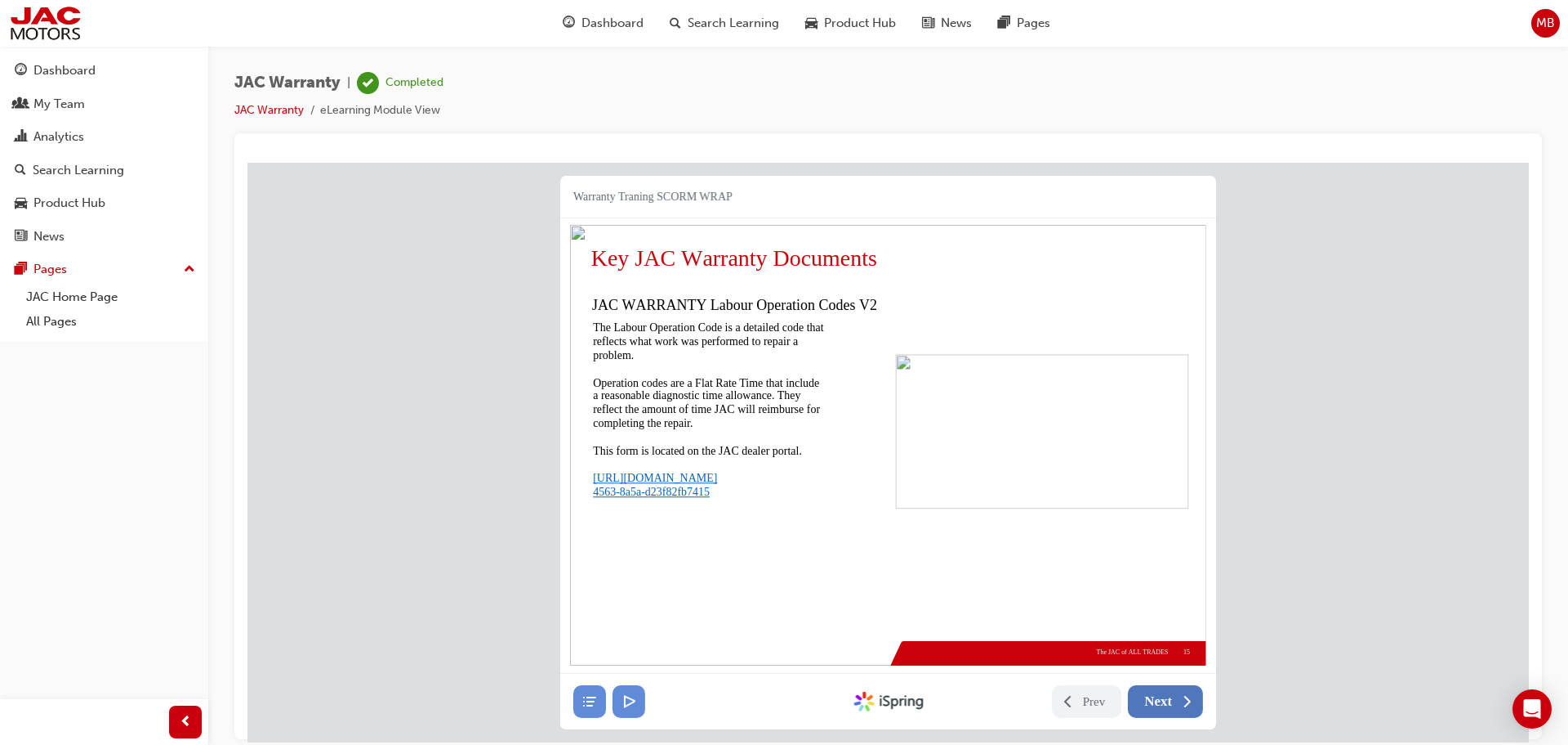
click at [1159, 708] on button "Next" at bounding box center [1165, 700] width 75 height 33
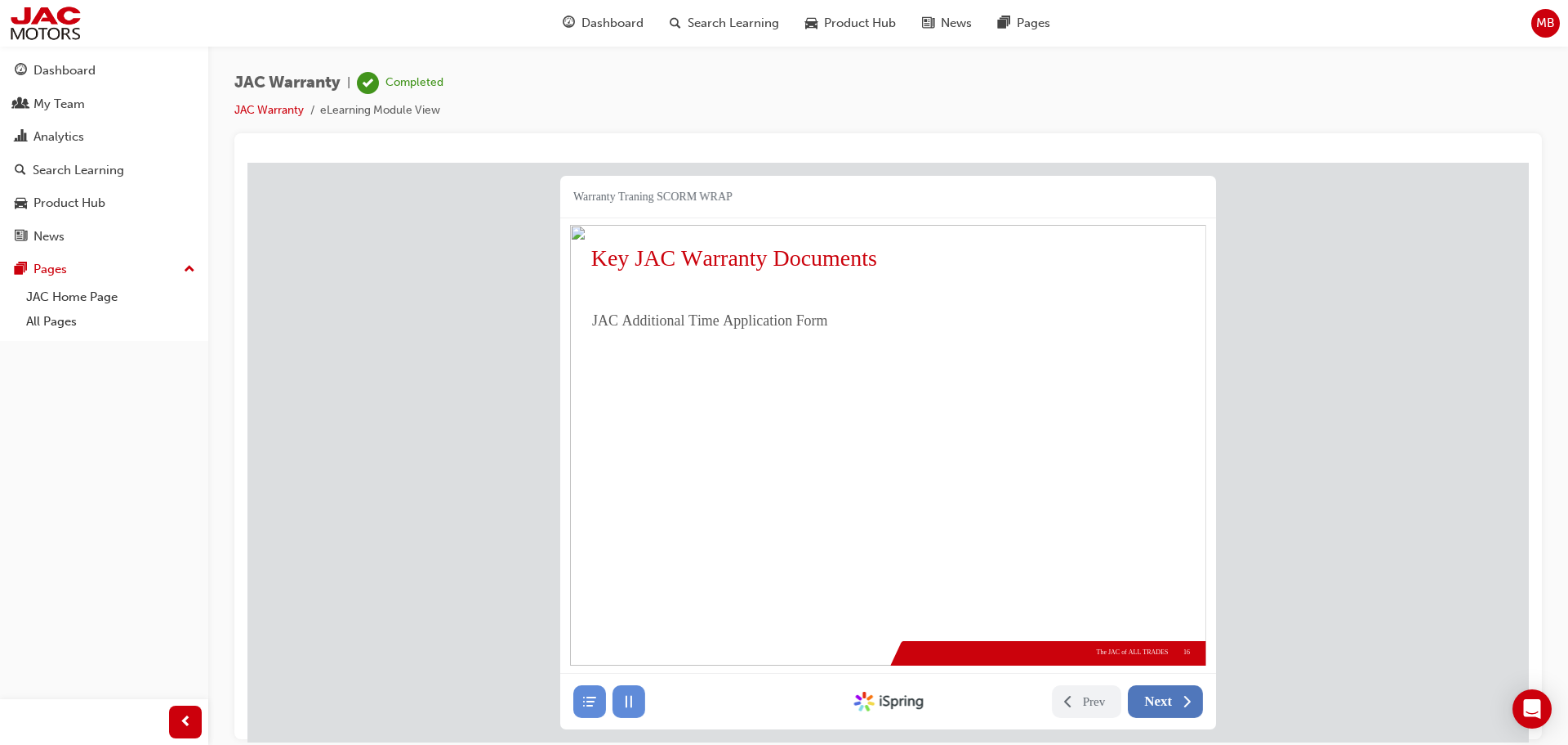
click at [1159, 708] on button "Next" at bounding box center [1165, 700] width 75 height 33
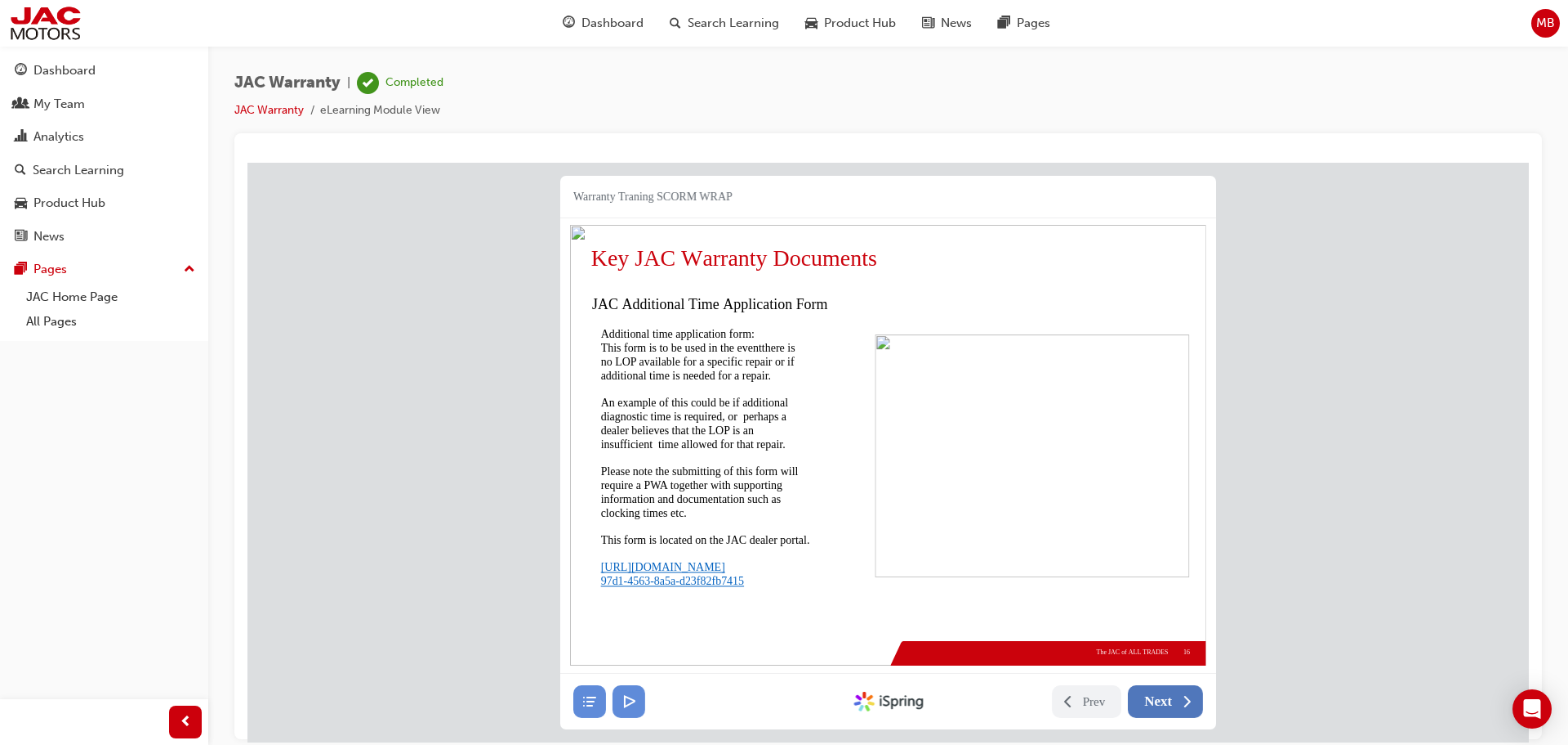
click at [1159, 708] on button "Next" at bounding box center [1165, 700] width 75 height 33
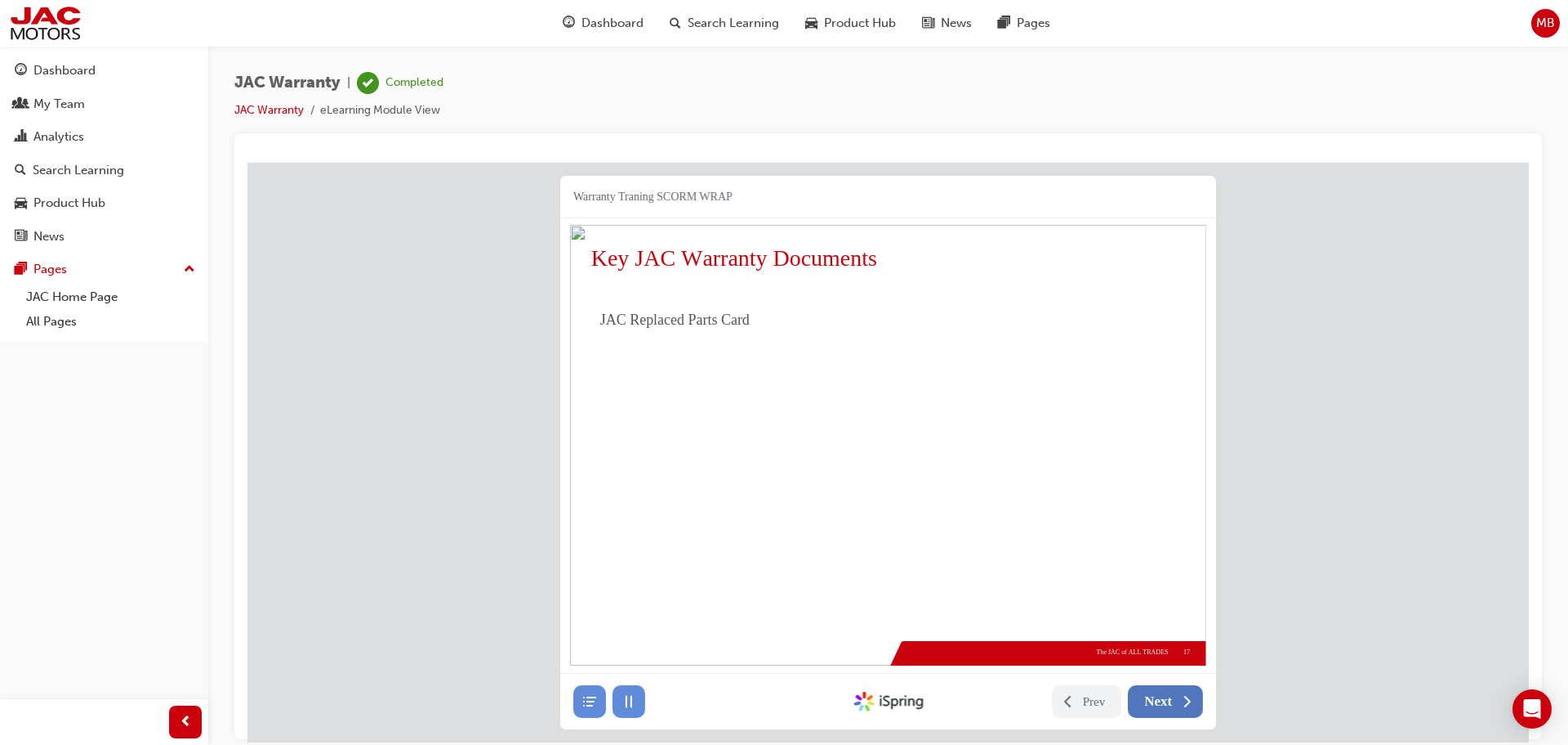
click at [1159, 708] on button "Next" at bounding box center [1165, 700] width 75 height 33
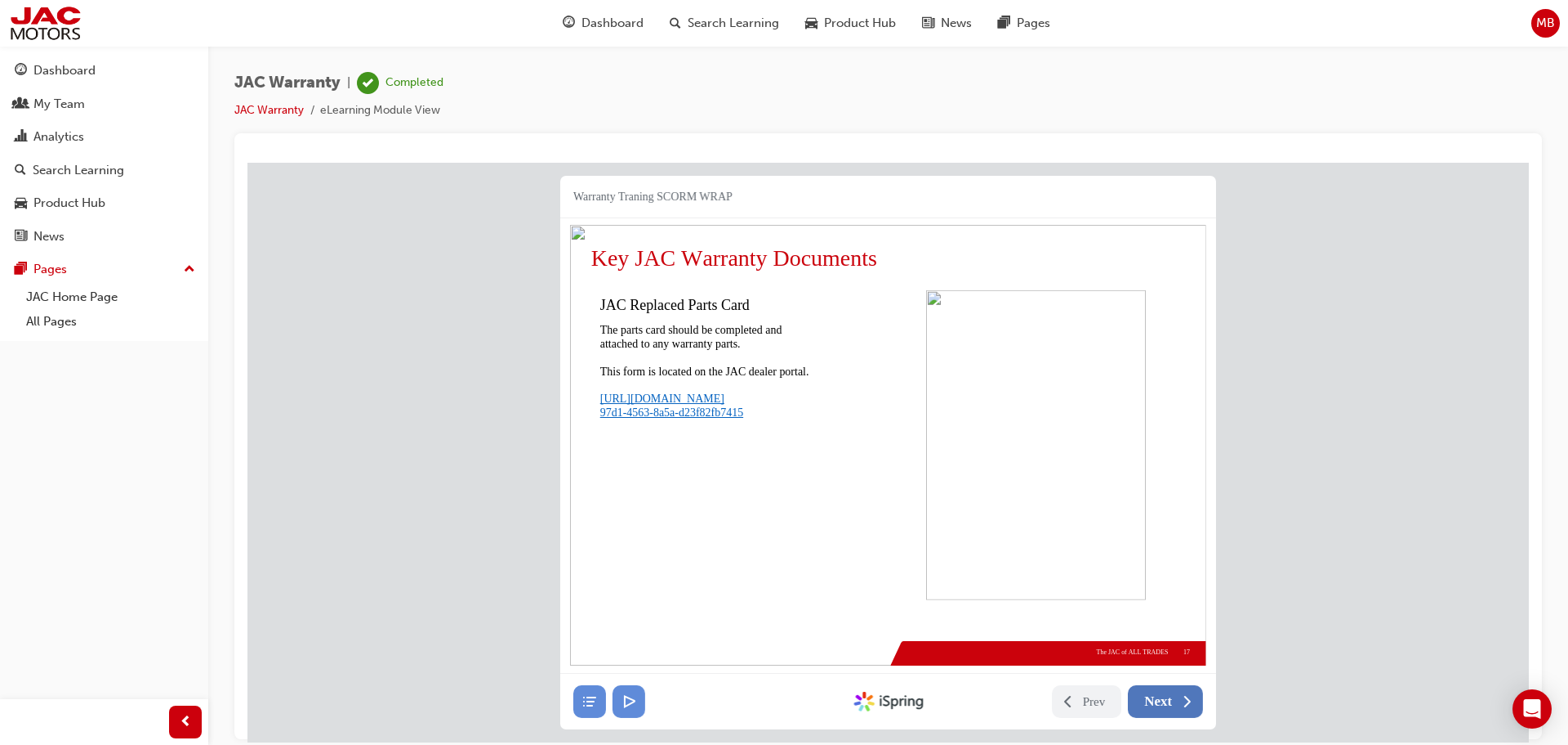
click at [1159, 708] on button "Next" at bounding box center [1165, 700] width 75 height 33
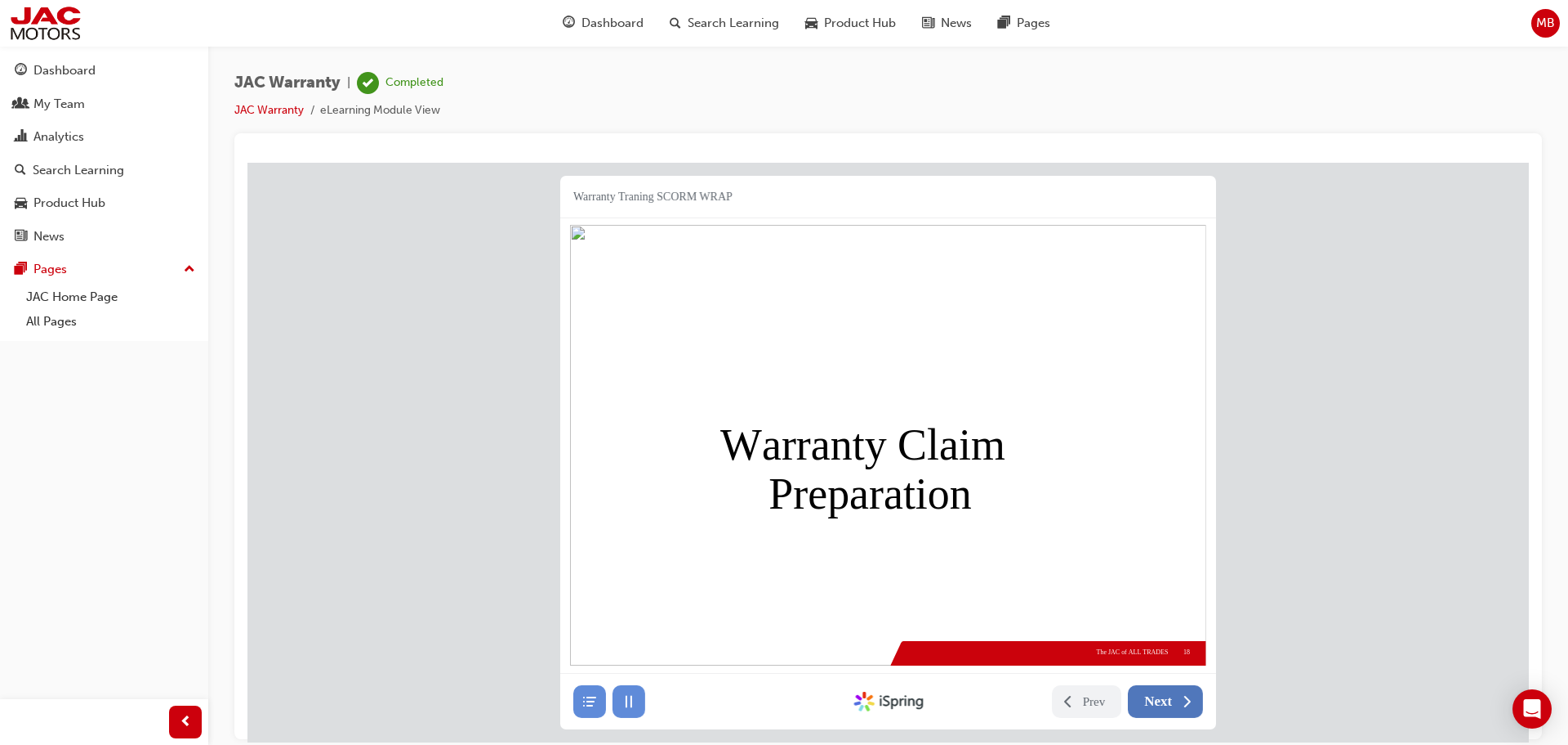
click at [1159, 708] on button "Next" at bounding box center [1165, 700] width 75 height 33
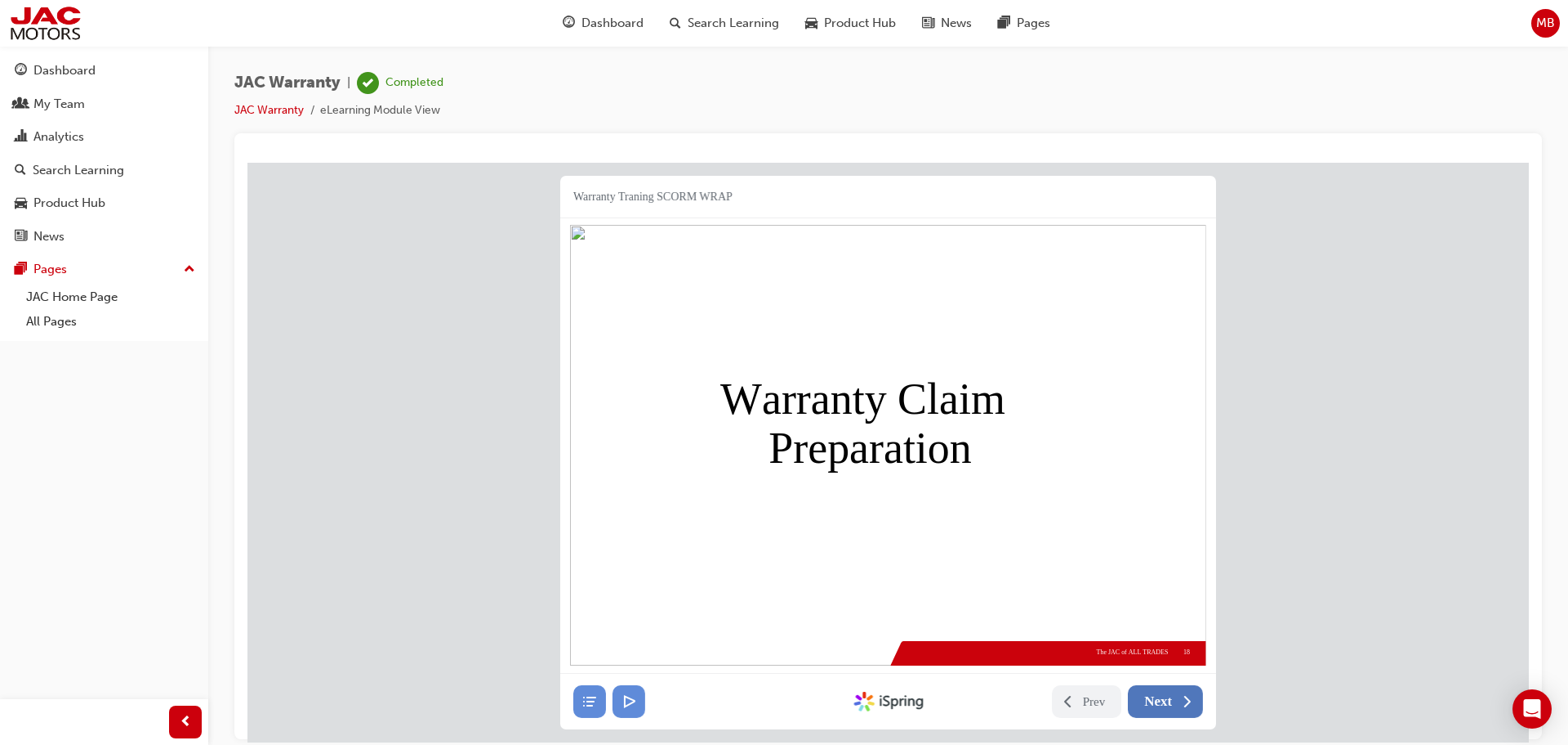
click at [1159, 708] on button "Next" at bounding box center [1165, 700] width 75 height 33
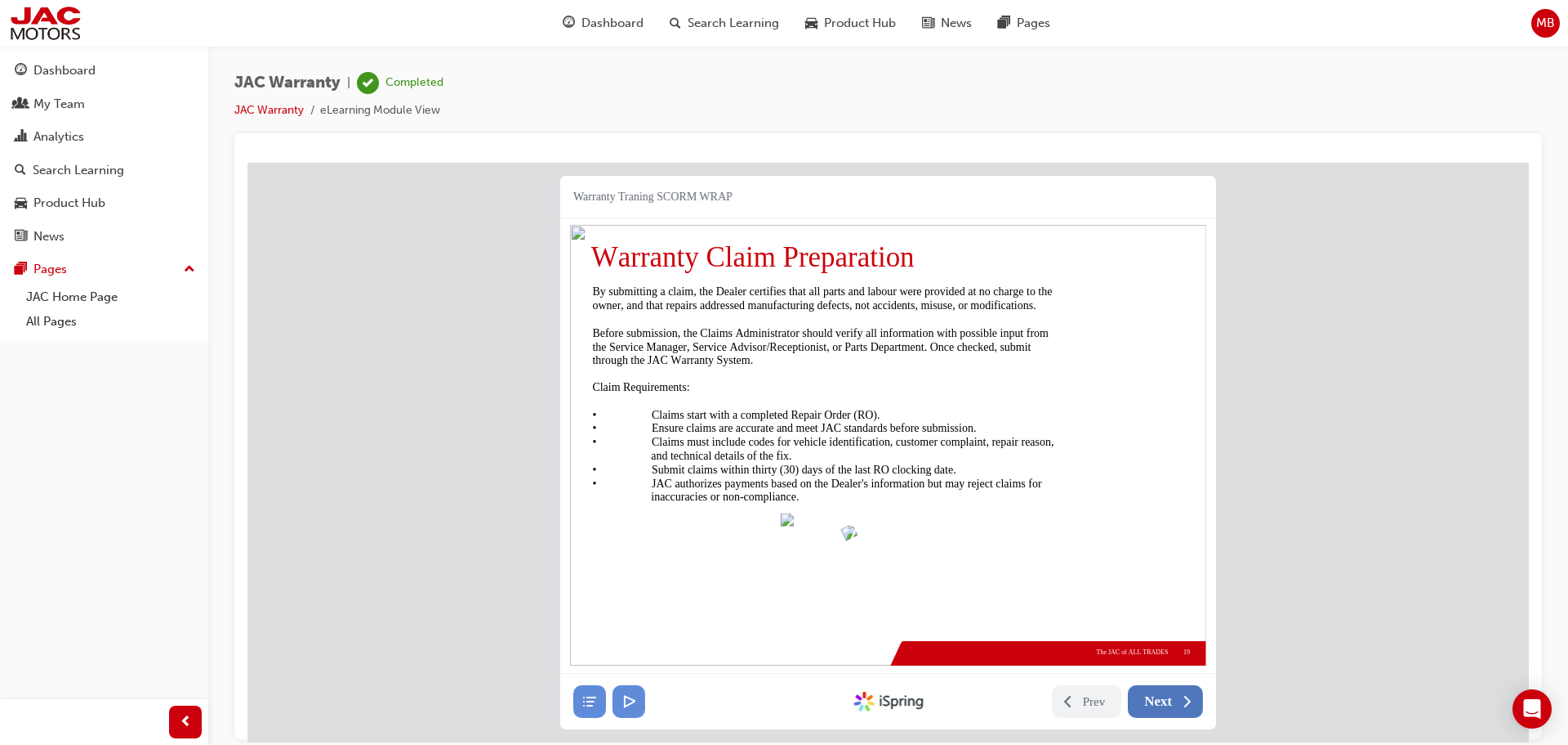
click at [1160, 708] on button "Next" at bounding box center [1165, 700] width 75 height 33
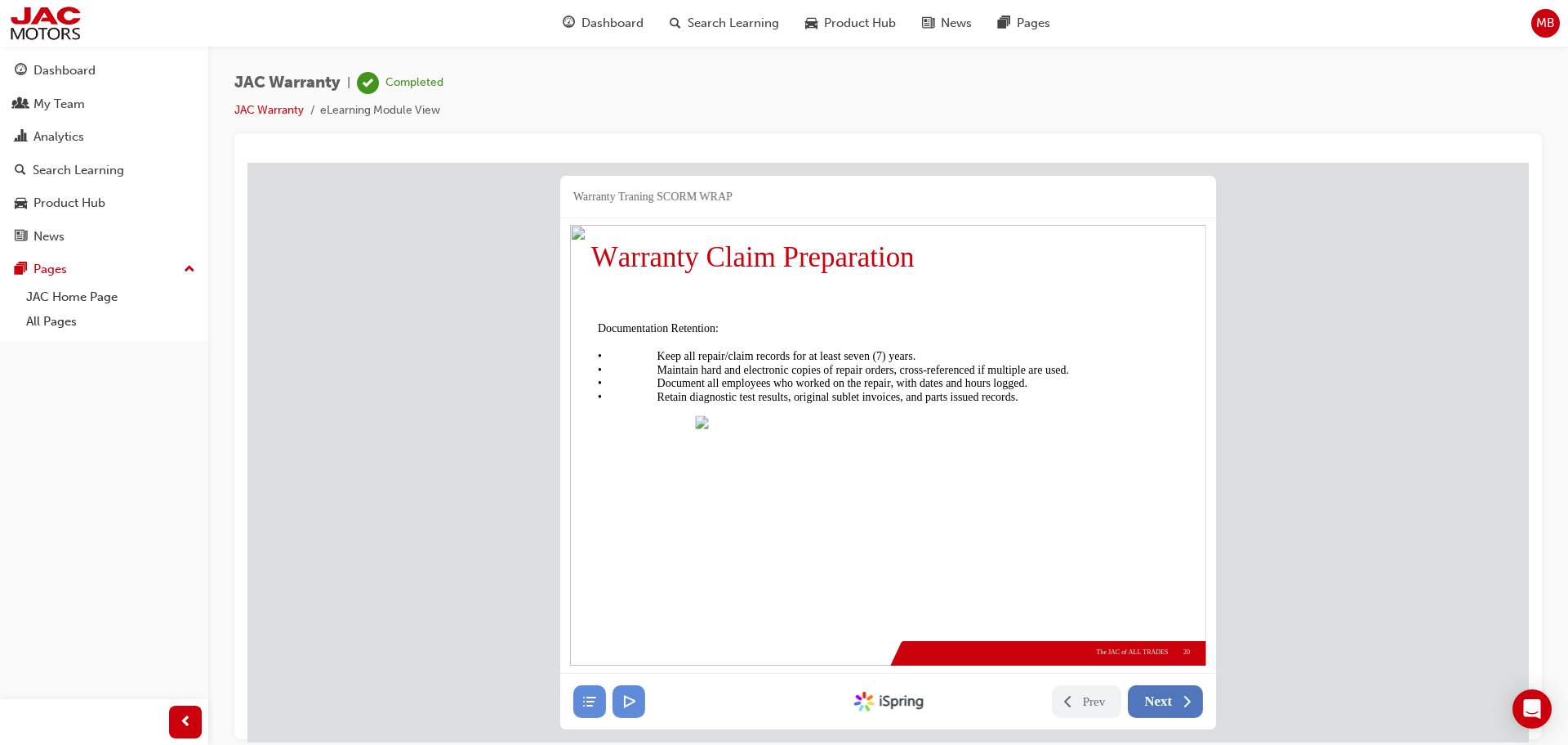
click at [1160, 708] on button "Next" at bounding box center [1165, 700] width 75 height 33
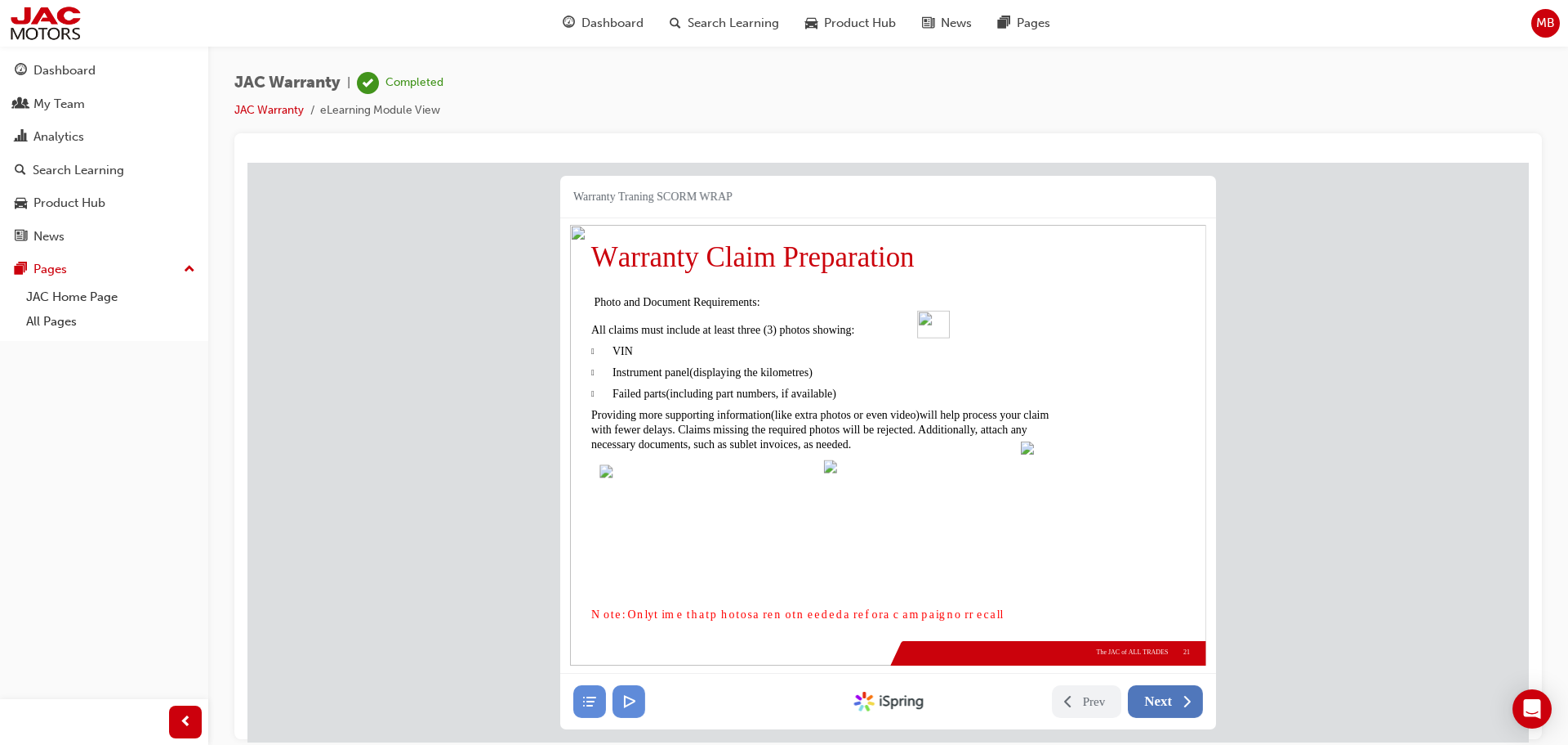
click at [1166, 694] on span "Next" at bounding box center [1159, 700] width 28 height 16
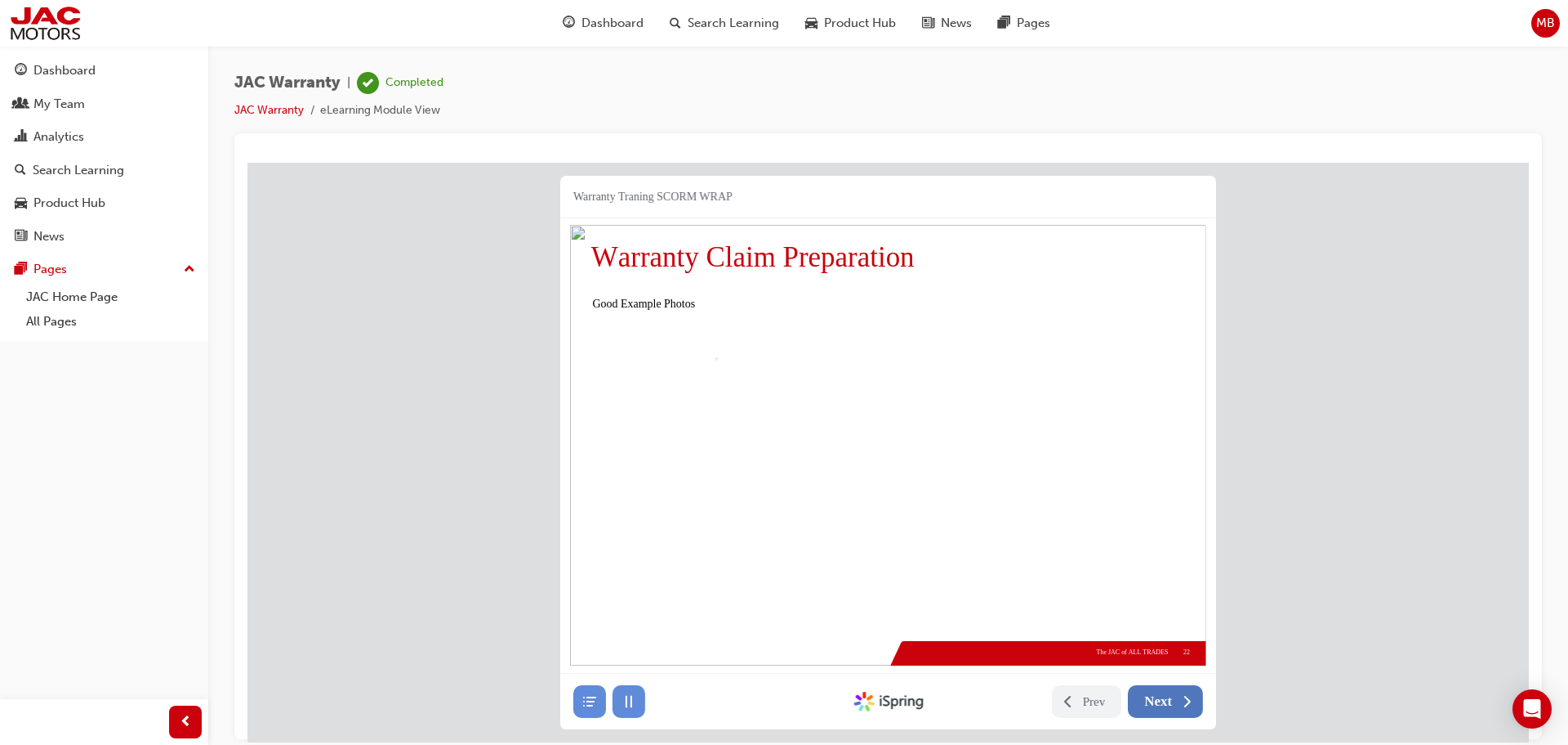
click at [1166, 694] on span "Next" at bounding box center [1159, 700] width 28 height 16
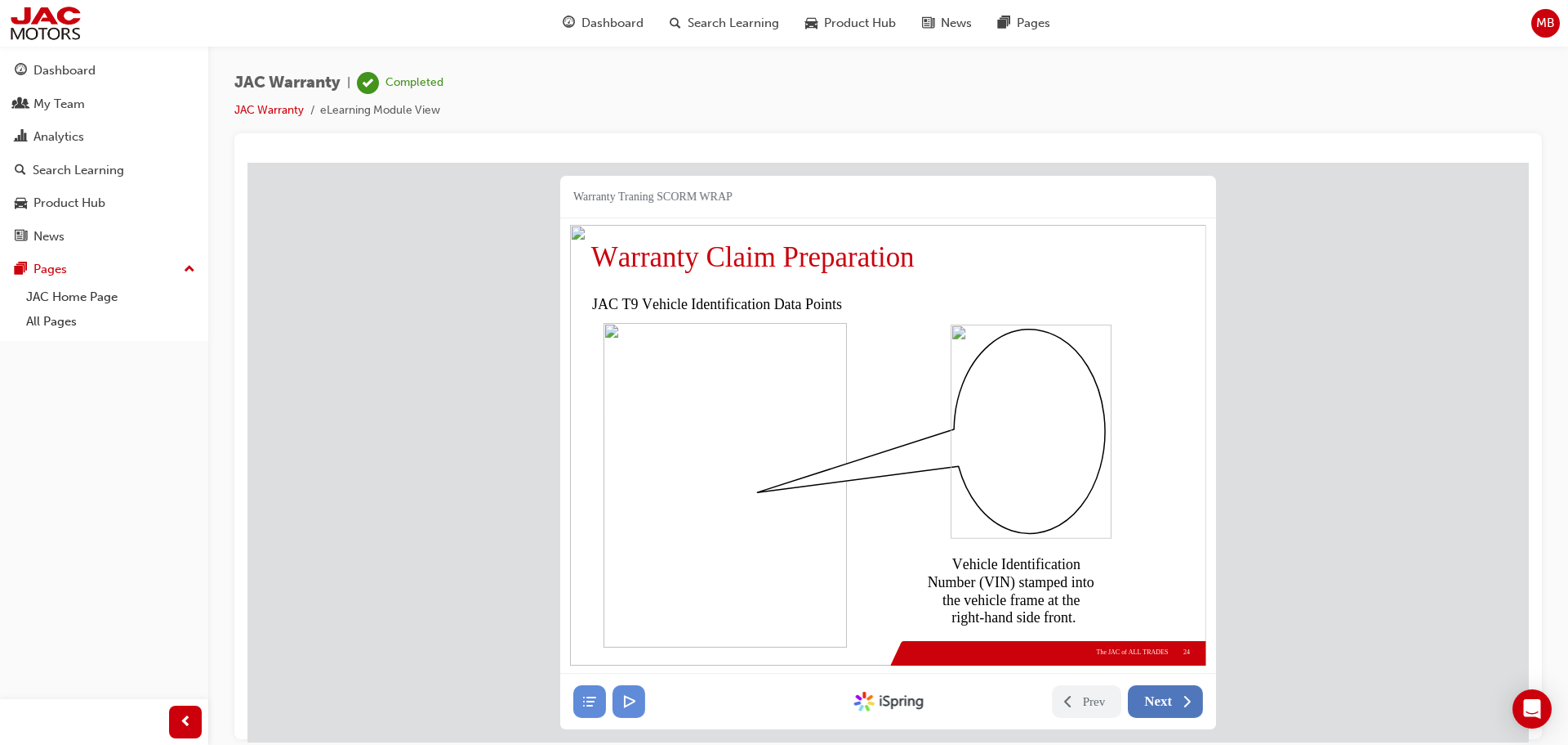
click at [1166, 694] on span "Next" at bounding box center [1159, 700] width 28 height 16
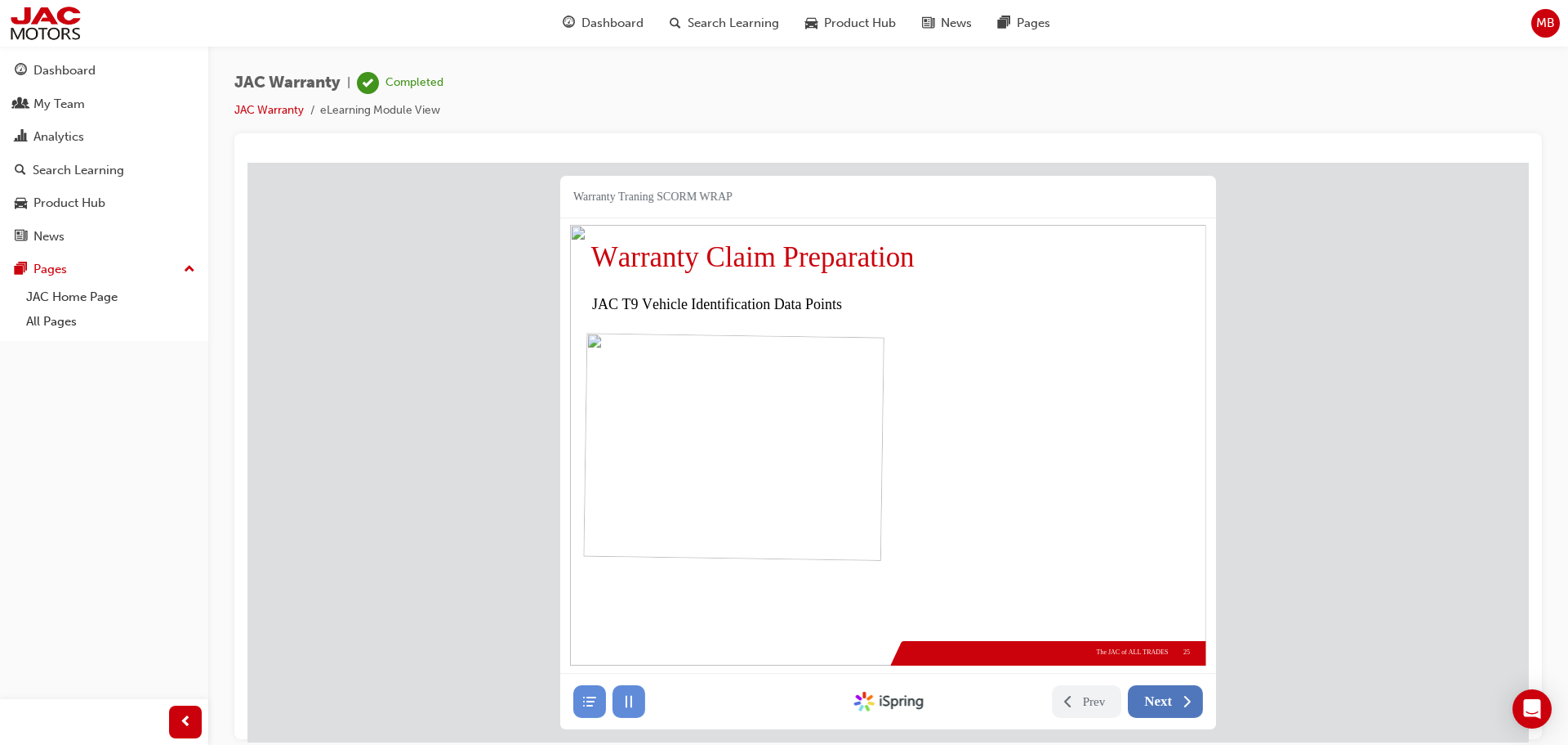
click at [1166, 694] on span "Next" at bounding box center [1159, 700] width 28 height 16
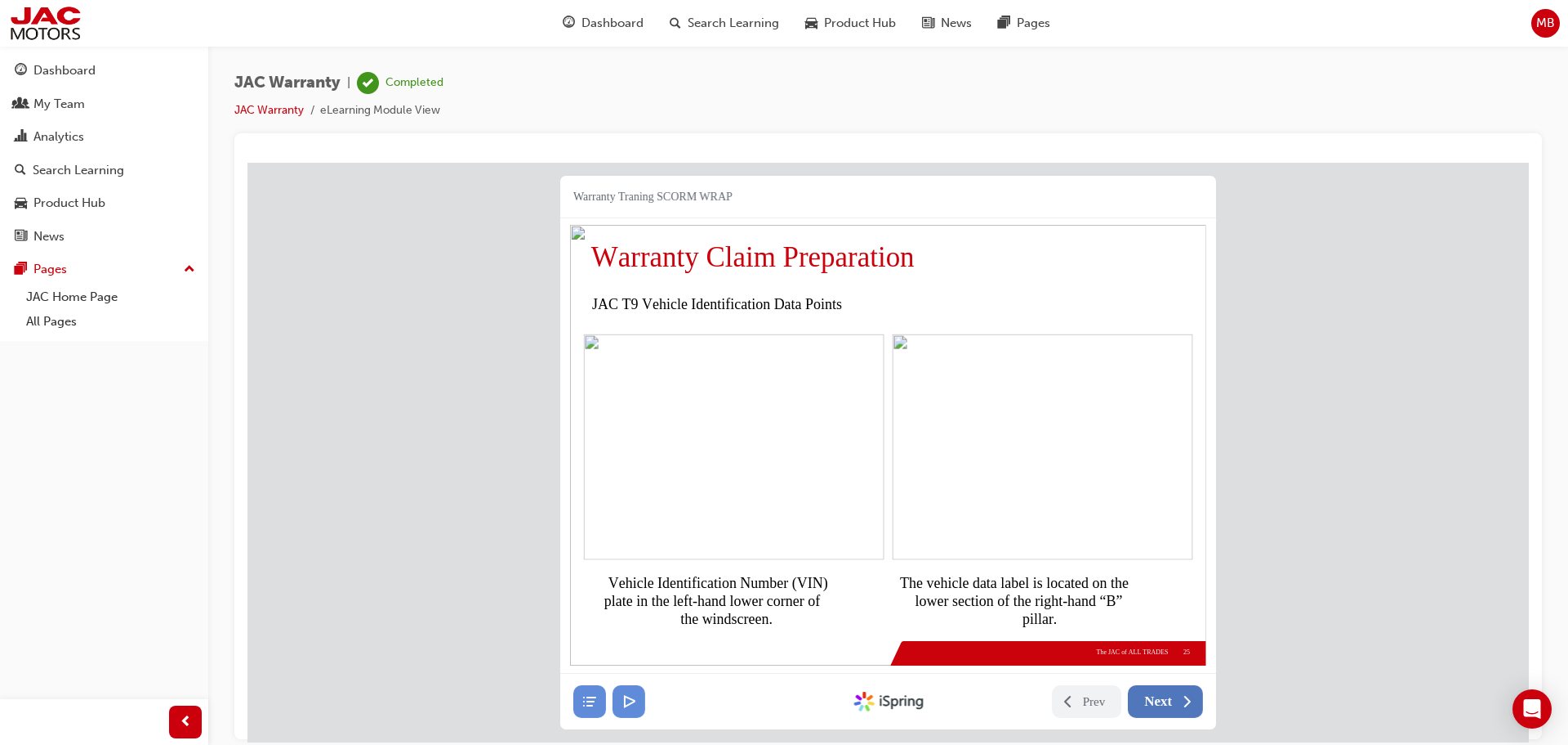
click at [1166, 694] on span "Next" at bounding box center [1159, 700] width 28 height 16
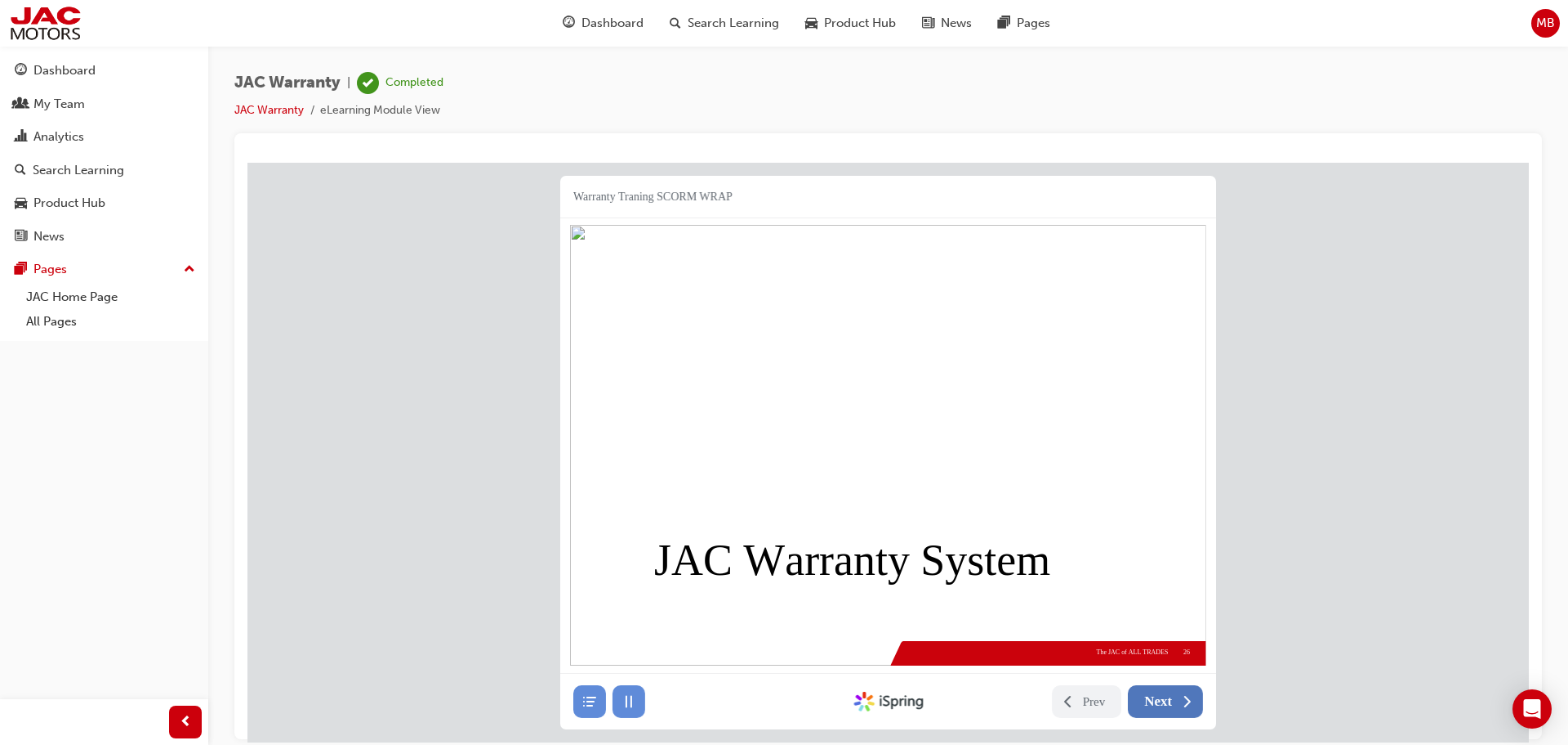
click at [1166, 694] on span "Next" at bounding box center [1159, 700] width 28 height 16
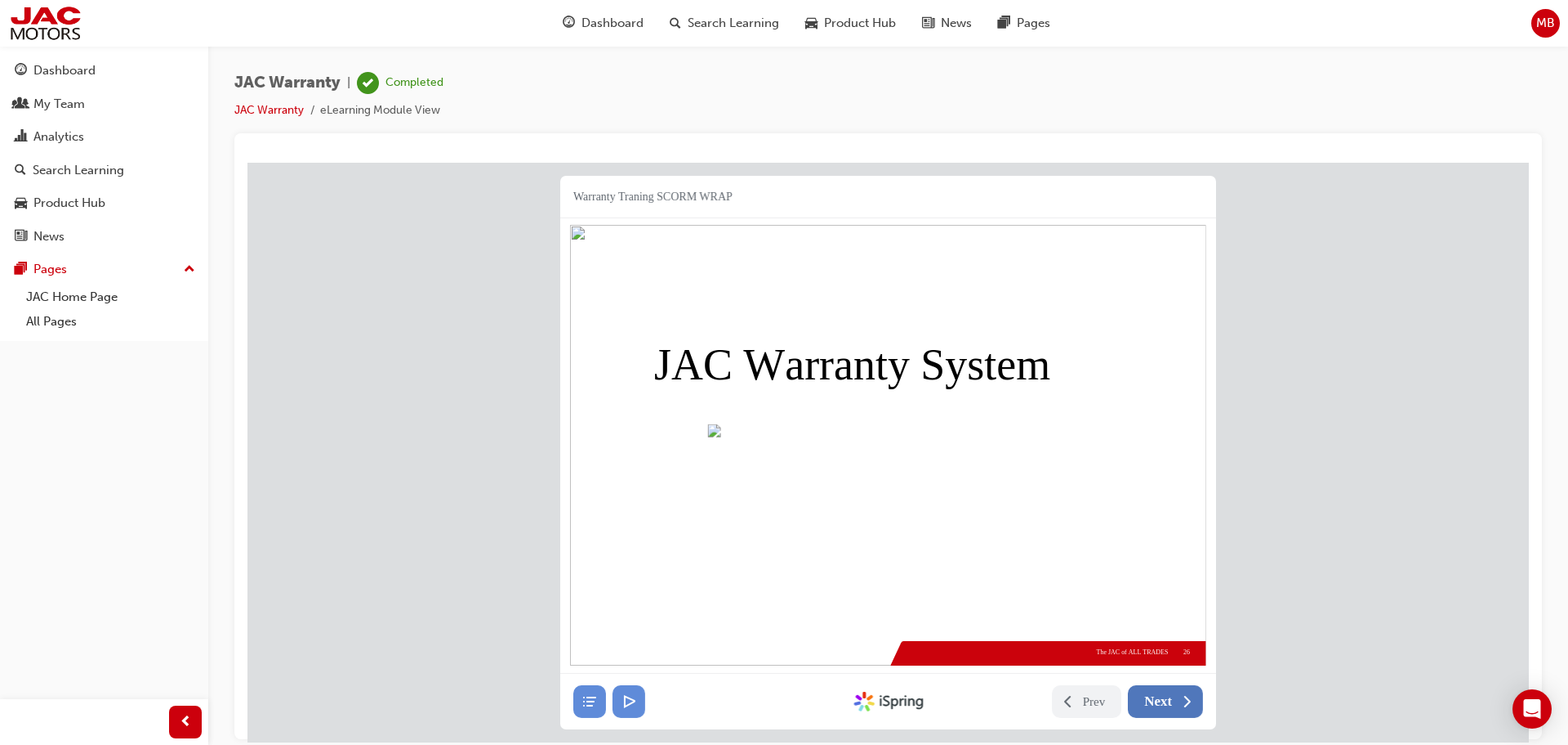
click at [1166, 694] on span "Next" at bounding box center [1159, 700] width 28 height 16
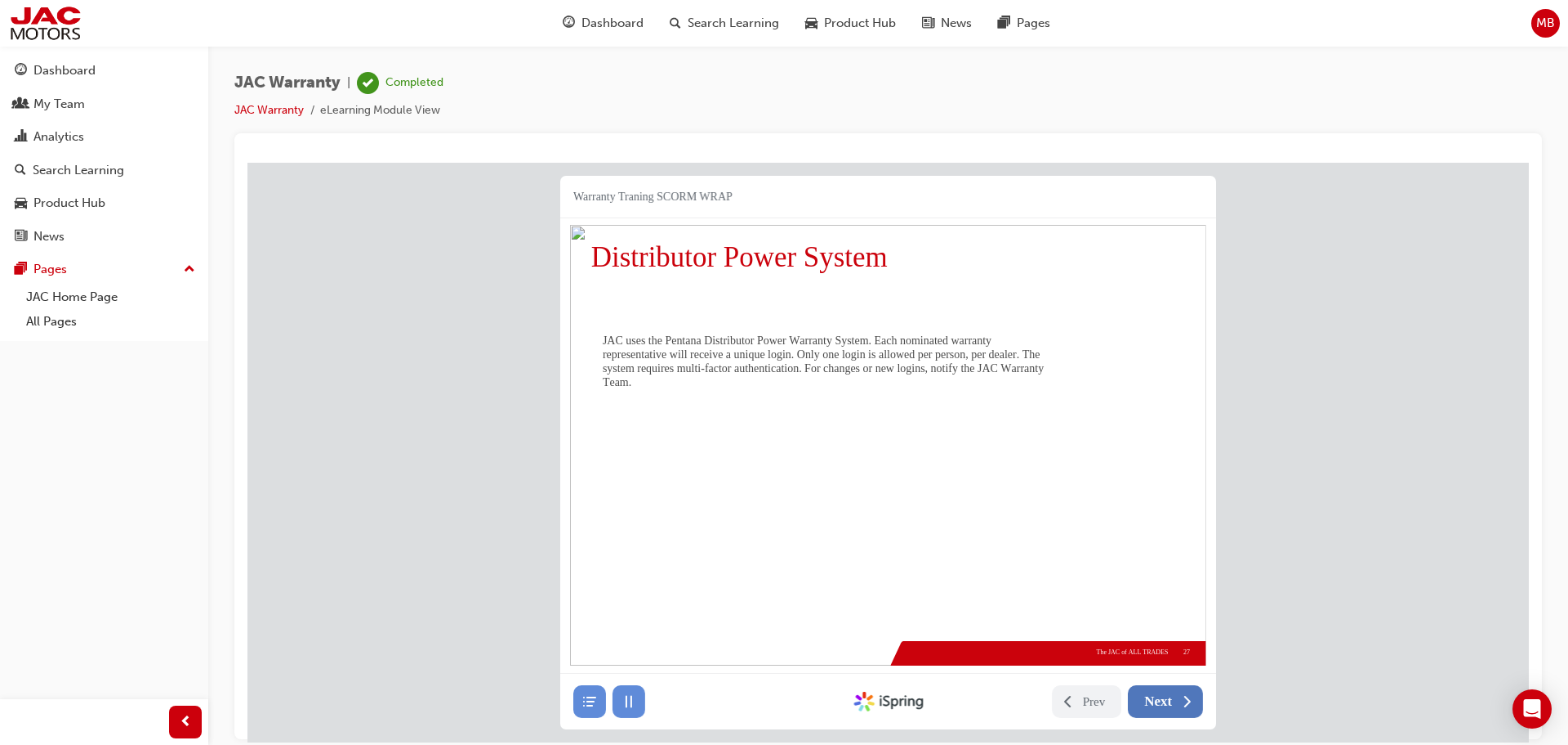
click at [1166, 694] on span "Next" at bounding box center [1159, 700] width 28 height 16
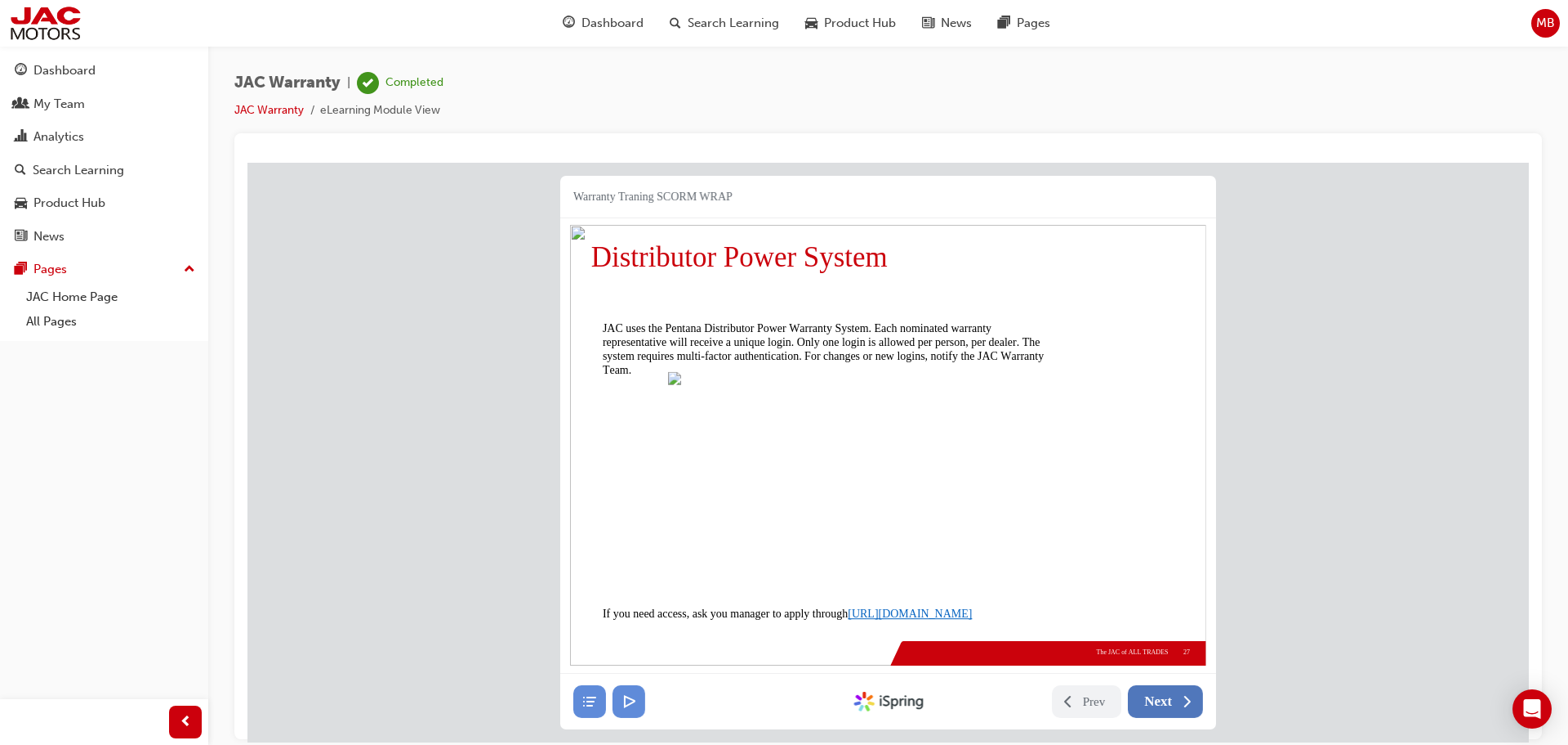
click at [1166, 694] on span "Next" at bounding box center [1159, 700] width 28 height 16
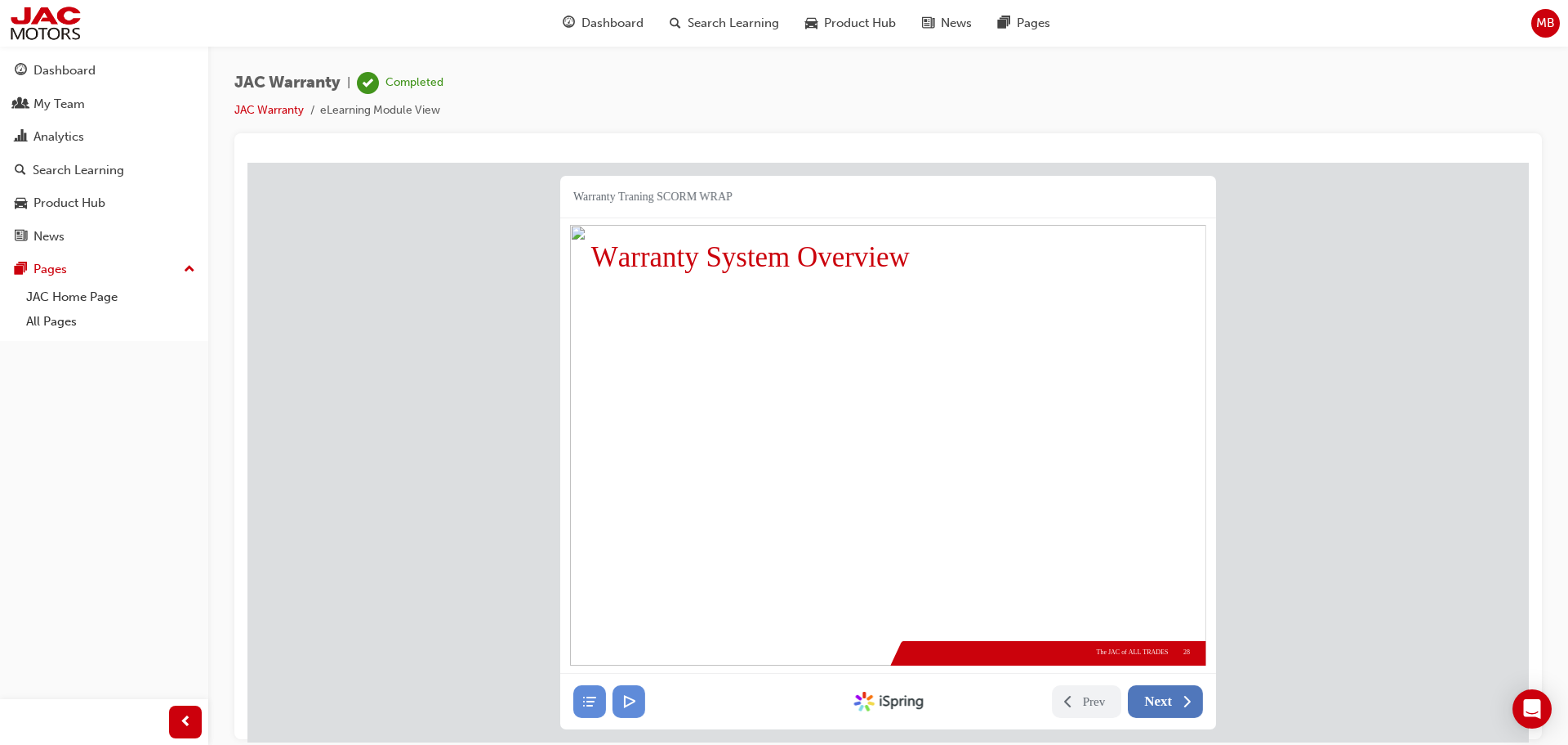
click at [1162, 693] on span "Next" at bounding box center [1159, 700] width 28 height 16
click at [1177, 697] on button "Next" at bounding box center [1165, 700] width 75 height 33
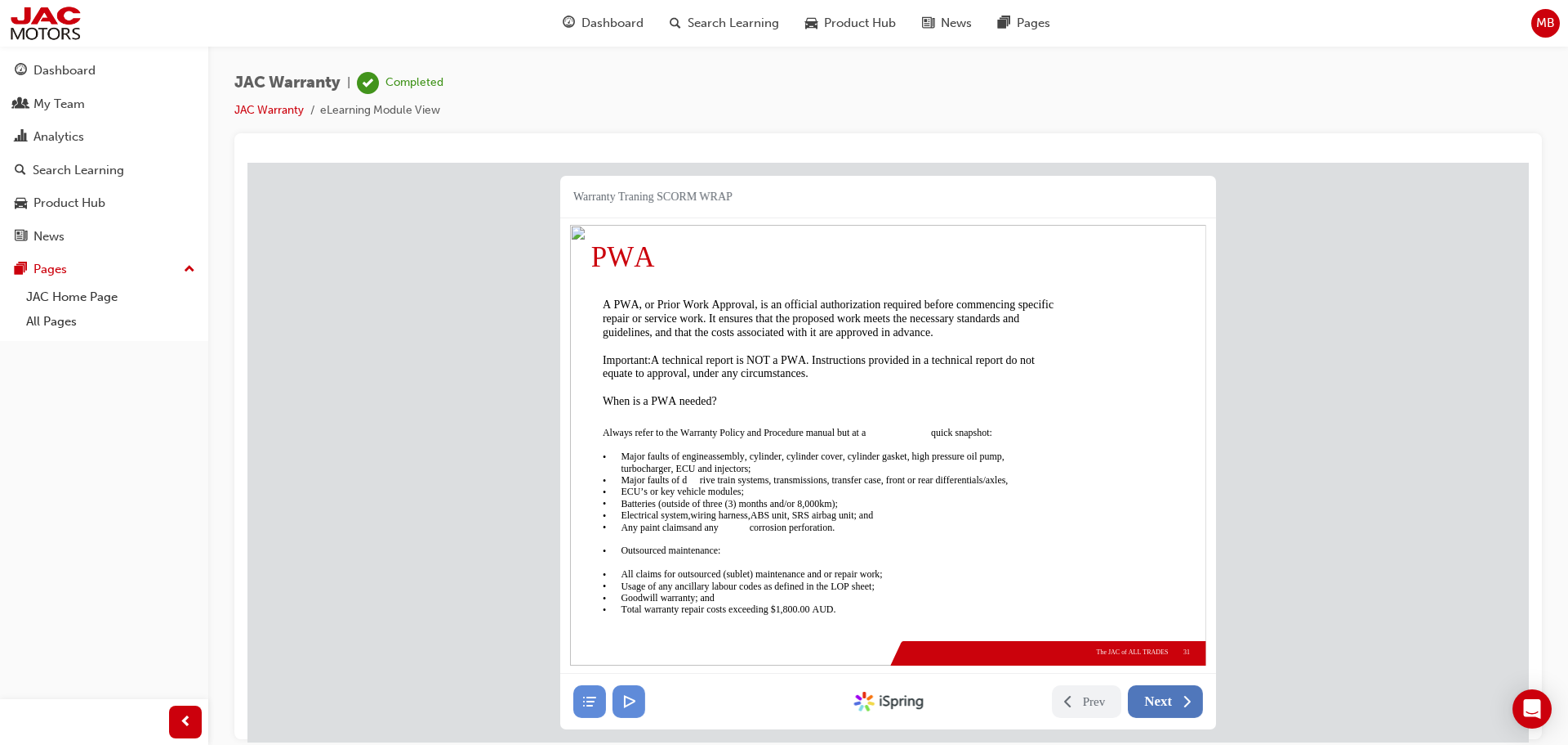
click at [1160, 698] on span "Next" at bounding box center [1159, 700] width 28 height 16
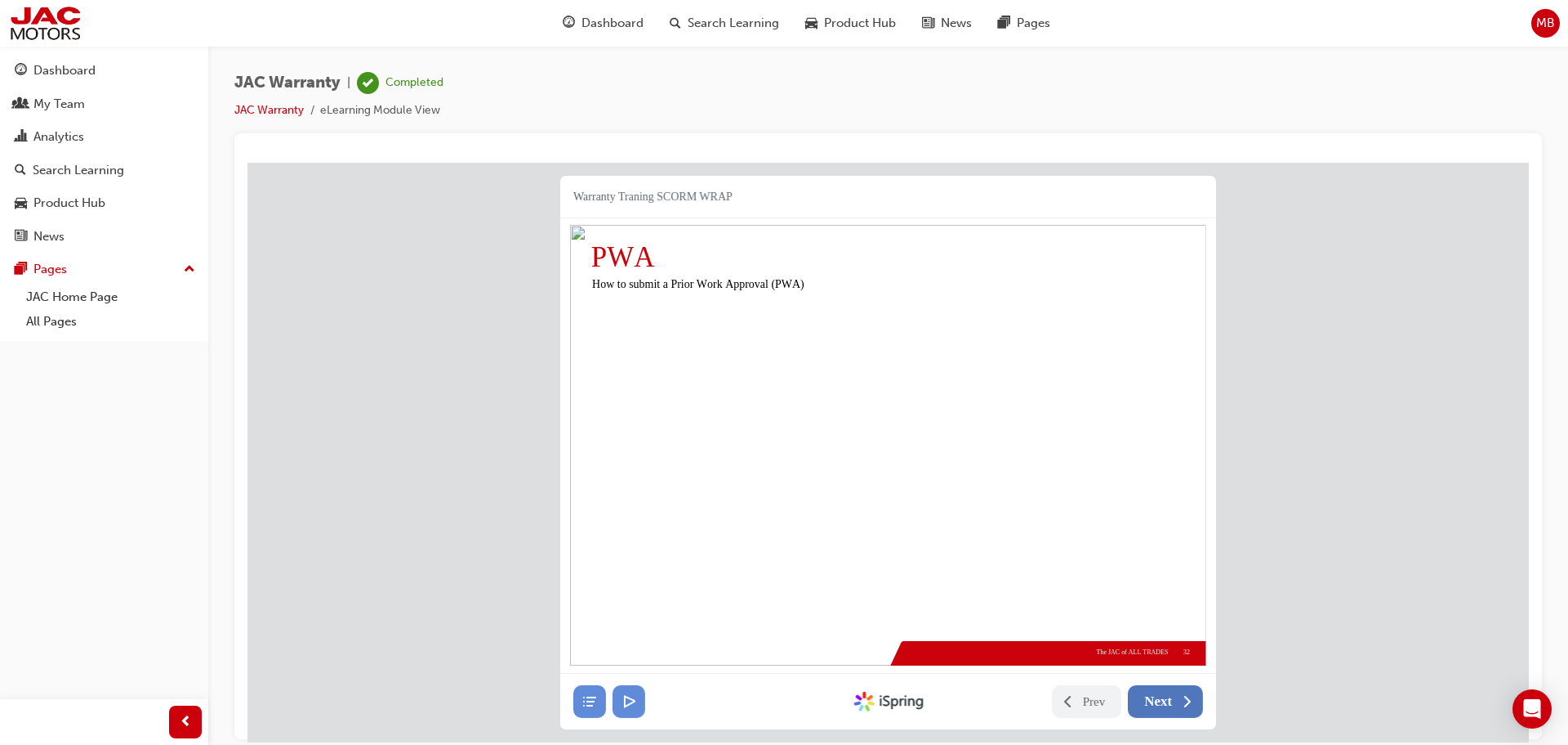
click at [1167, 693] on span "Next" at bounding box center [1159, 700] width 28 height 16
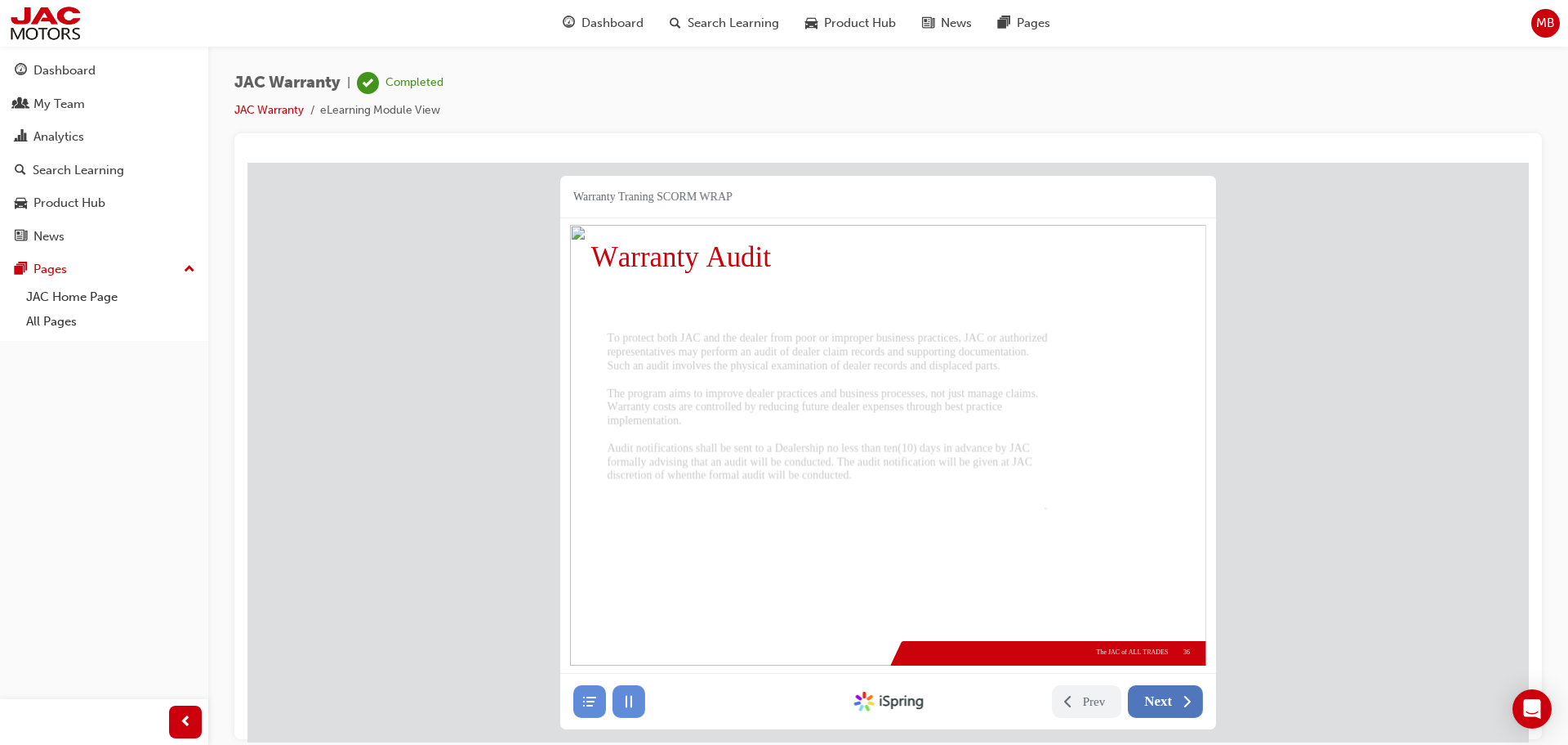
click at [1167, 693] on span "Next" at bounding box center [1159, 700] width 28 height 16
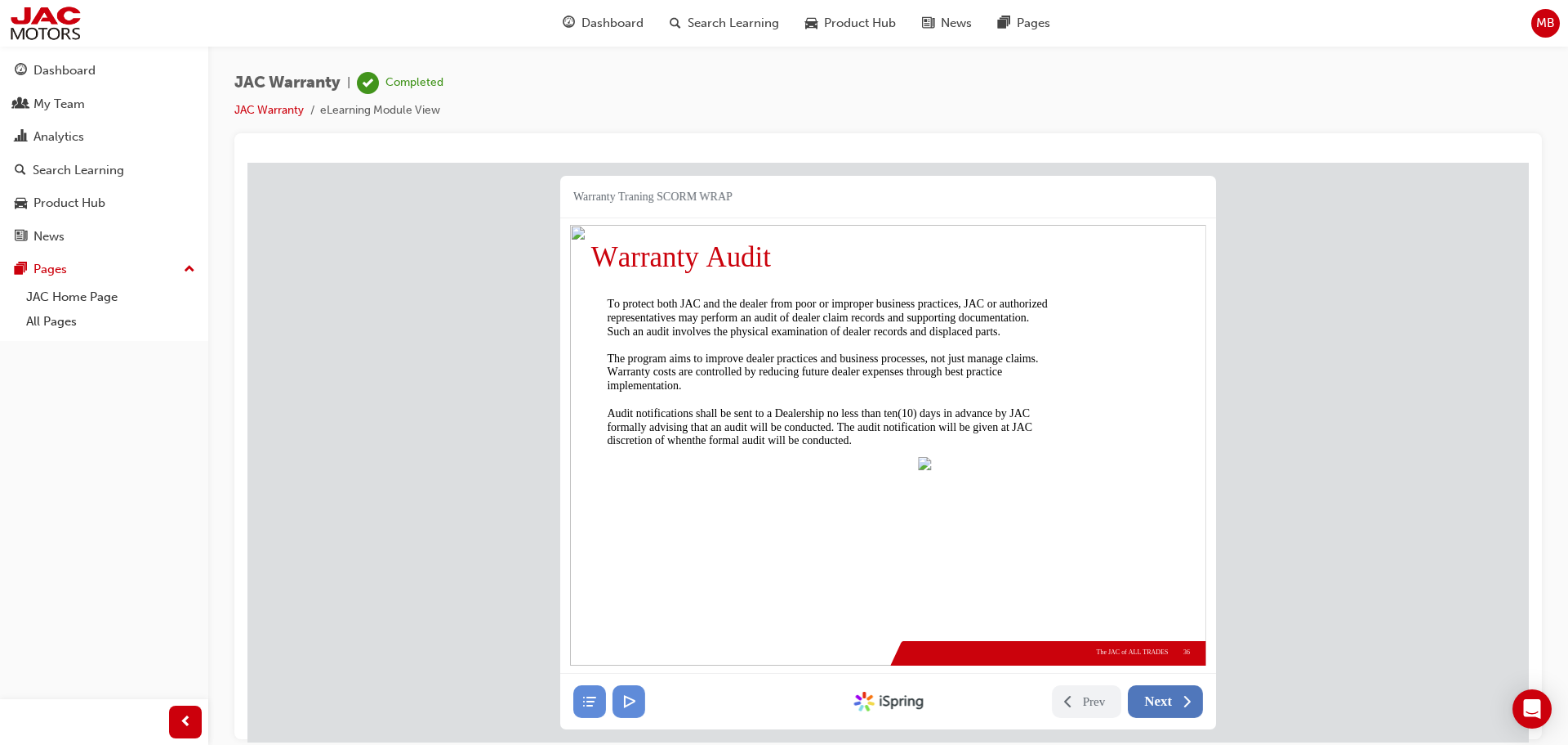
click at [1167, 693] on span "Next" at bounding box center [1159, 700] width 28 height 16
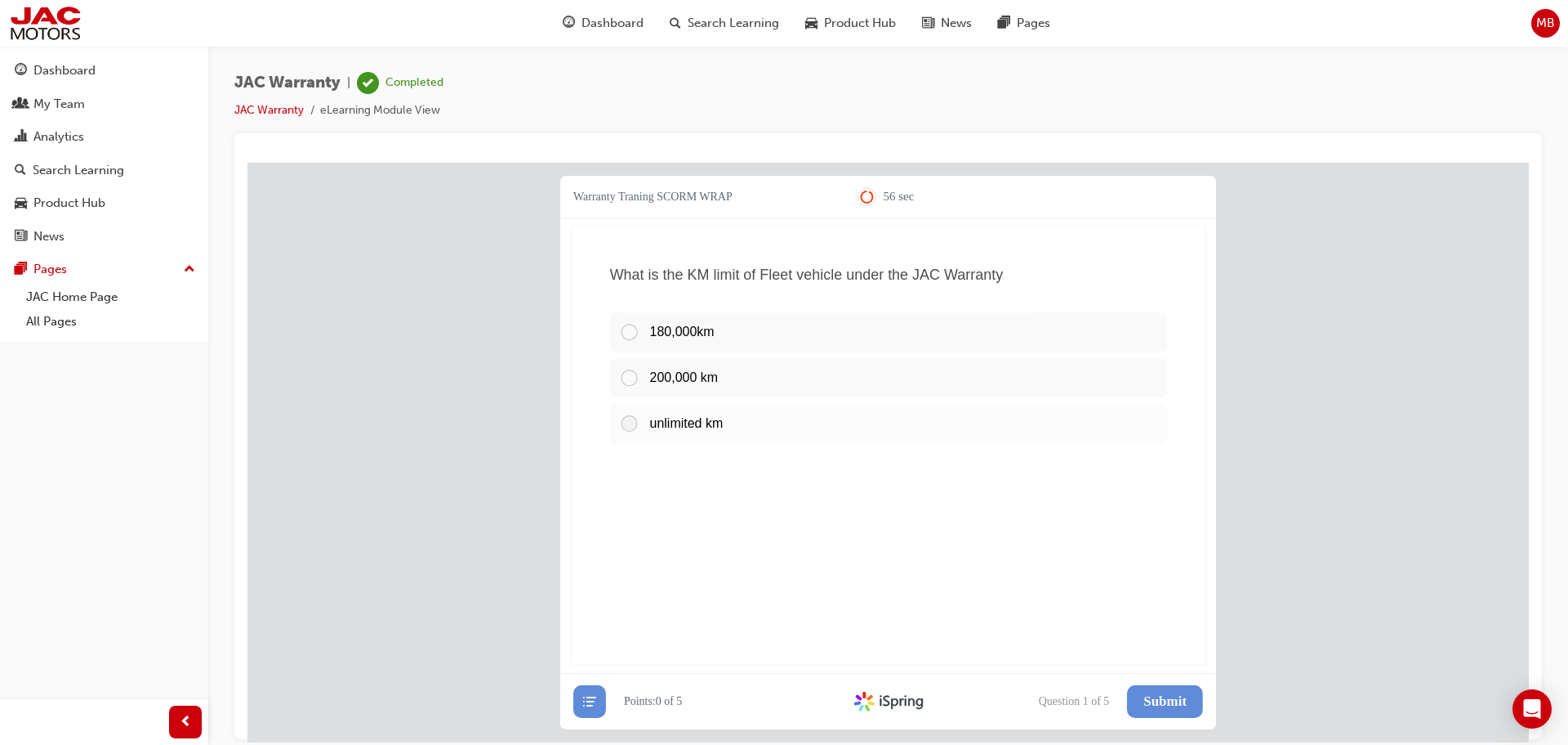
drag, startPoint x: 636, startPoint y: 412, endPoint x: 643, endPoint y: 425, distance: 14.8
click at [636, 413] on div at bounding box center [634, 422] width 30 height 20
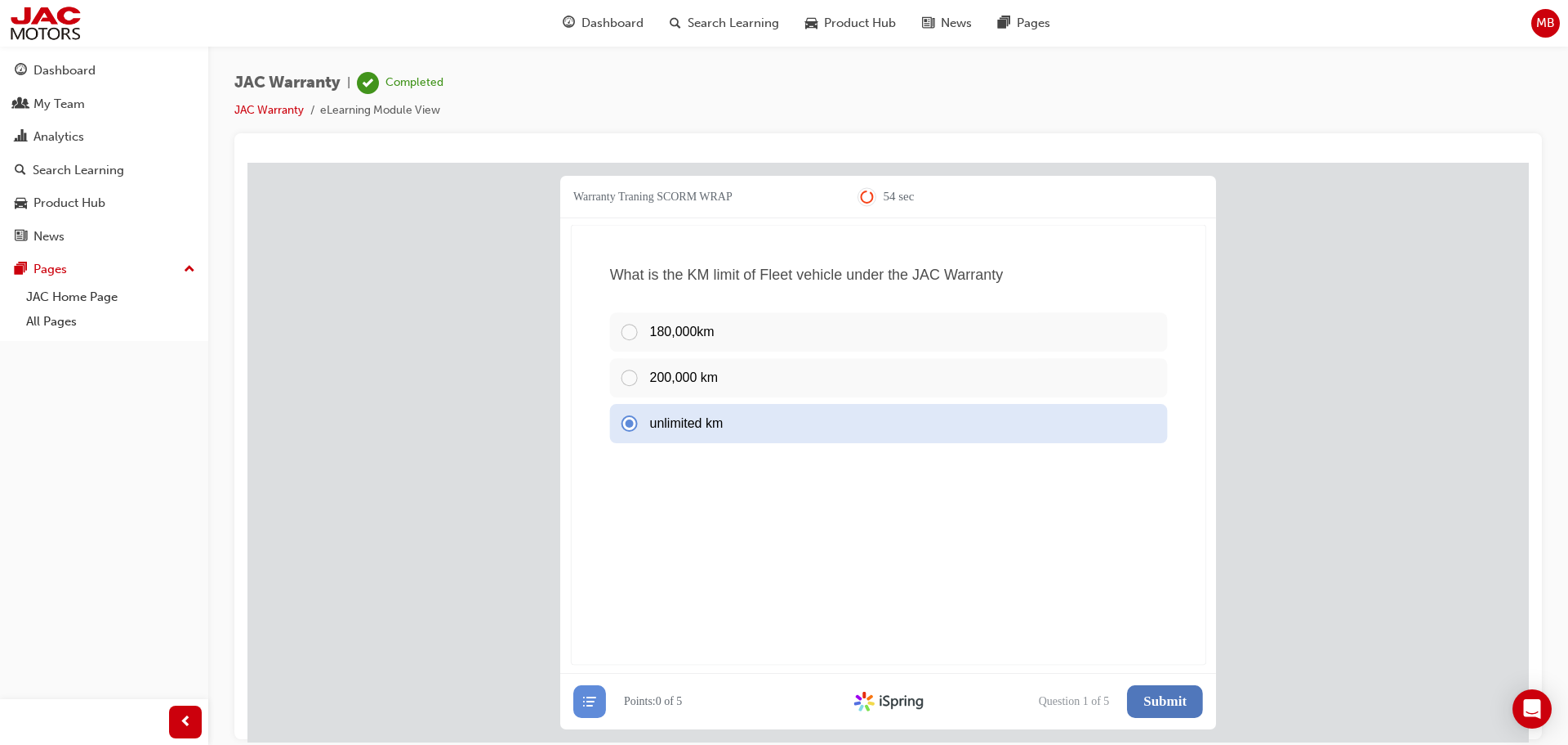
click at [1160, 698] on span "Submit" at bounding box center [1165, 700] width 43 height 16
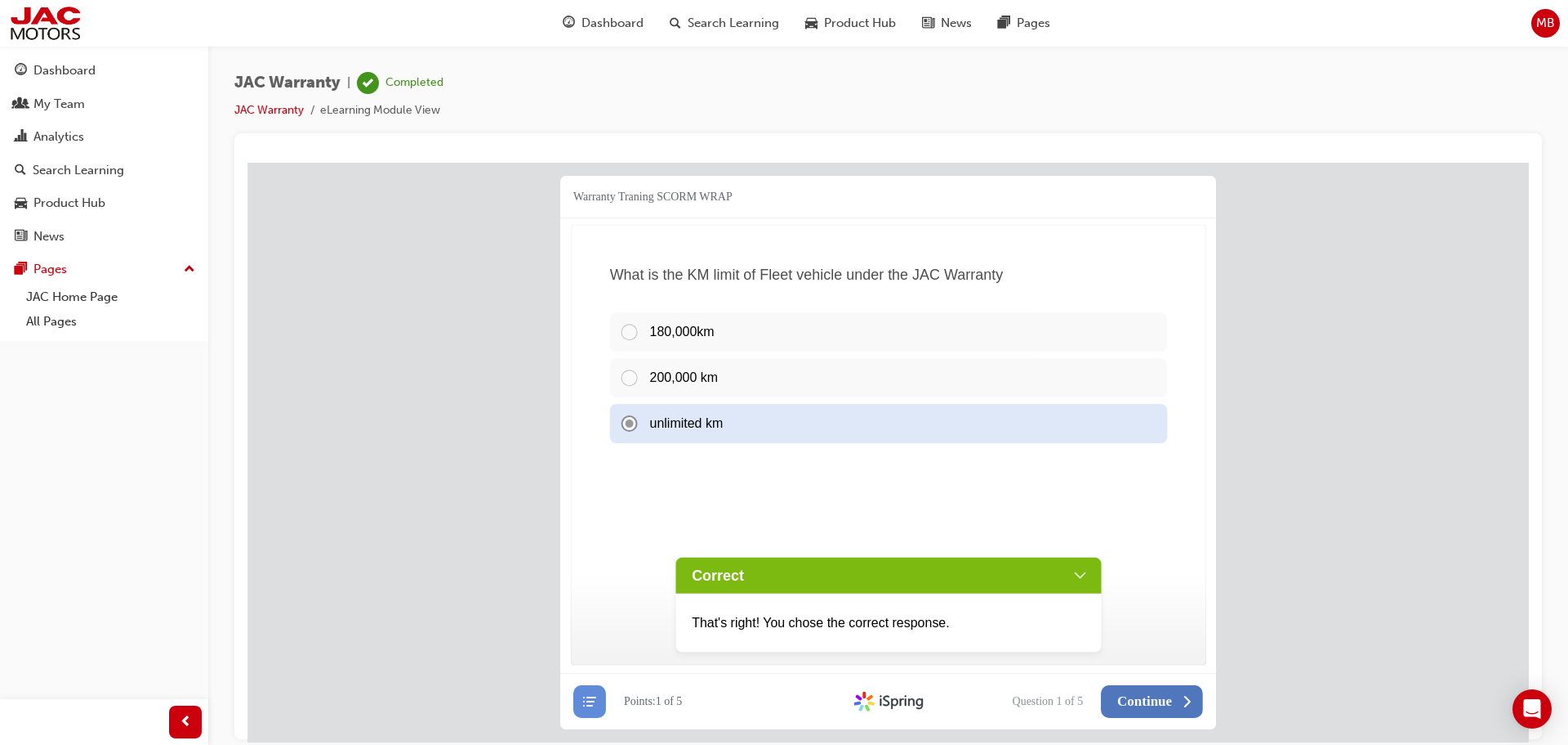
click at [1168, 704] on span "Continue" at bounding box center [1145, 700] width 54 height 16
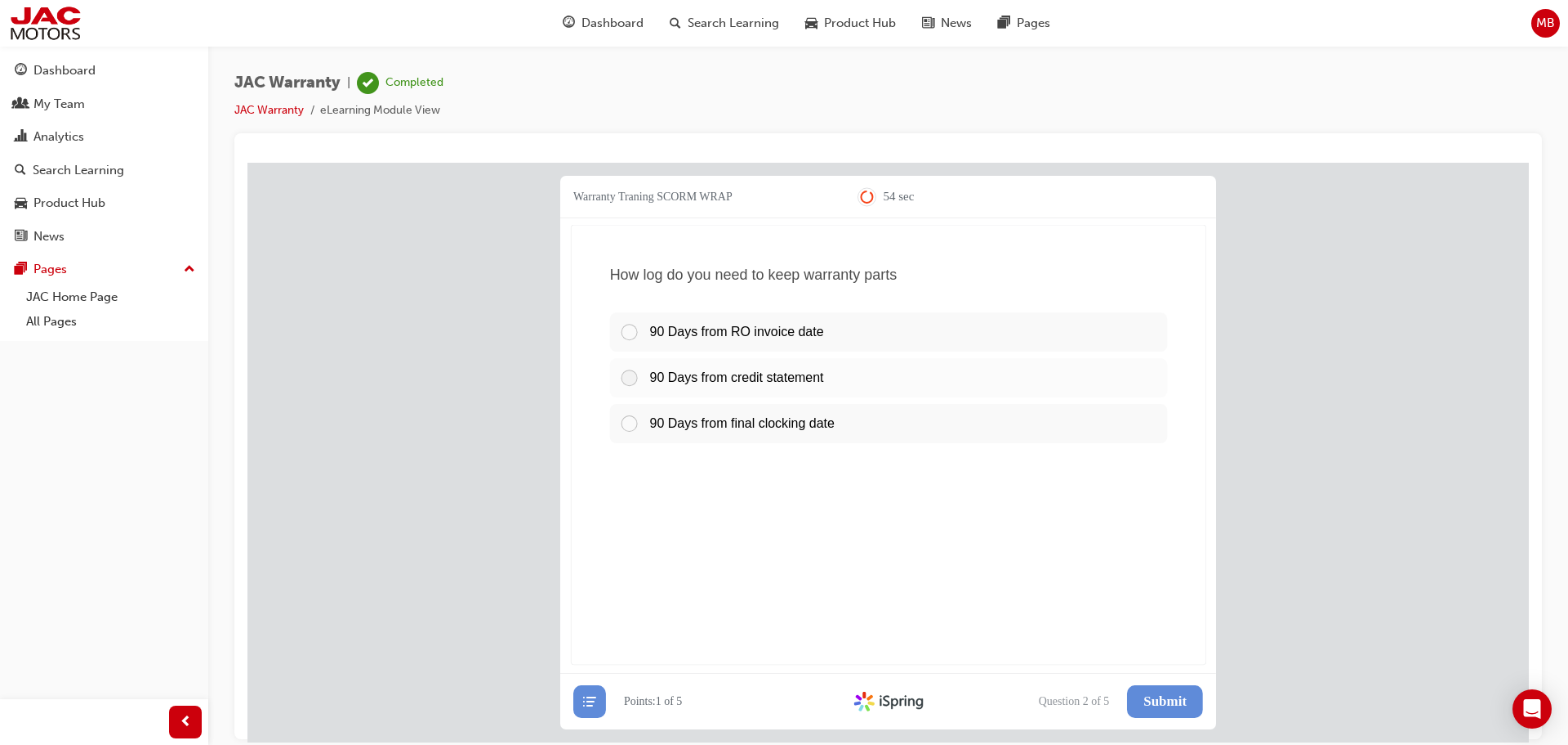
click at [699, 370] on span "90 Days from credit statement" at bounding box center [736, 377] width 174 height 14
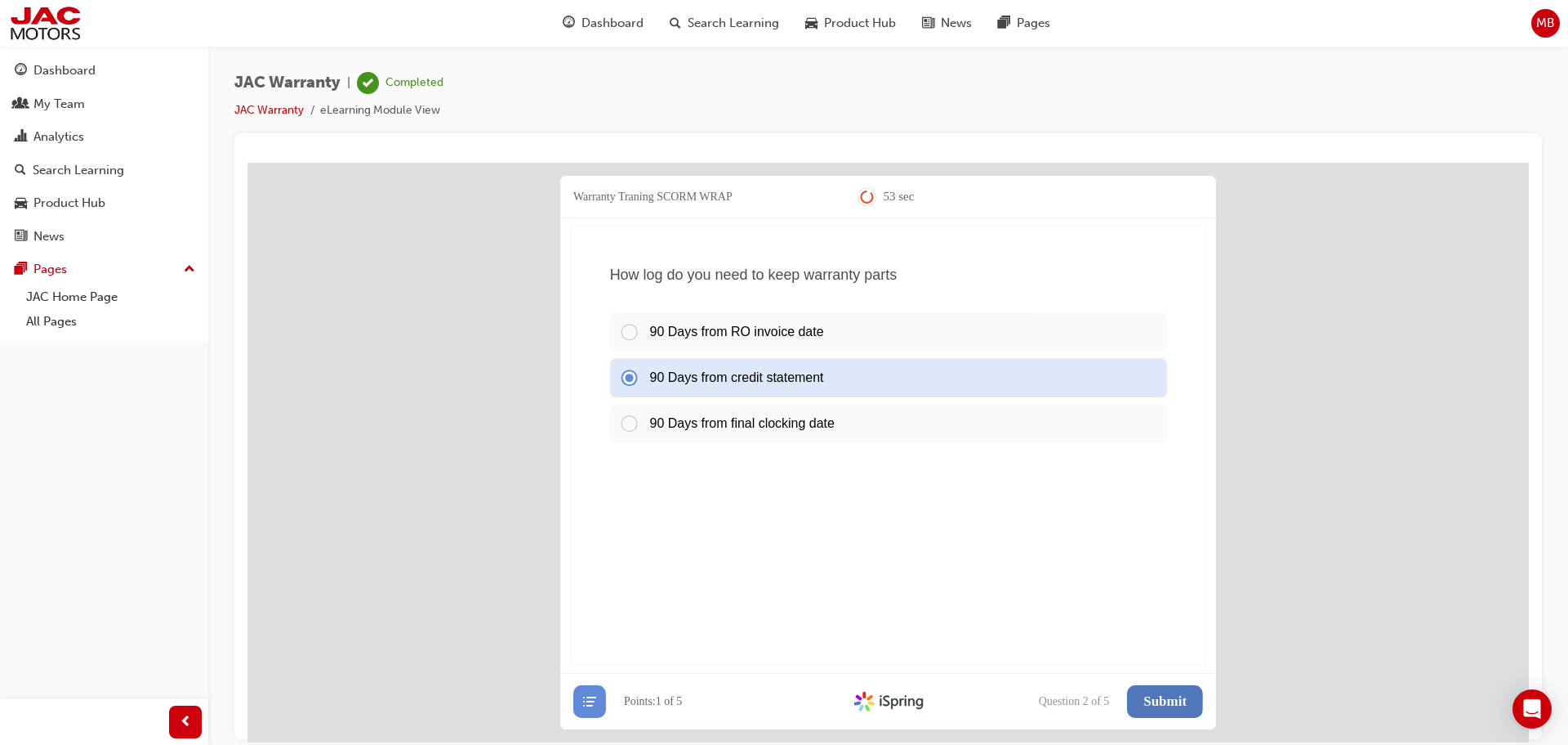
click at [1173, 706] on span "Submit" at bounding box center [1165, 700] width 43 height 16
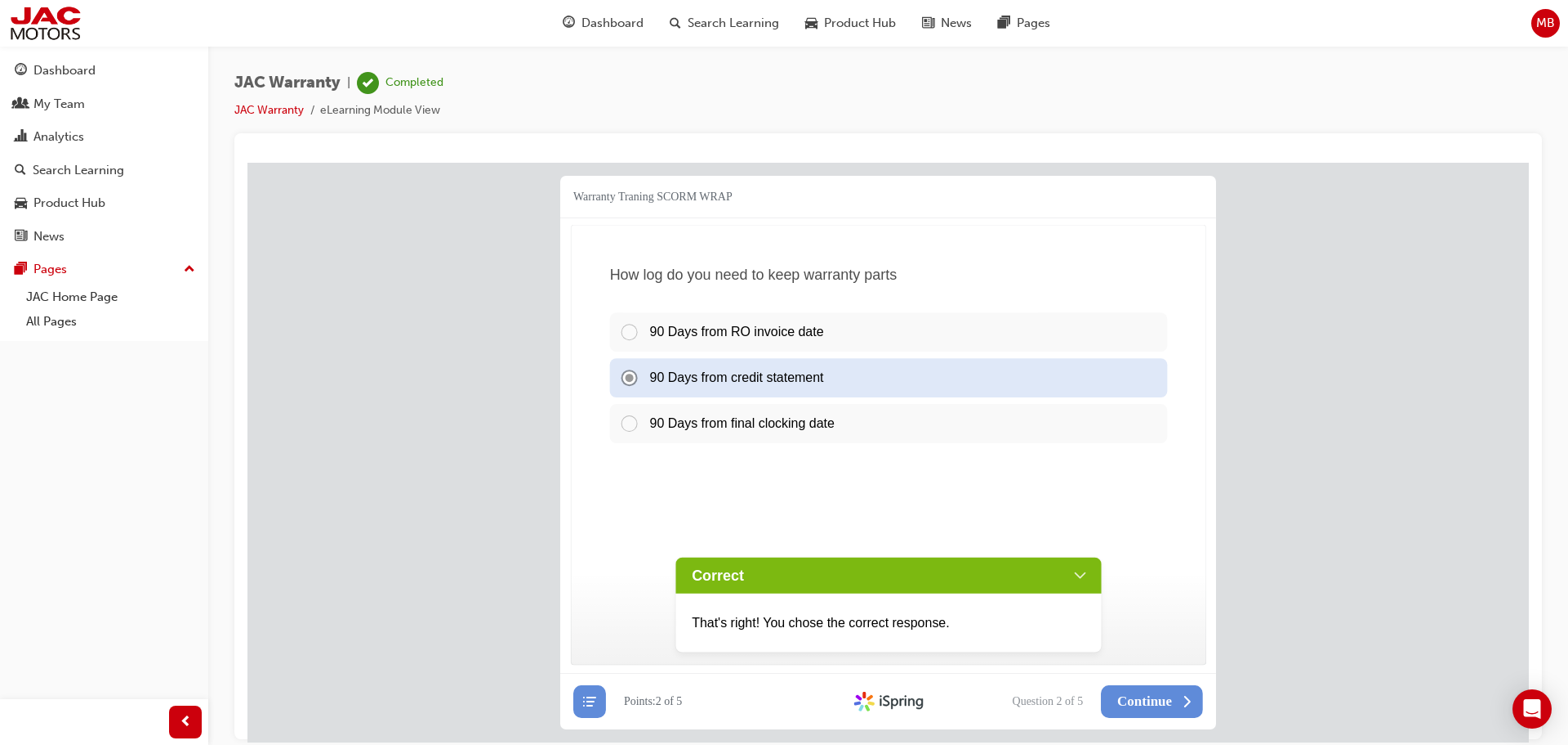
click at [990, 501] on div "90 Days from RO invoice date 90 Days from credit statement 90 Days from final c…" at bounding box center [888, 474] width 578 height 341
click at [1151, 702] on span "Continue" at bounding box center [1145, 700] width 54 height 16
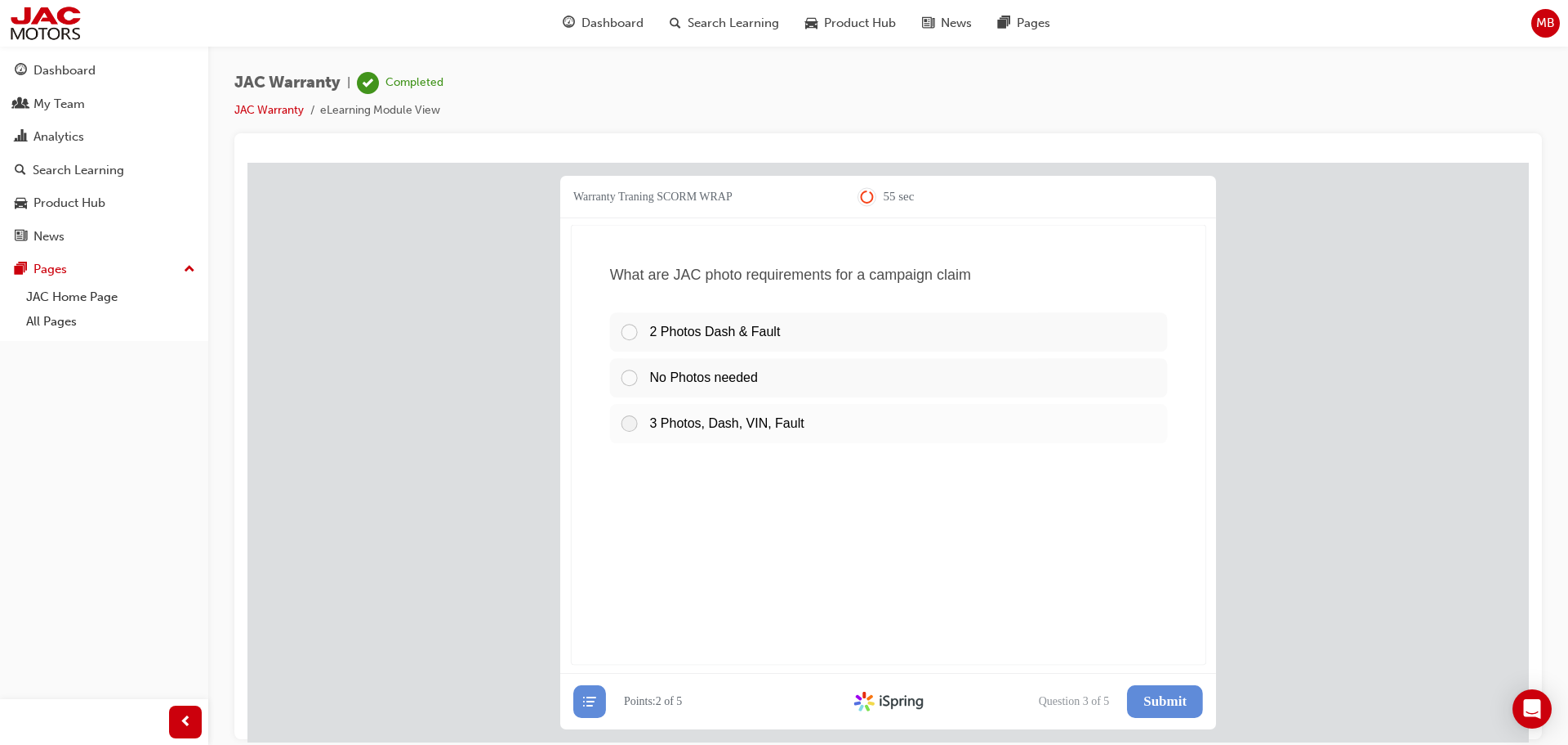
drag, startPoint x: 632, startPoint y: 425, endPoint x: 642, endPoint y: 431, distance: 11.7
click at [633, 425] on div at bounding box center [634, 422] width 30 height 20
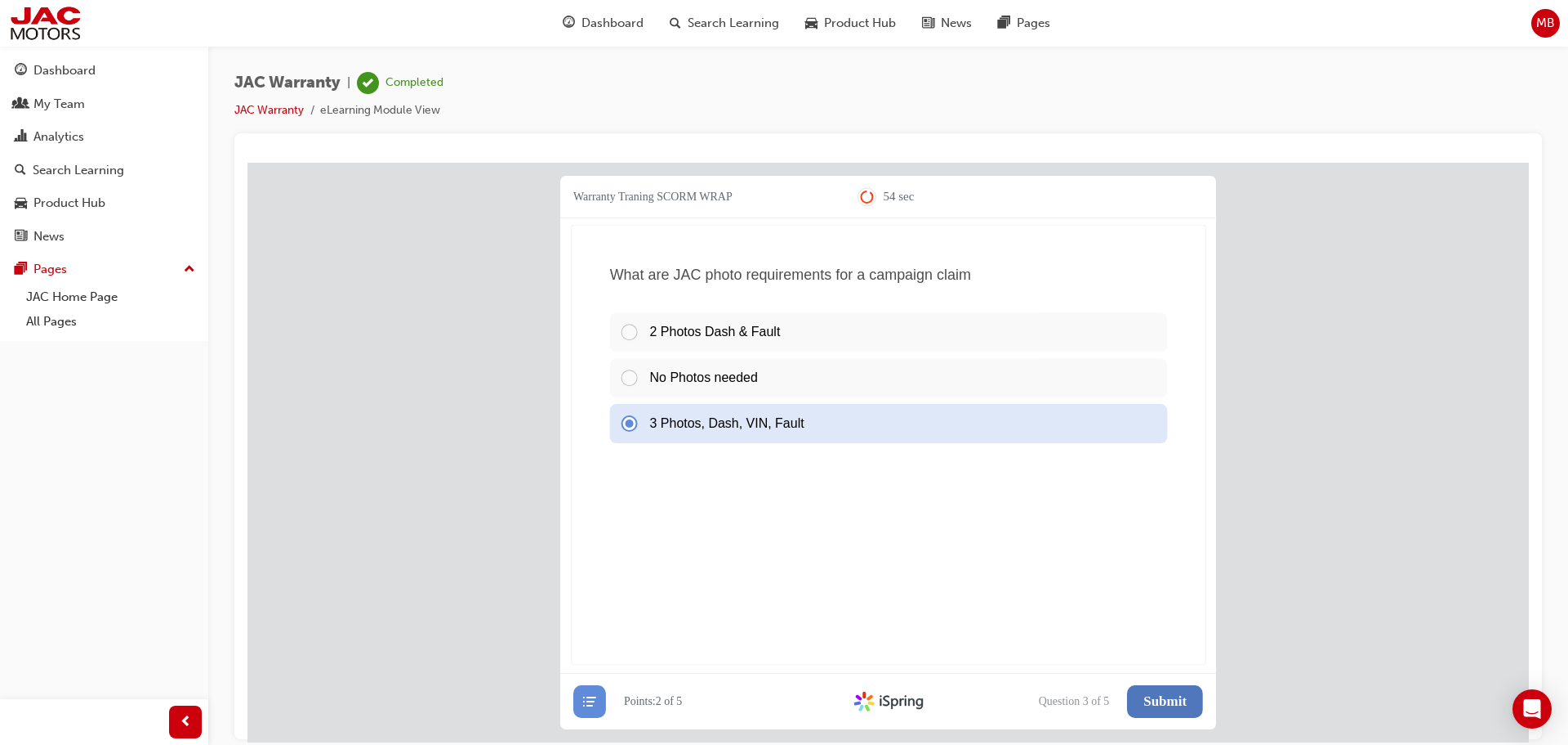
click at [1180, 697] on span "Submit" at bounding box center [1165, 700] width 43 height 16
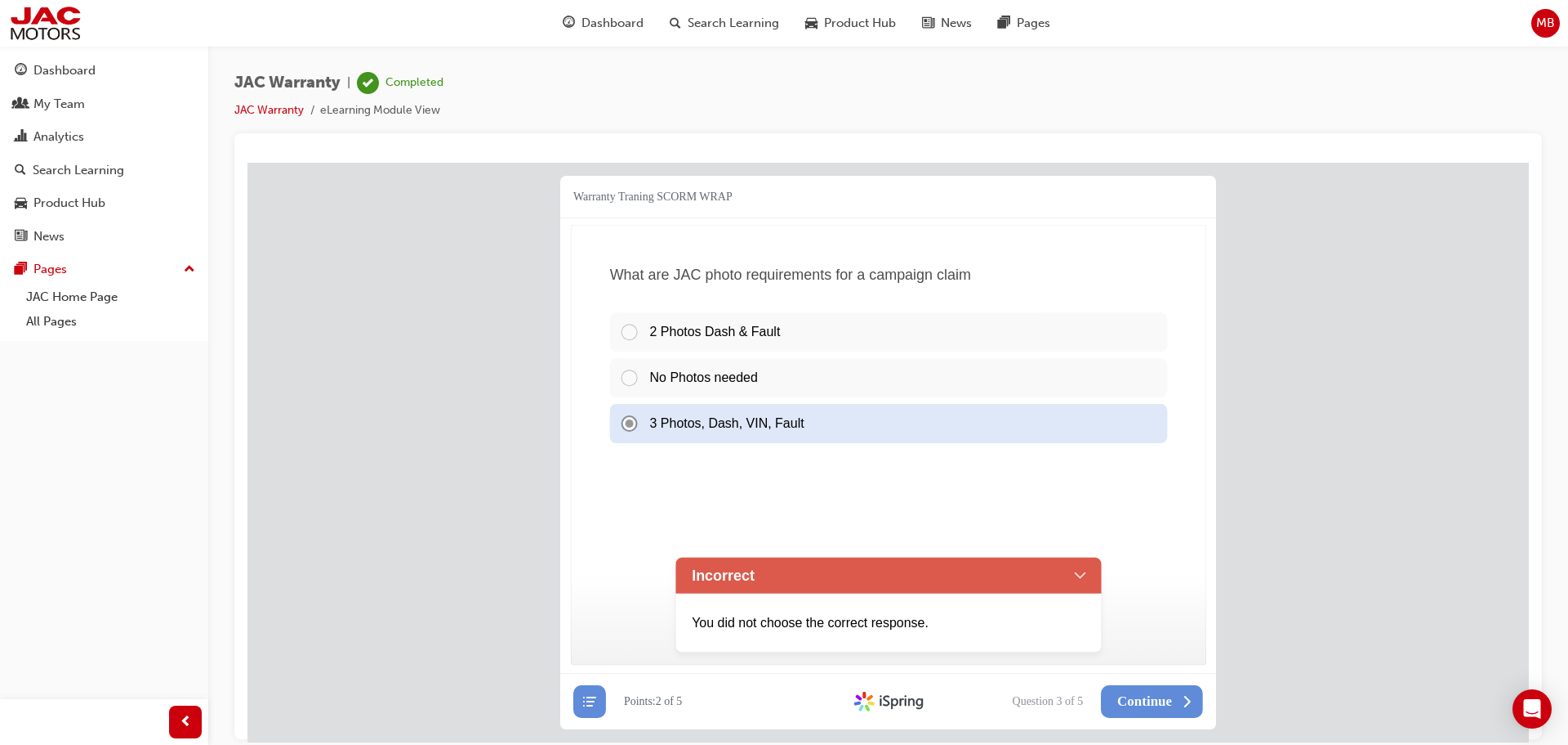
click at [723, 377] on div "No Photos needed" at bounding box center [889, 378] width 558 height 39
click at [996, 572] on div "Incorrect" at bounding box center [888, 574] width 426 height 36
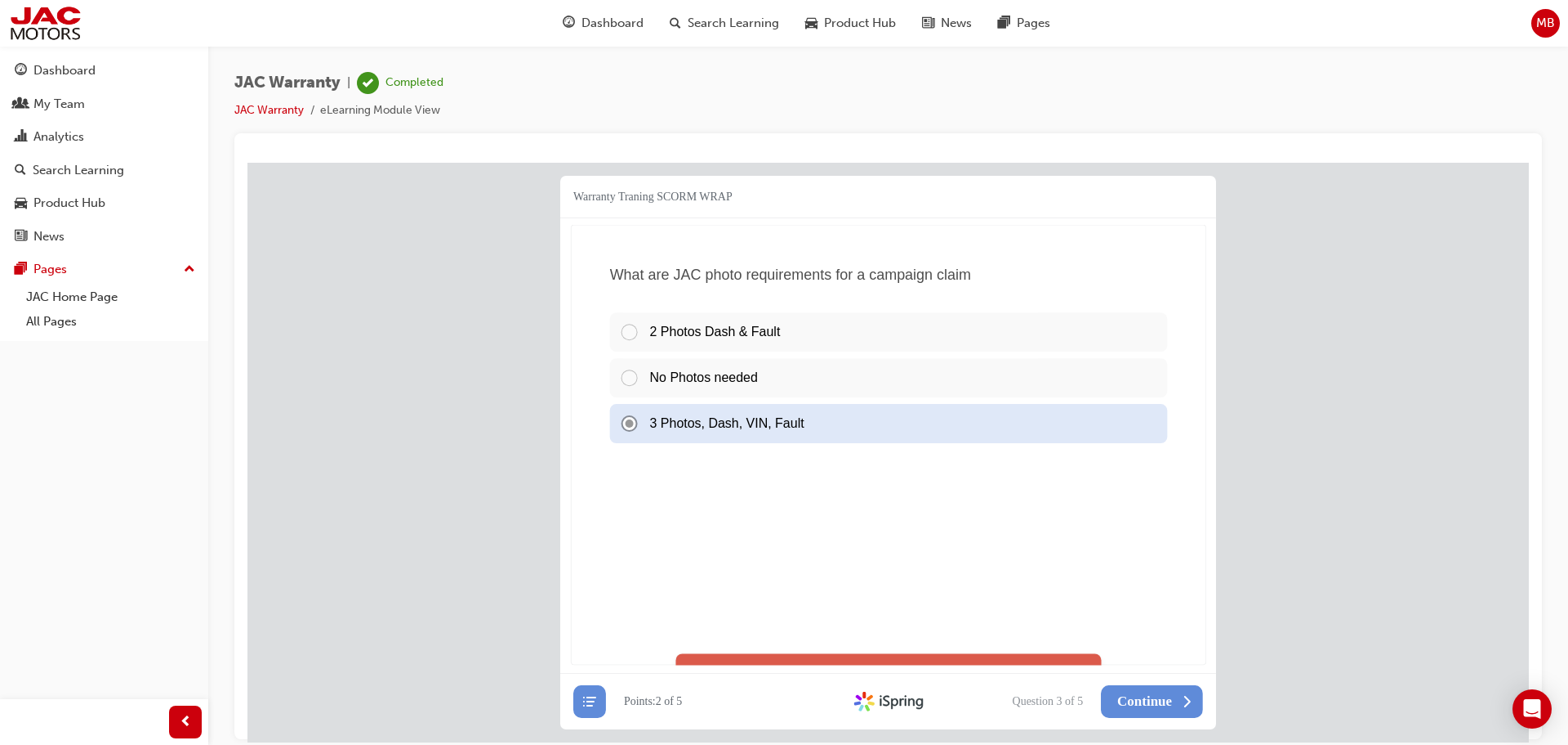
drag, startPoint x: 675, startPoint y: 361, endPoint x: 672, endPoint y: 370, distance: 9.5
click at [675, 363] on div "No Photos needed" at bounding box center [889, 378] width 558 height 39
drag, startPoint x: 641, startPoint y: 374, endPoint x: 806, endPoint y: 442, distance: 178.5
click at [641, 374] on div "No Photos needed" at bounding box center [889, 378] width 558 height 39
click at [1164, 700] on span "Continue" at bounding box center [1145, 700] width 54 height 16
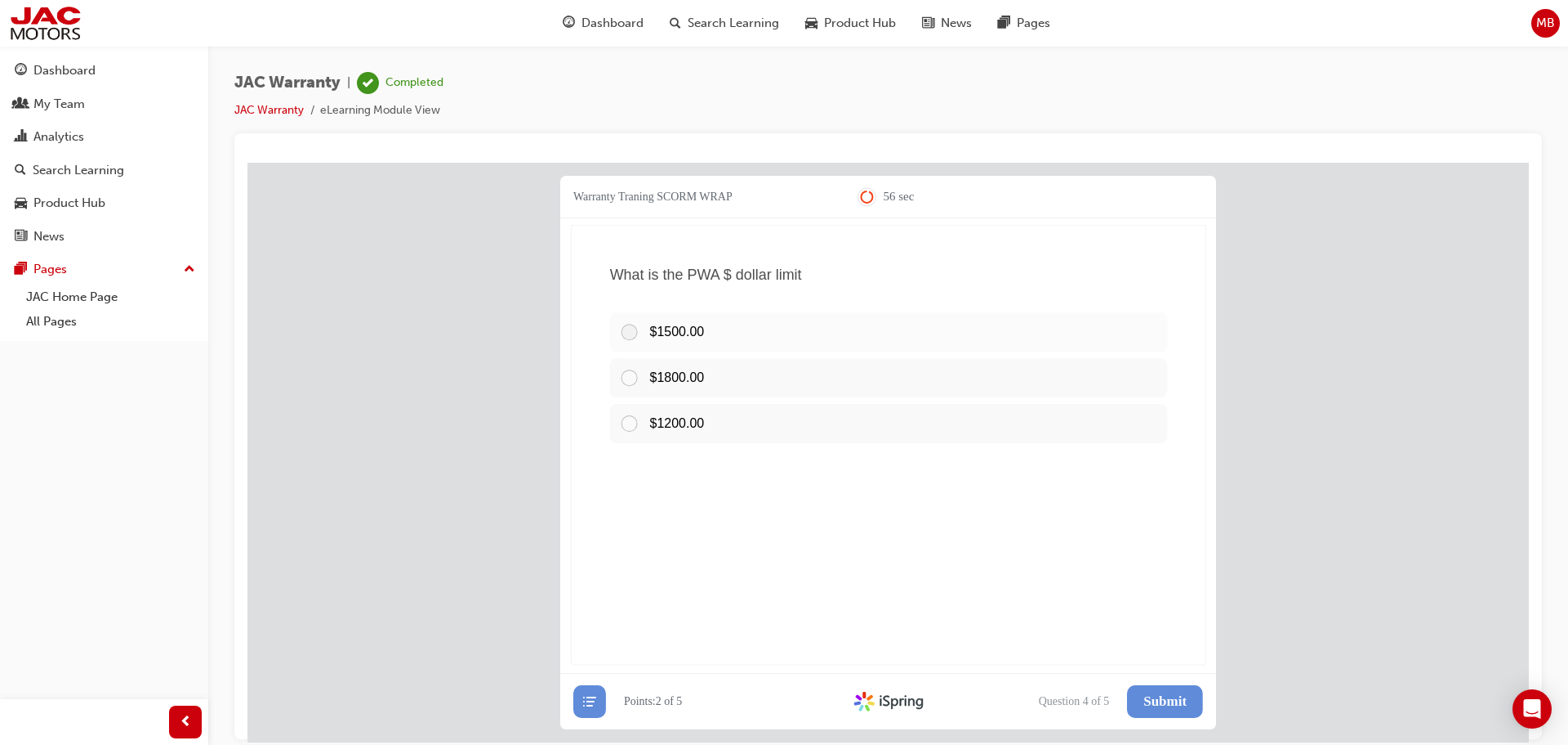
click at [629, 329] on div at bounding box center [634, 332] width 30 height 20
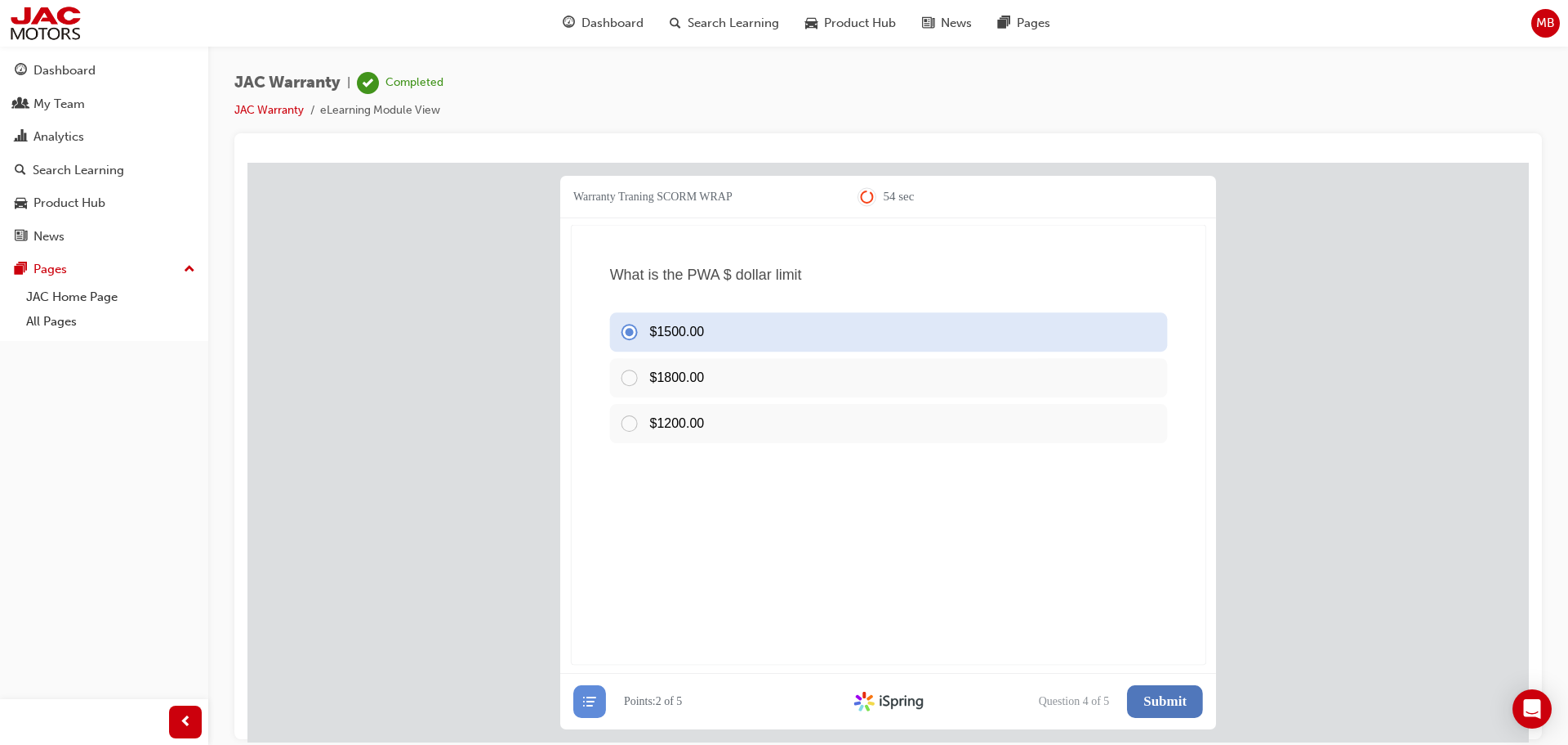
click at [1165, 705] on span "Submit" at bounding box center [1165, 700] width 43 height 16
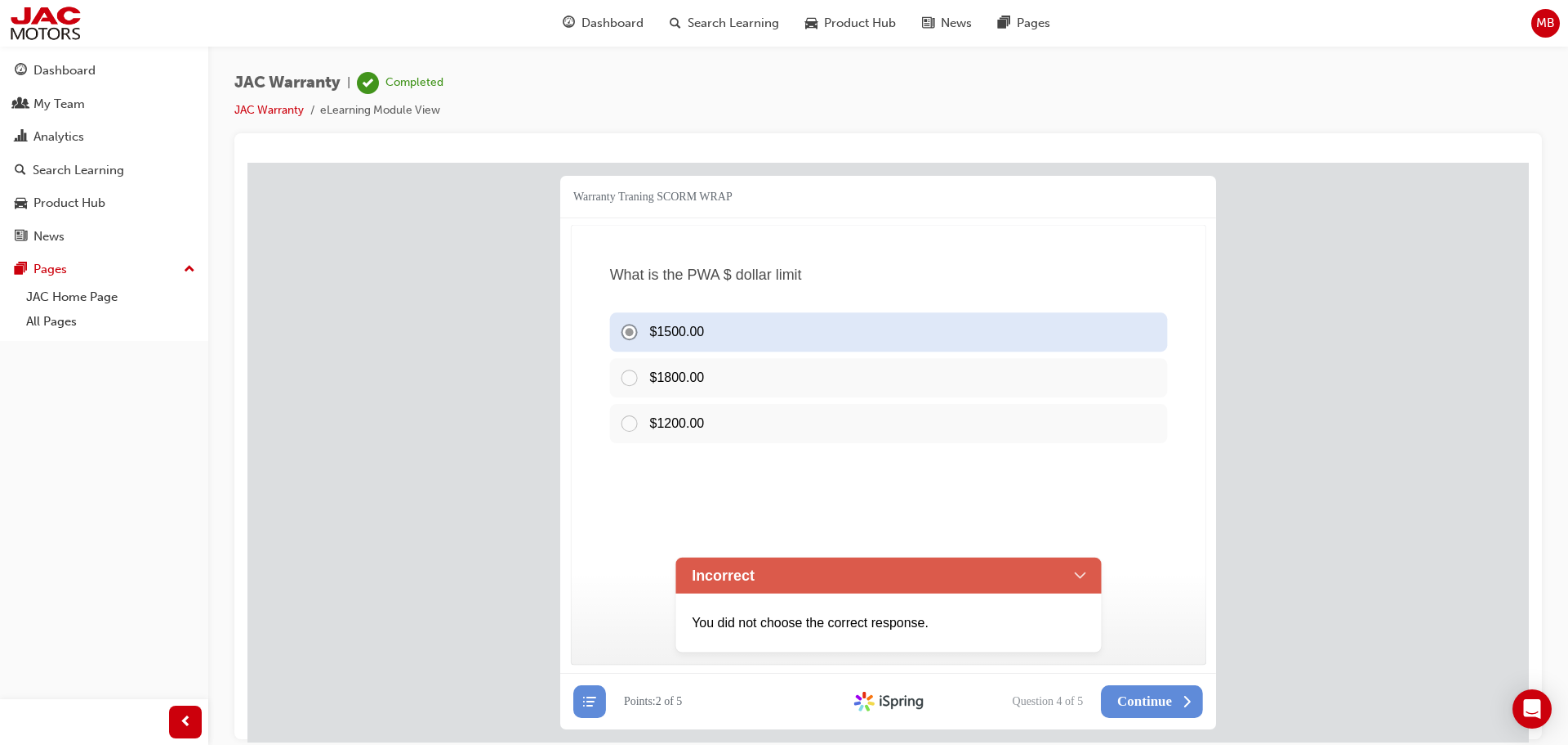
click at [1077, 572] on div "Incorrect" at bounding box center [888, 574] width 426 height 36
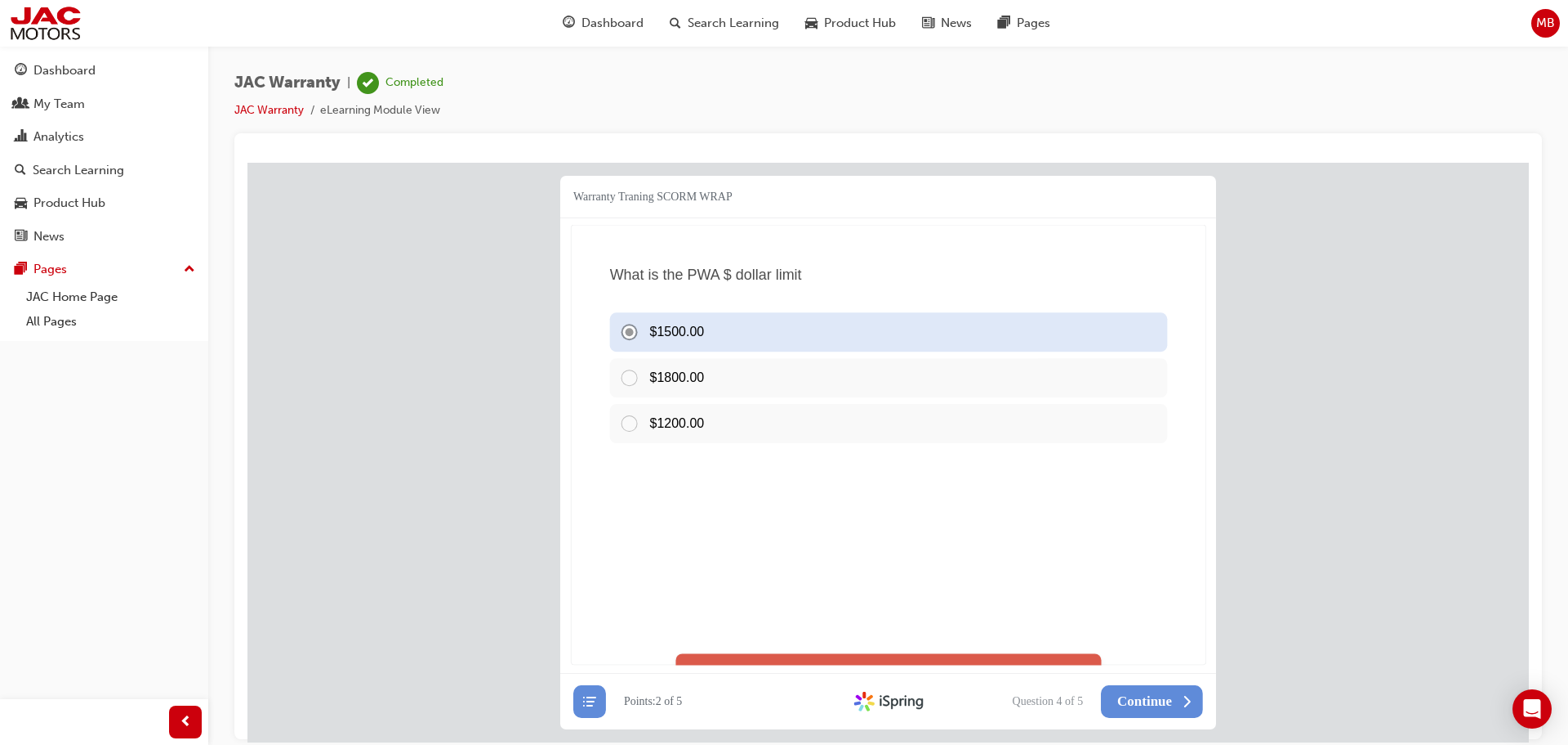
click at [972, 528] on div "$1500.00 $1800.00 $1200.00" at bounding box center [888, 474] width 578 height 341
click at [1140, 700] on span "Continue" at bounding box center [1145, 700] width 54 height 16
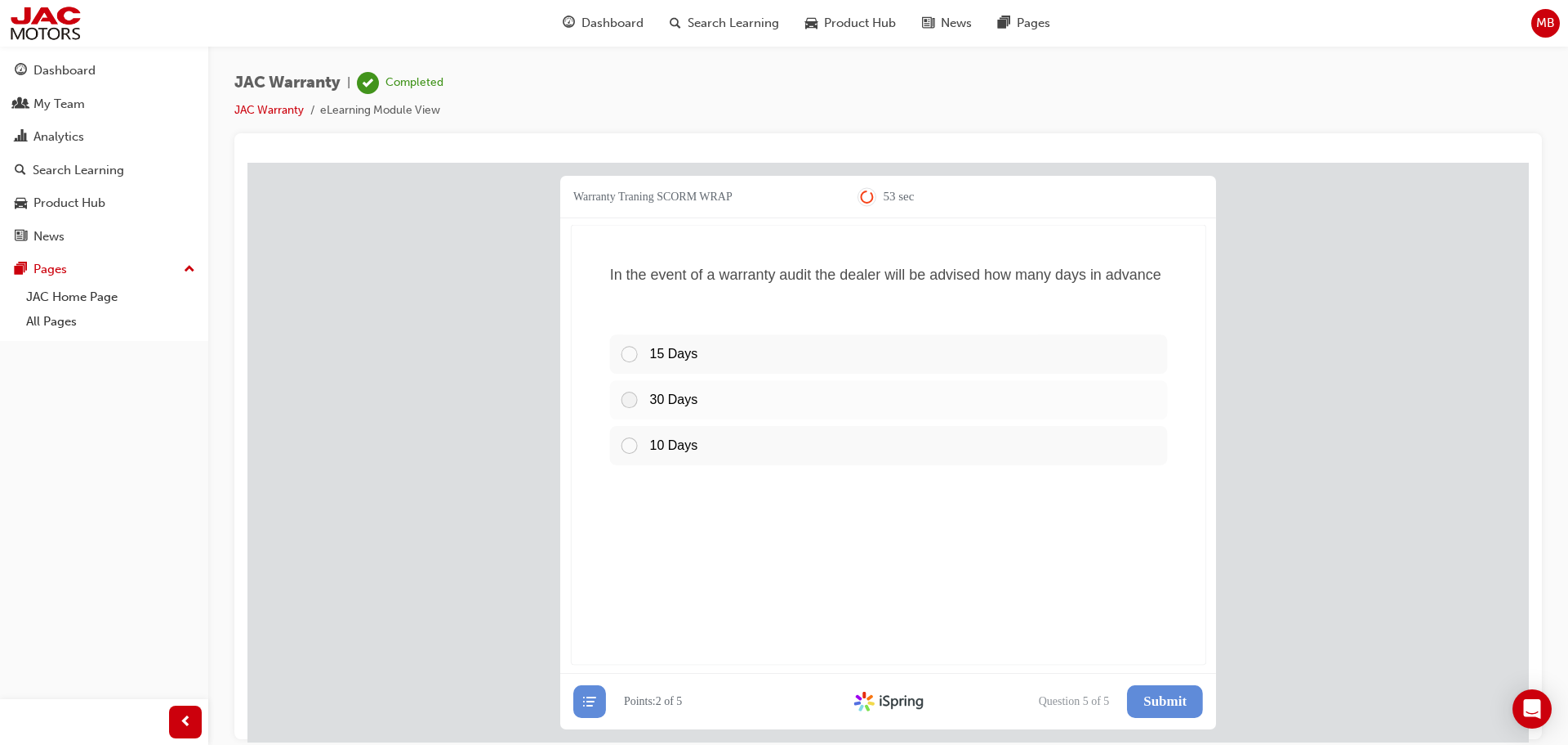
drag, startPoint x: 630, startPoint y: 396, endPoint x: 640, endPoint y: 410, distance: 17.2
click at [632, 400] on div at bounding box center [634, 399] width 30 height 20
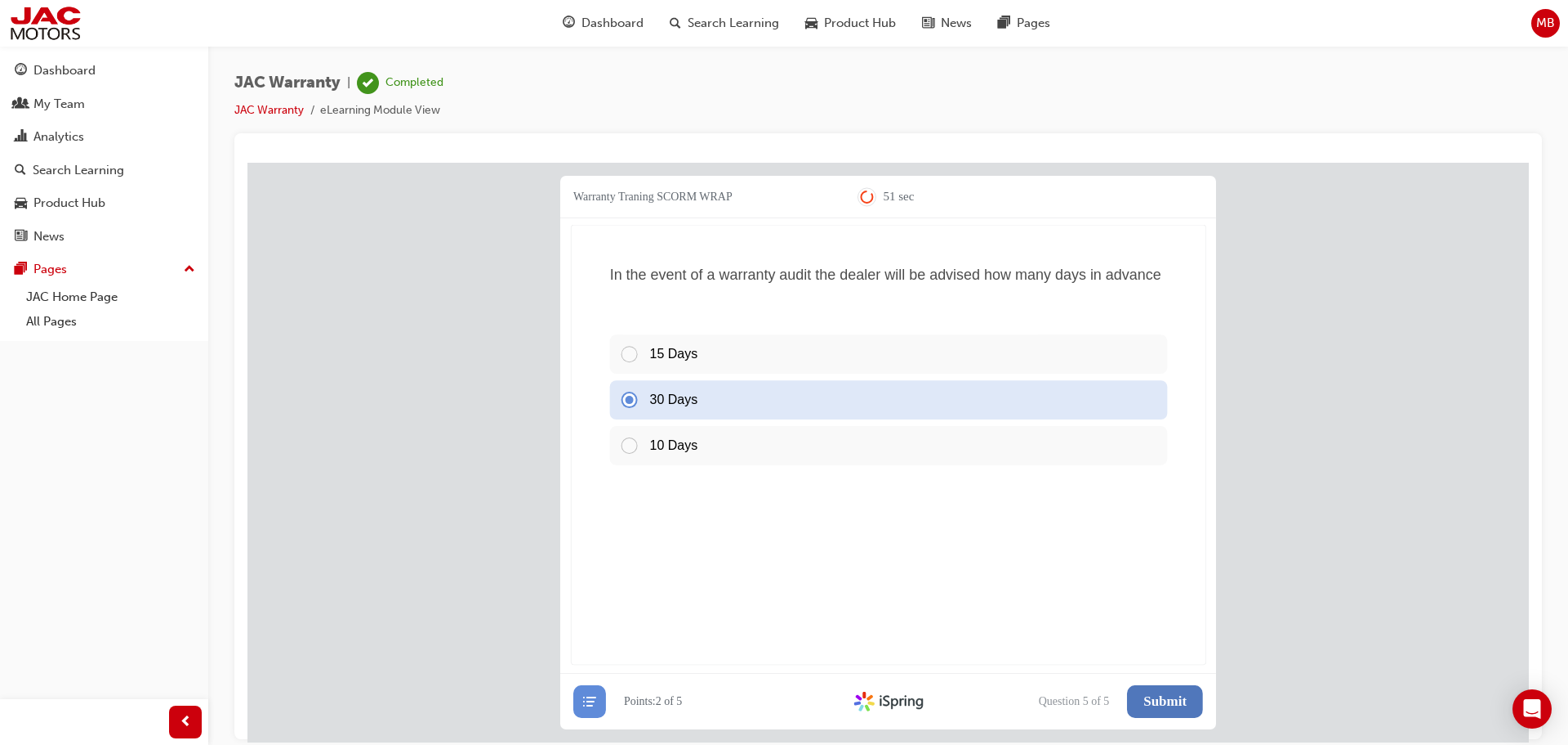
click at [1166, 695] on span "Submit" at bounding box center [1165, 700] width 43 height 16
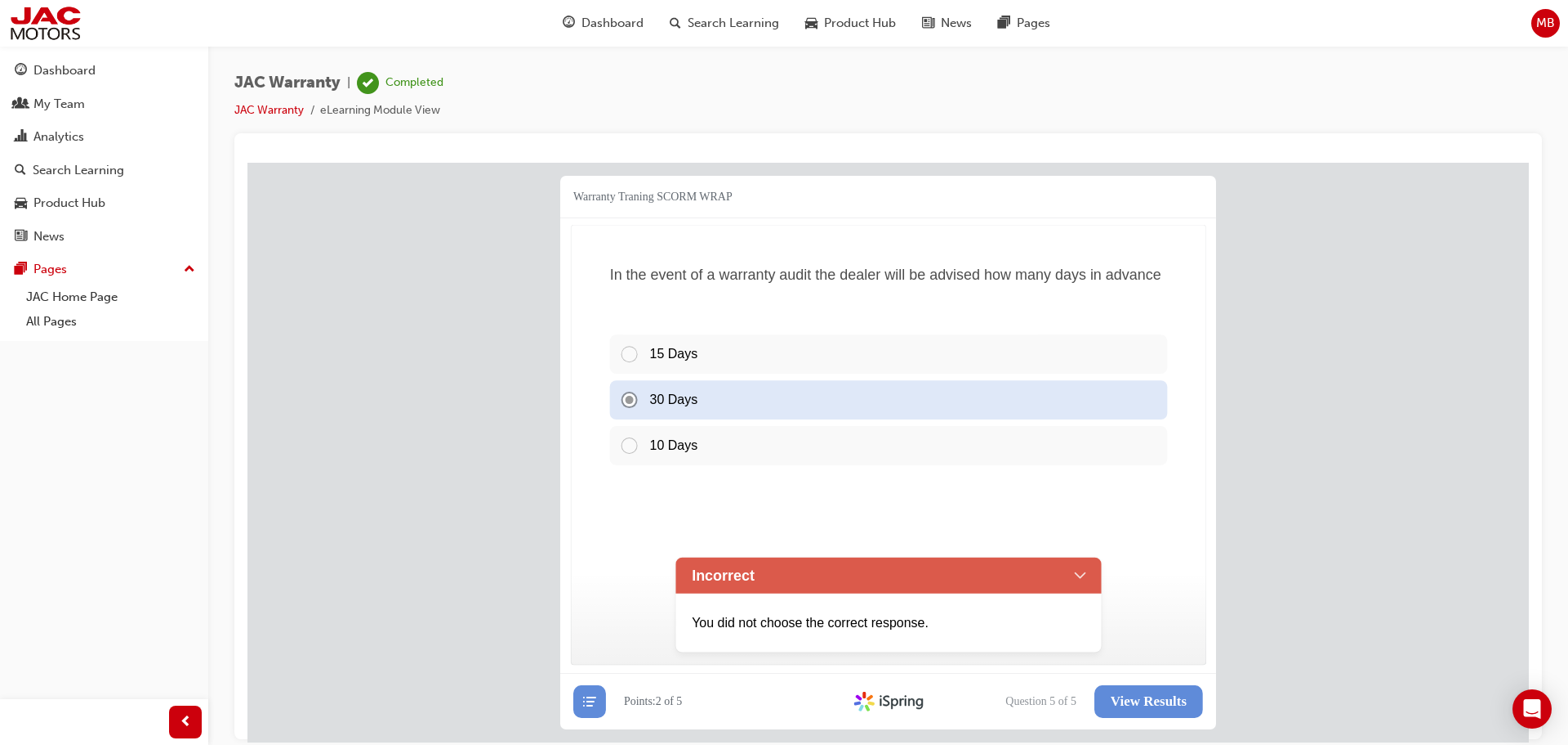
click at [1080, 569] on div "Incorrect" at bounding box center [888, 574] width 426 height 36
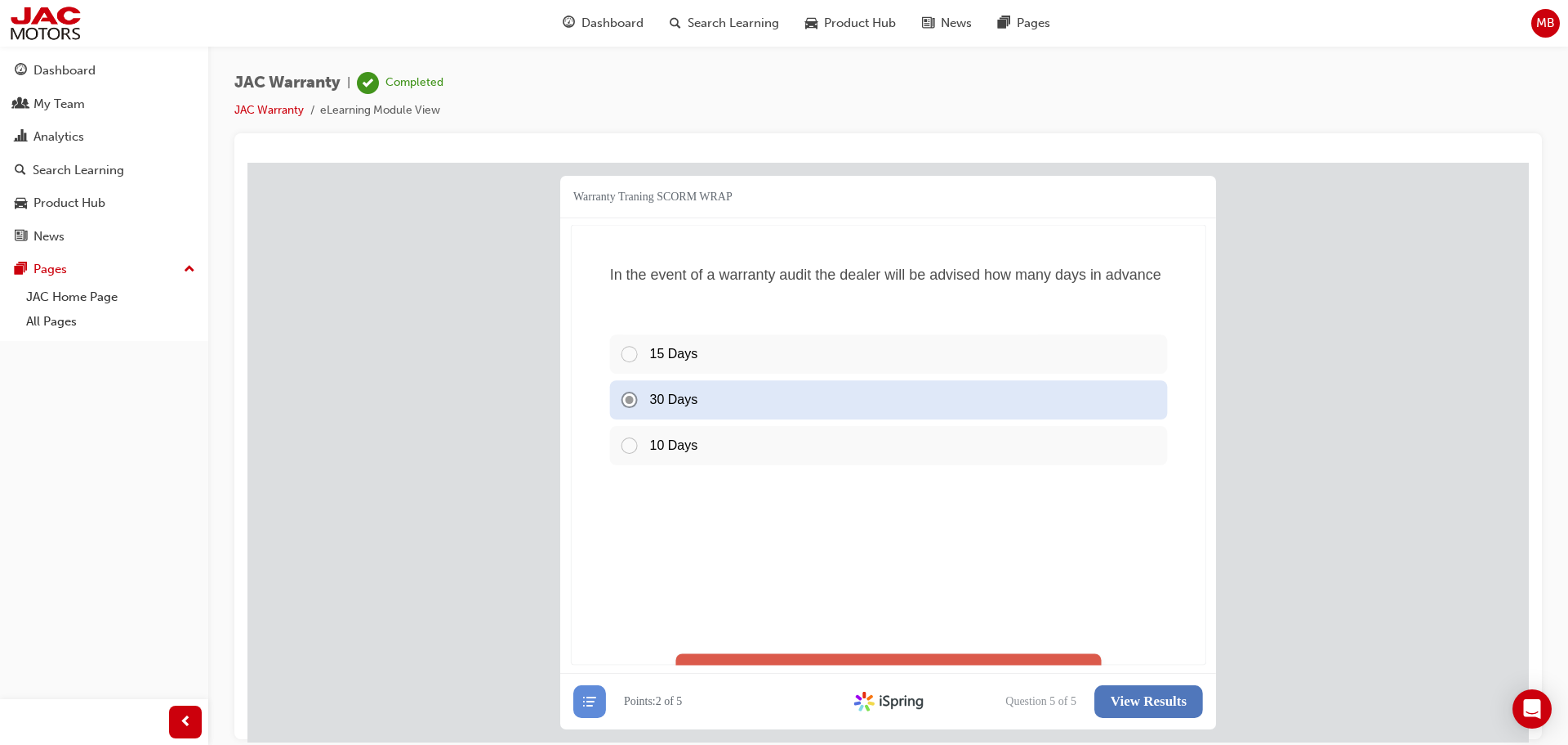
click at [1145, 704] on span "View Results" at bounding box center [1148, 700] width 76 height 16
